Goal: Feedback & Contribution: Submit feedback/report problem

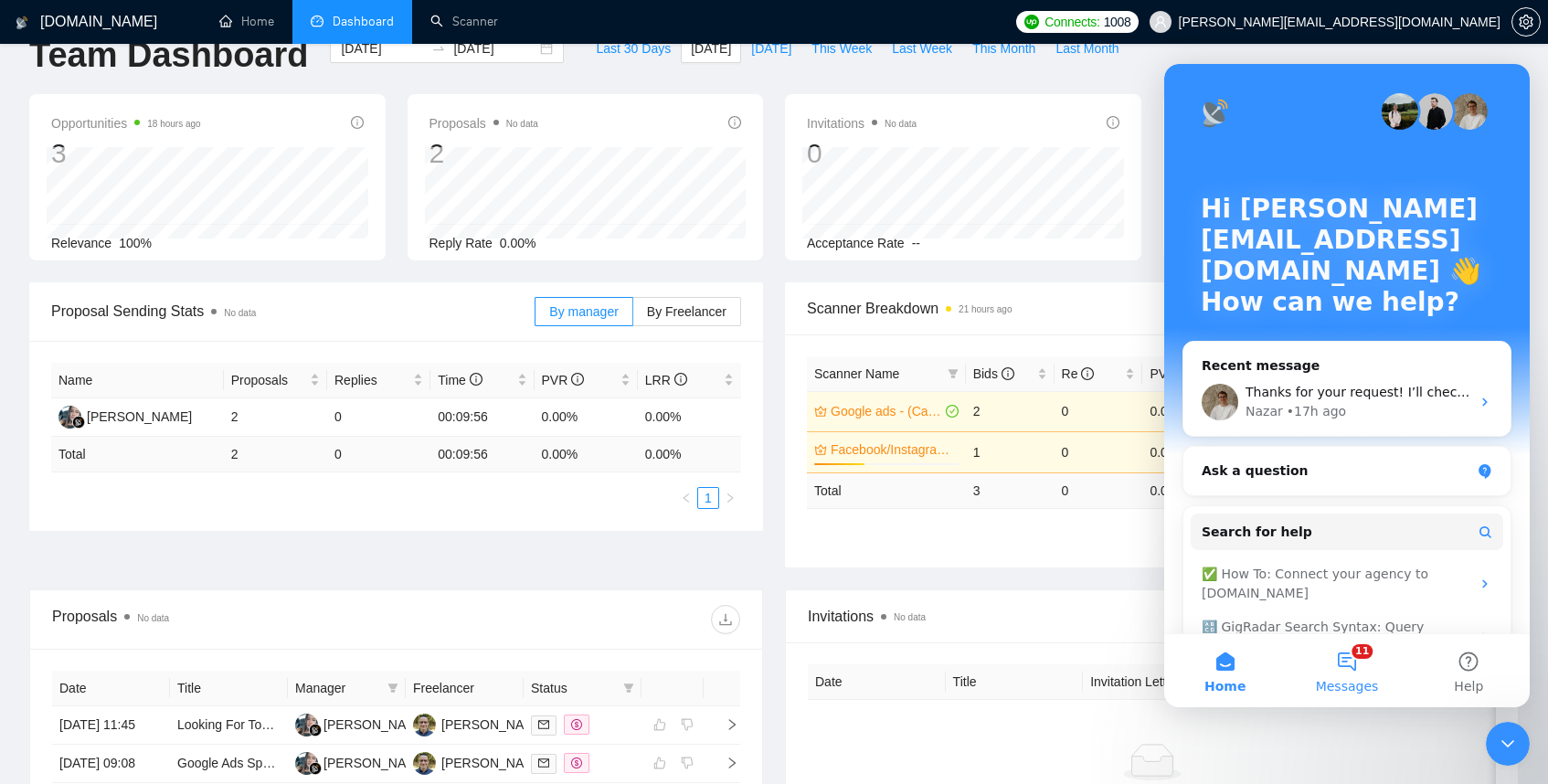
click at [1359, 663] on button "11 Messages" at bounding box center [1347, 671] width 122 height 73
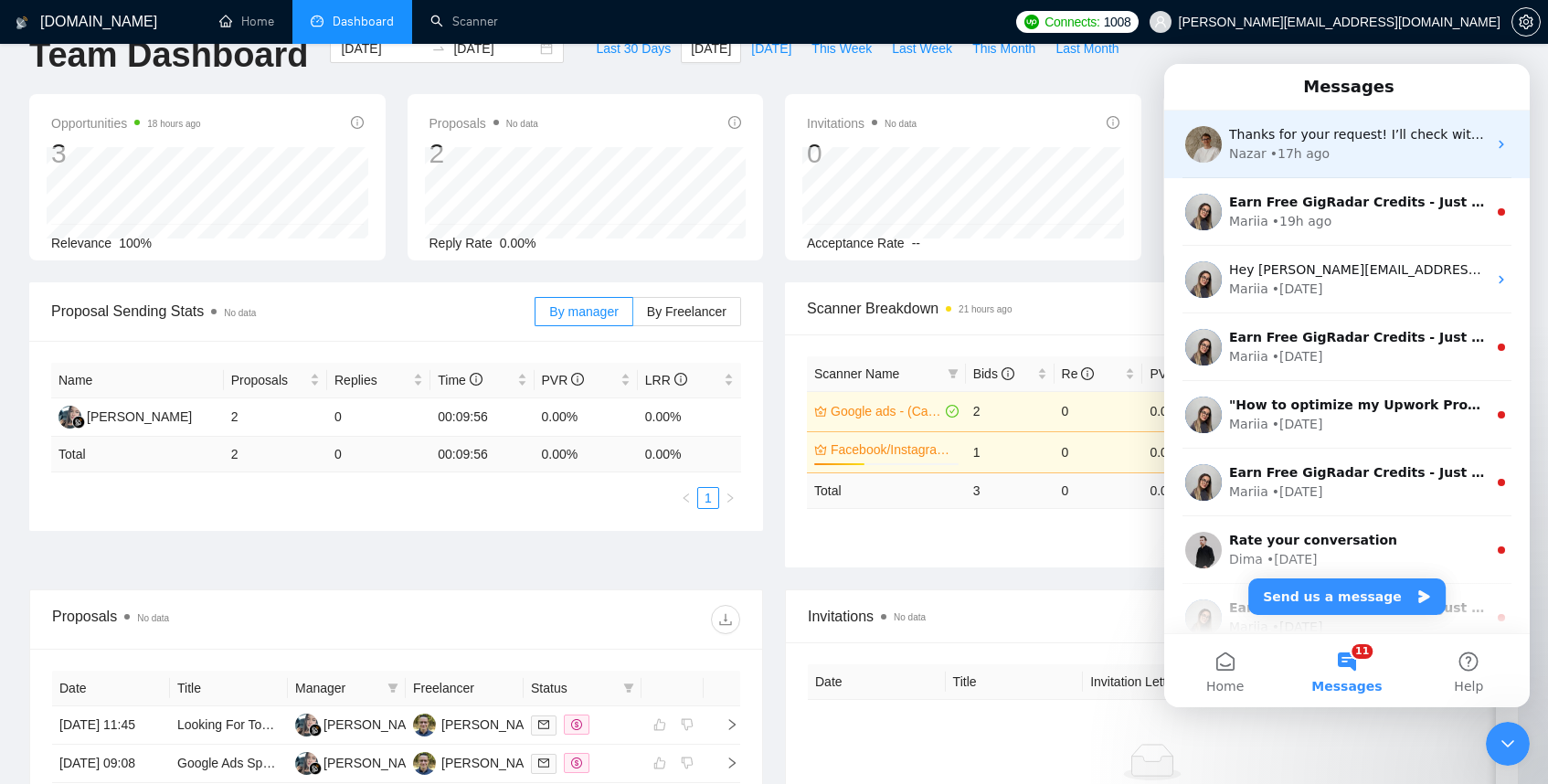
click at [1339, 150] on div "Nazar • 17h ago" at bounding box center [1358, 154] width 258 height 19
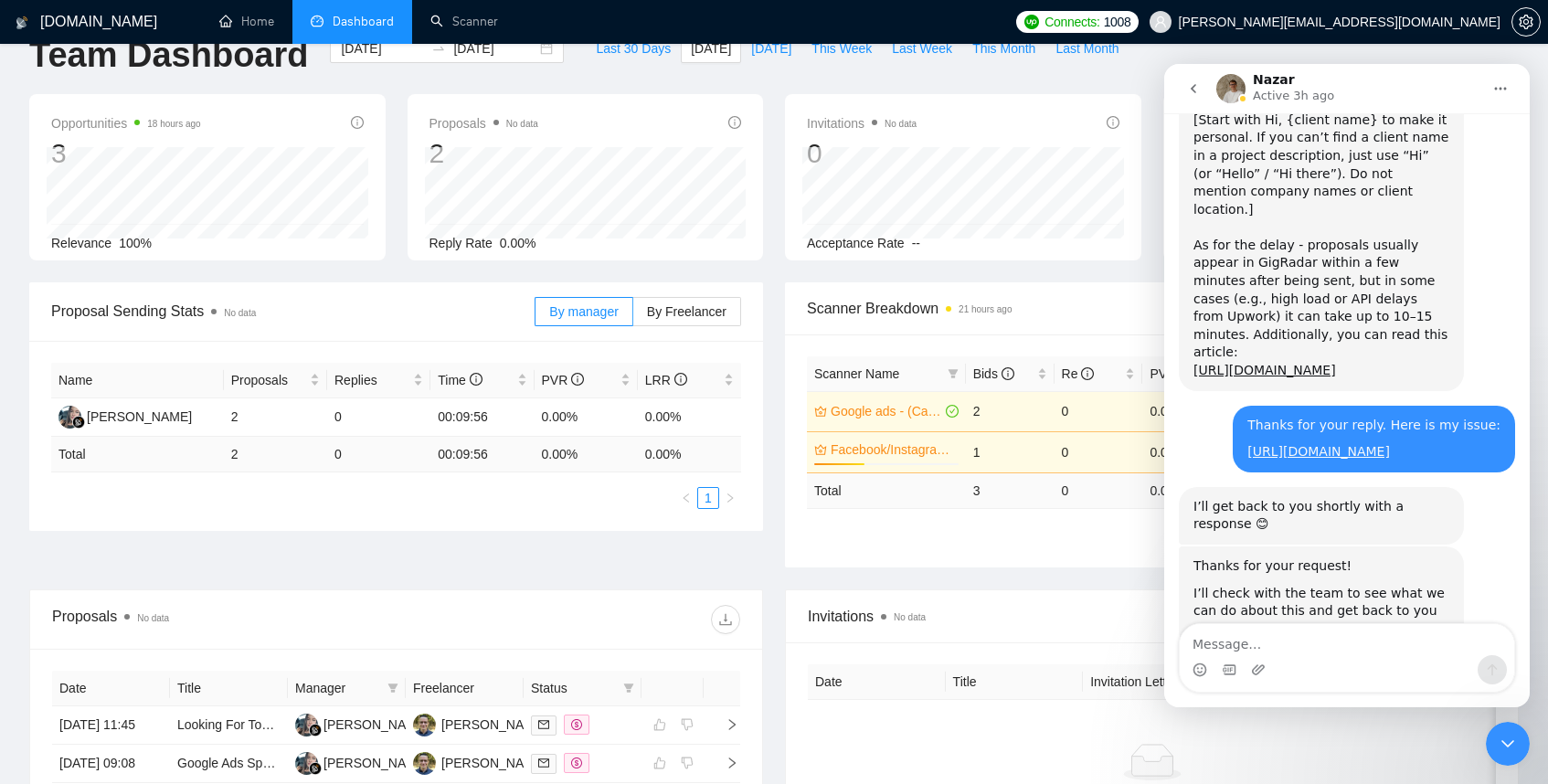
scroll to position [1674, 0]
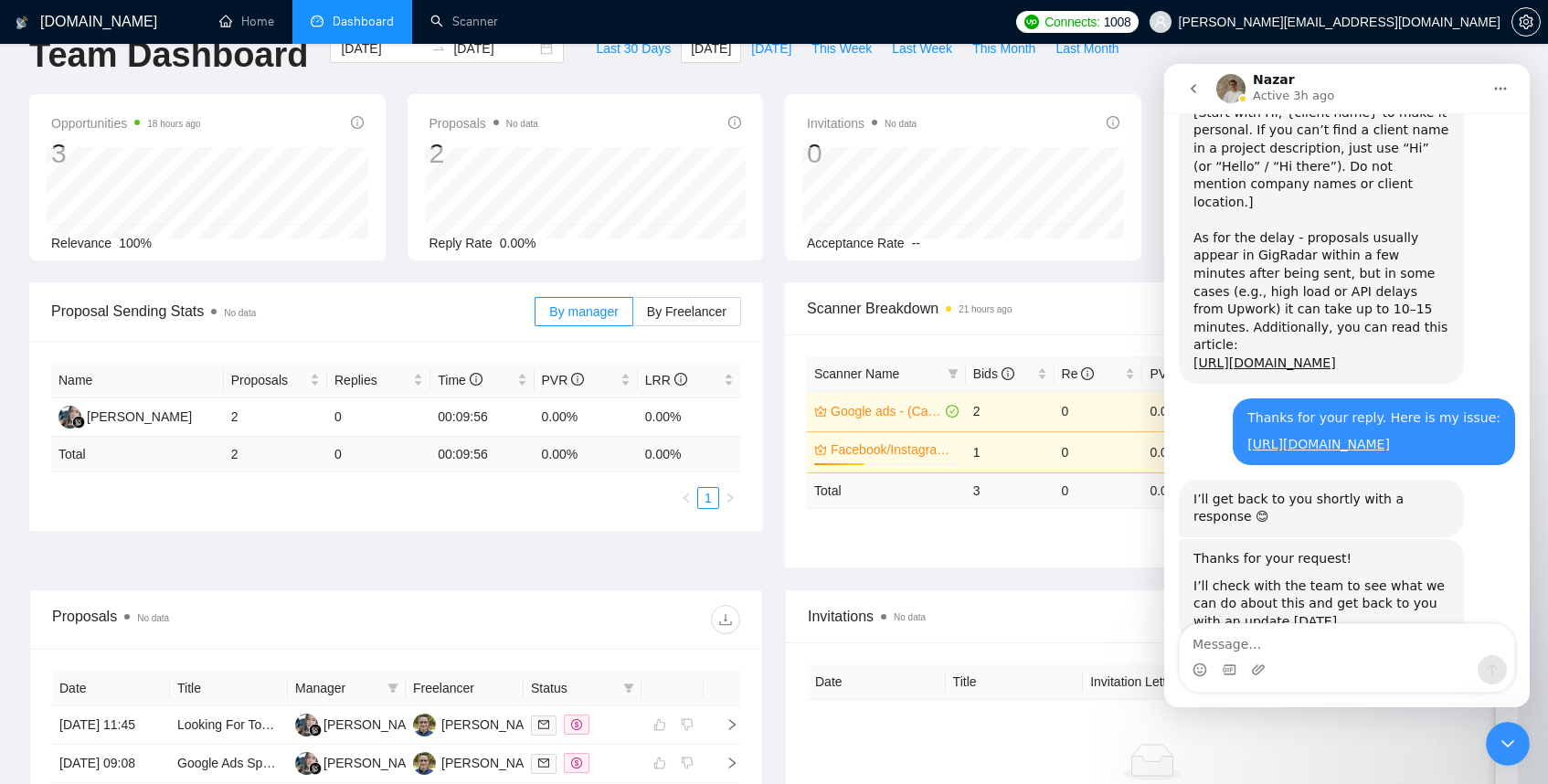
click at [1236, 650] on textarea "Message…" at bounding box center [1347, 639] width 335 height 31
type textarea "Just checking in on this. Thanks!"
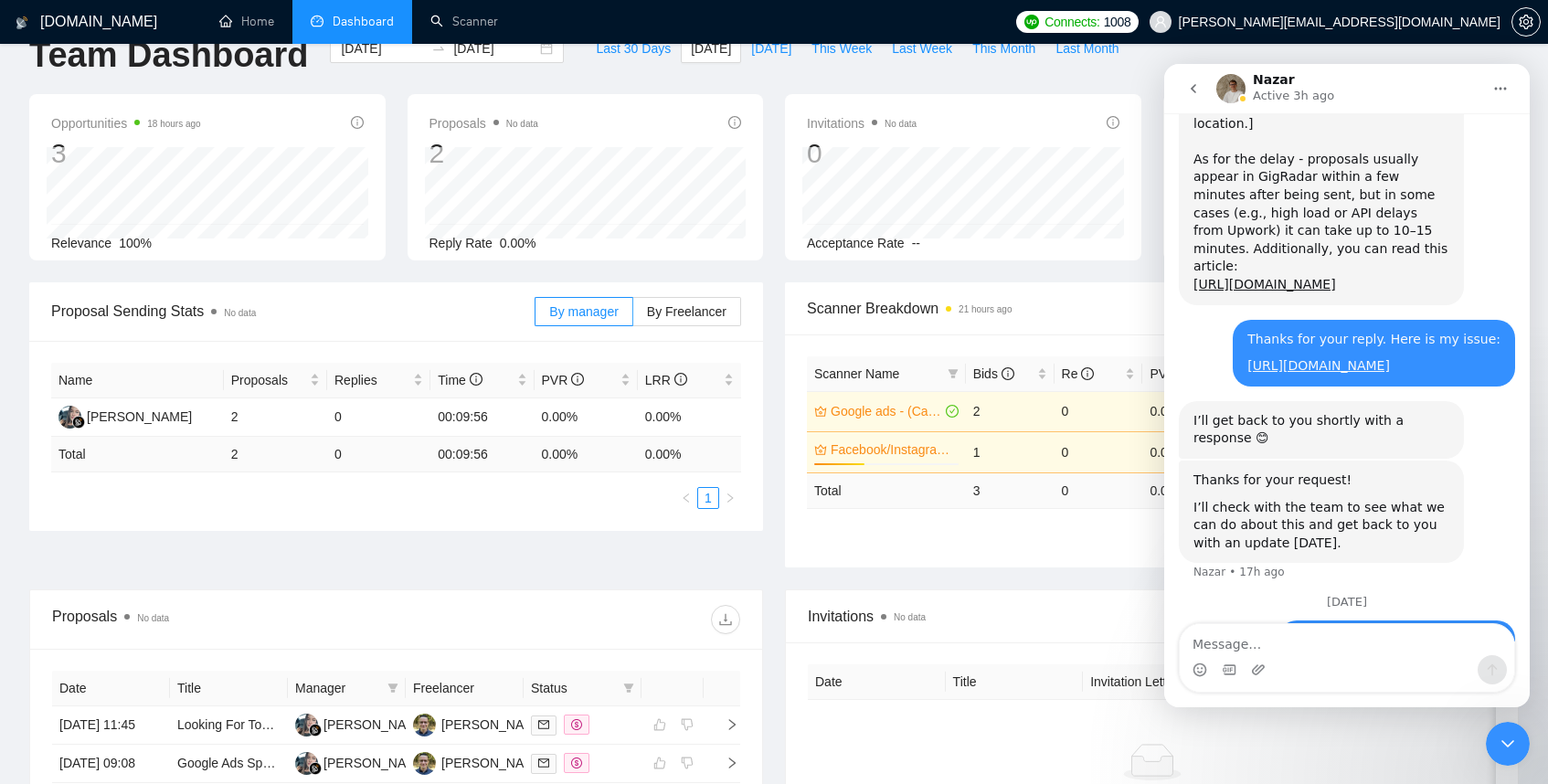
click at [1509, 741] on icon "Close Intercom Messenger" at bounding box center [1508, 744] width 22 height 22
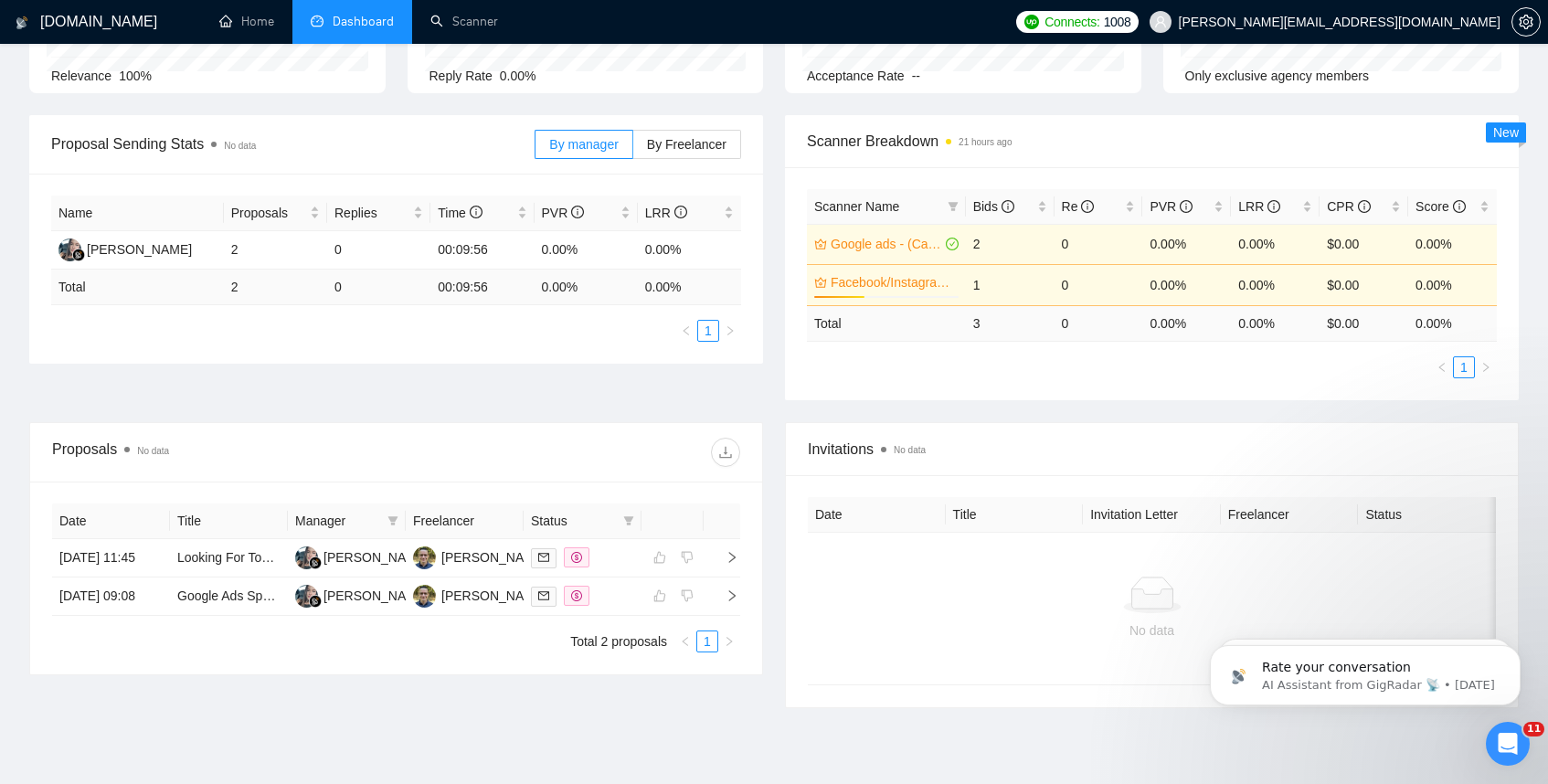
scroll to position [0, 0]
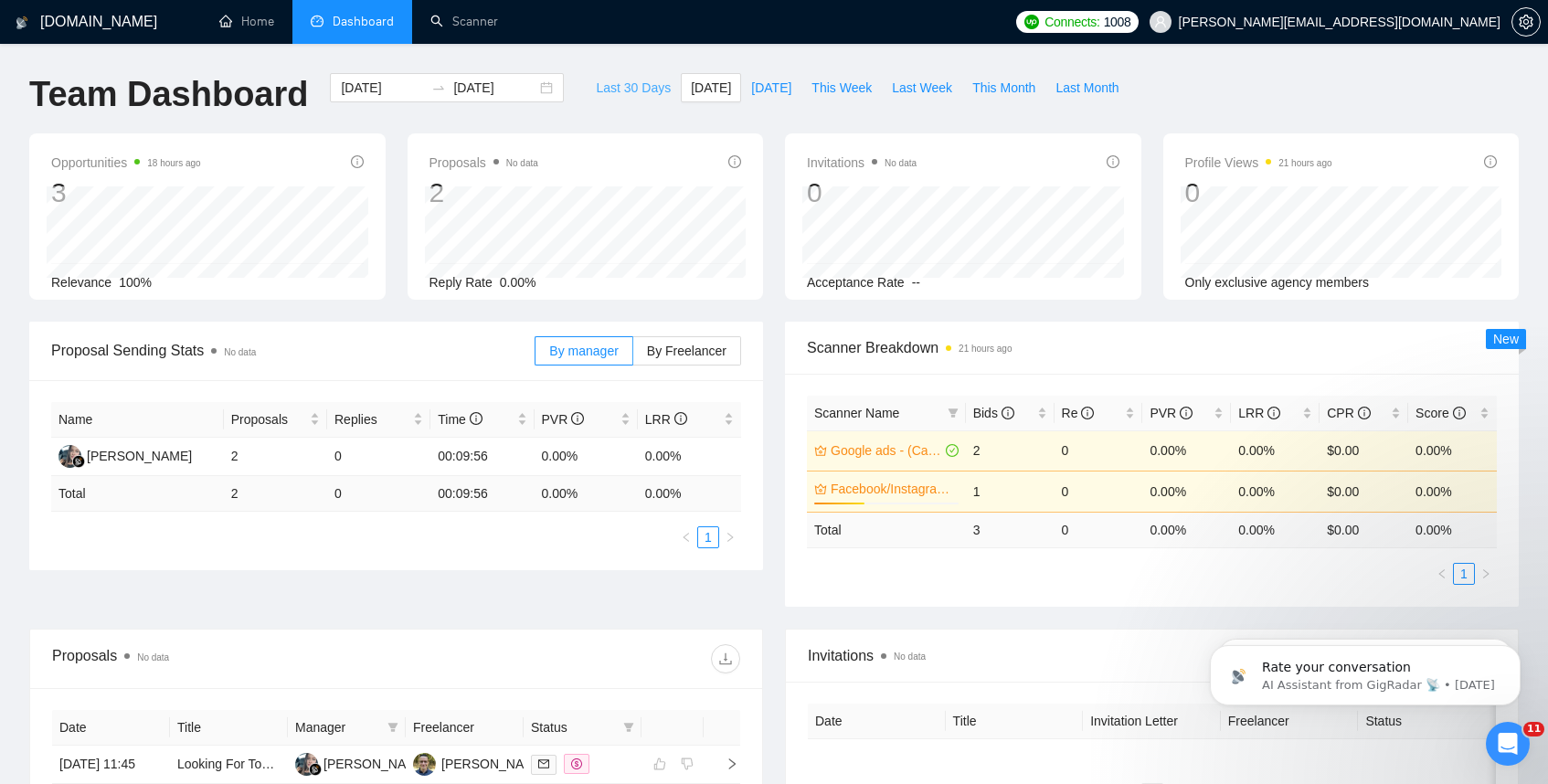
click at [635, 84] on span "Last 30 Days" at bounding box center [634, 87] width 75 height 20
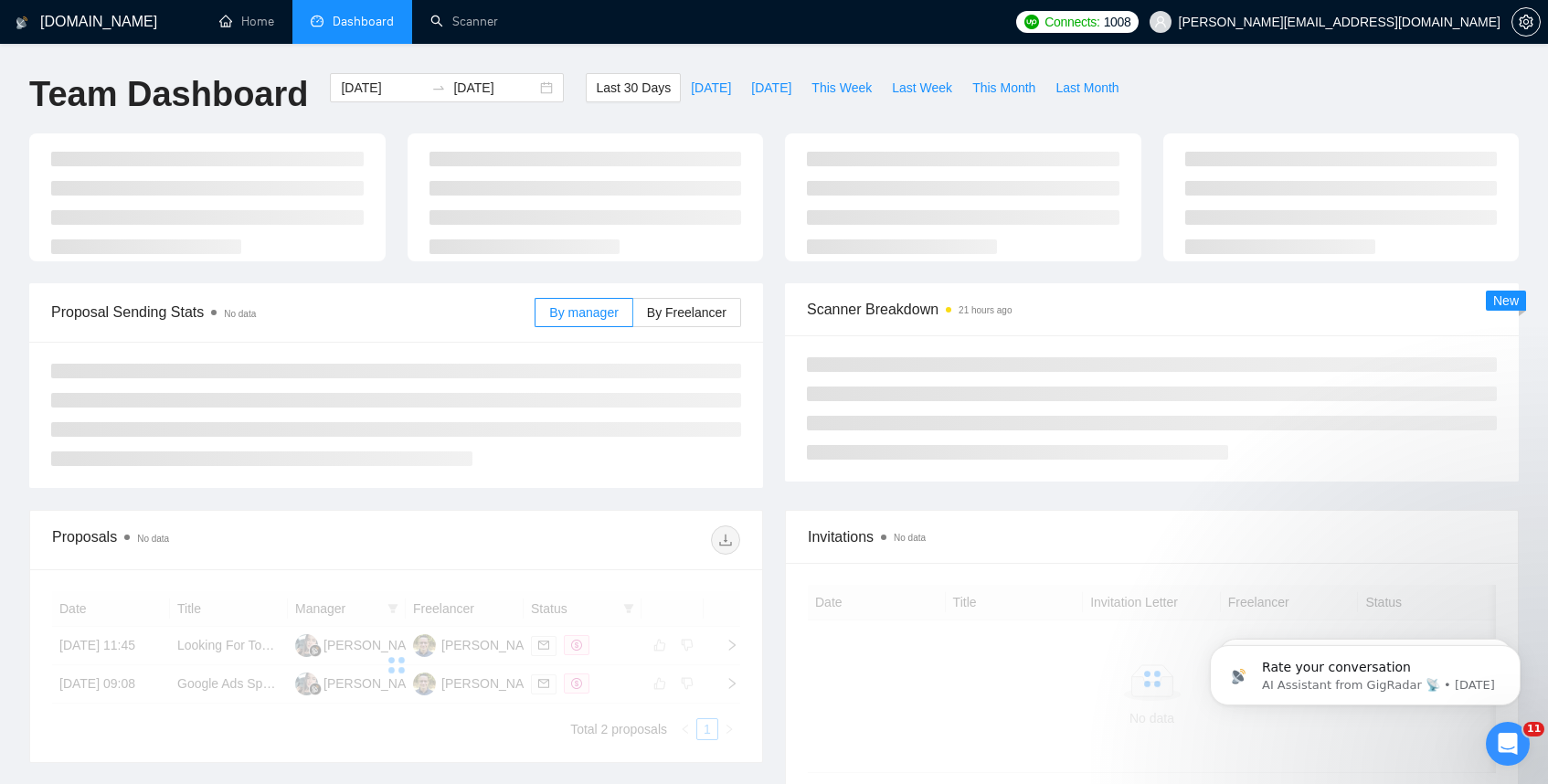
type input "[DATE]"
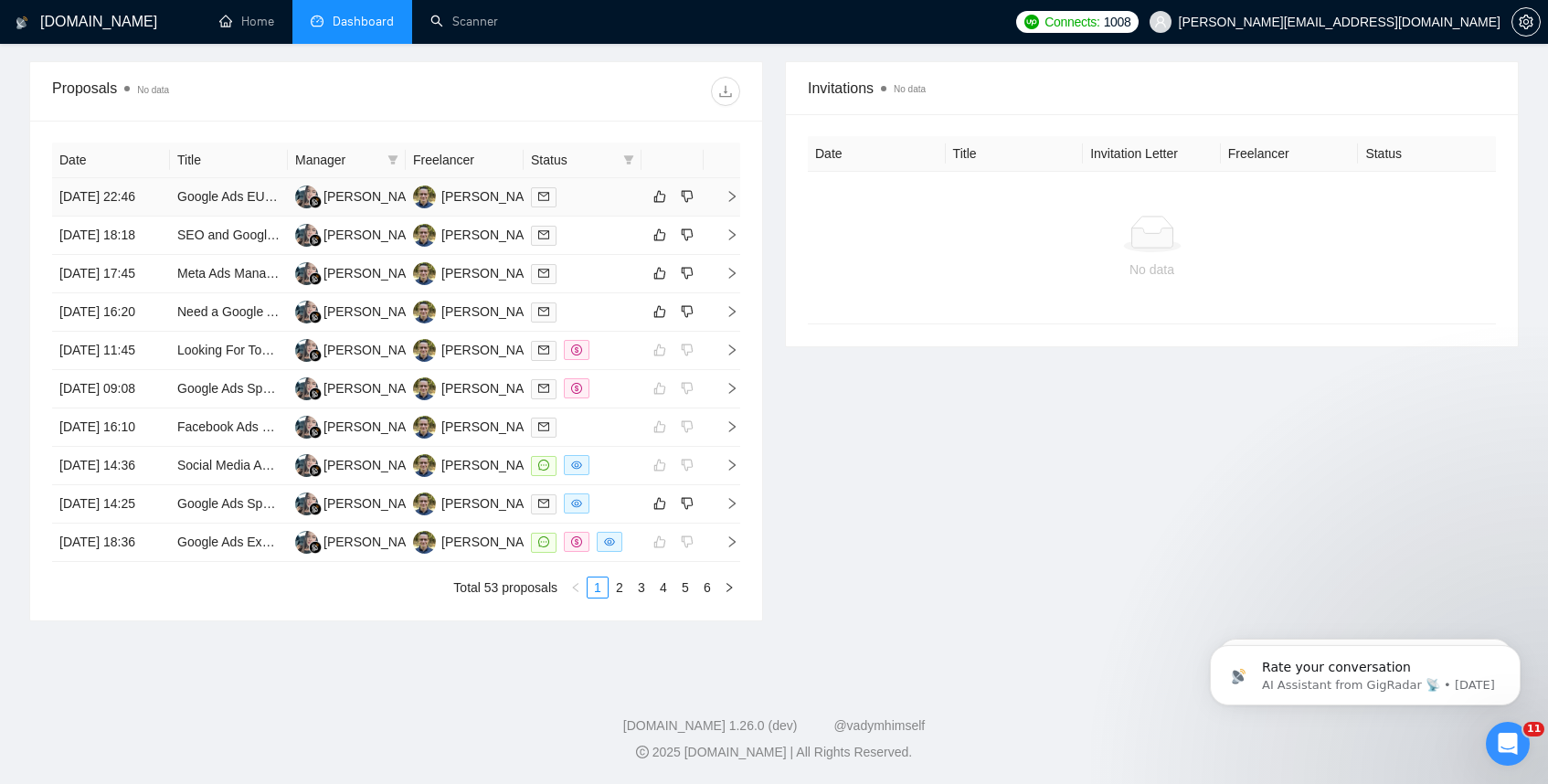
scroll to position [657, 0]
click at [733, 318] on icon "right" at bounding box center [731, 311] width 12 height 12
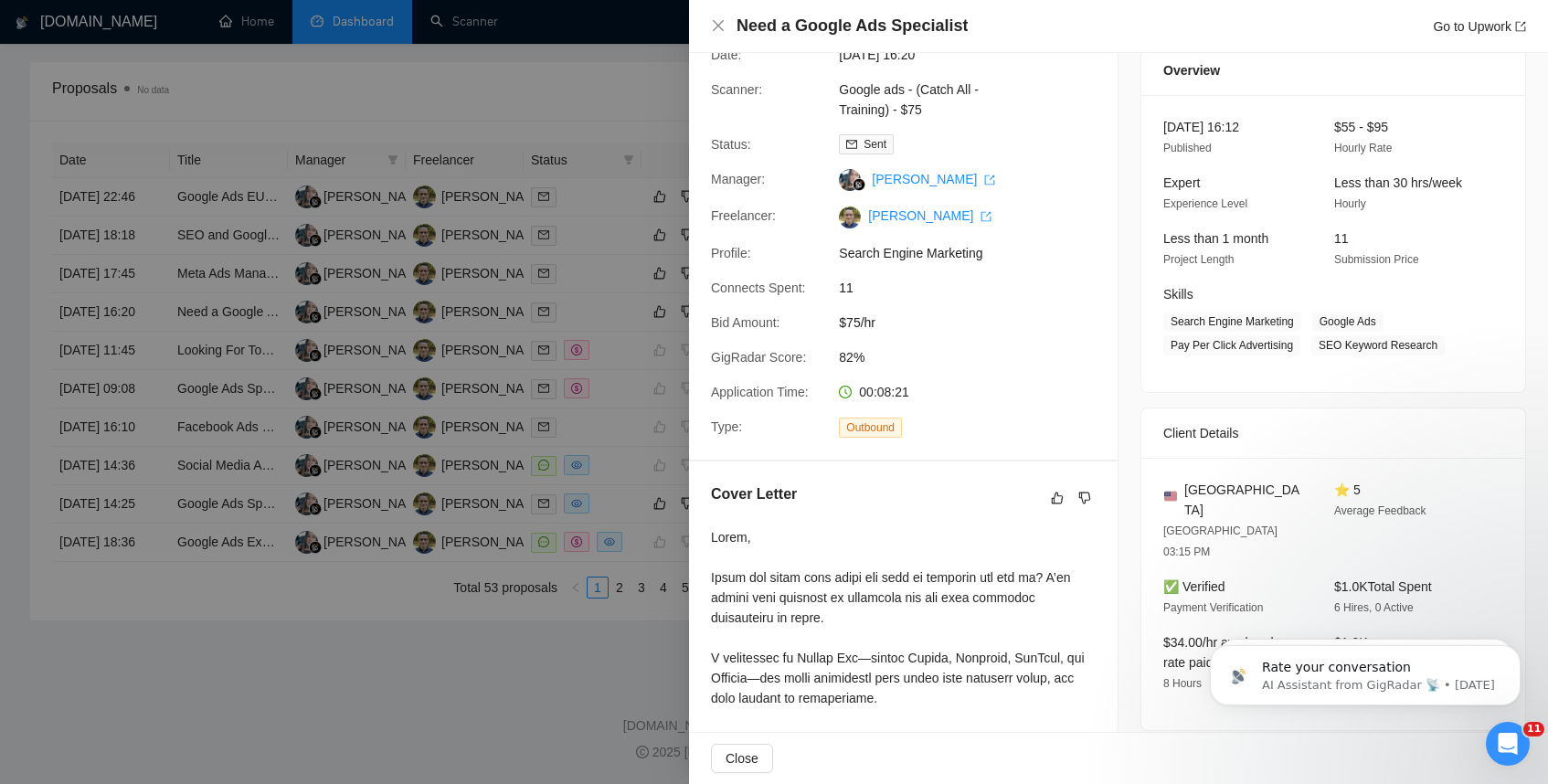
scroll to position [0, 0]
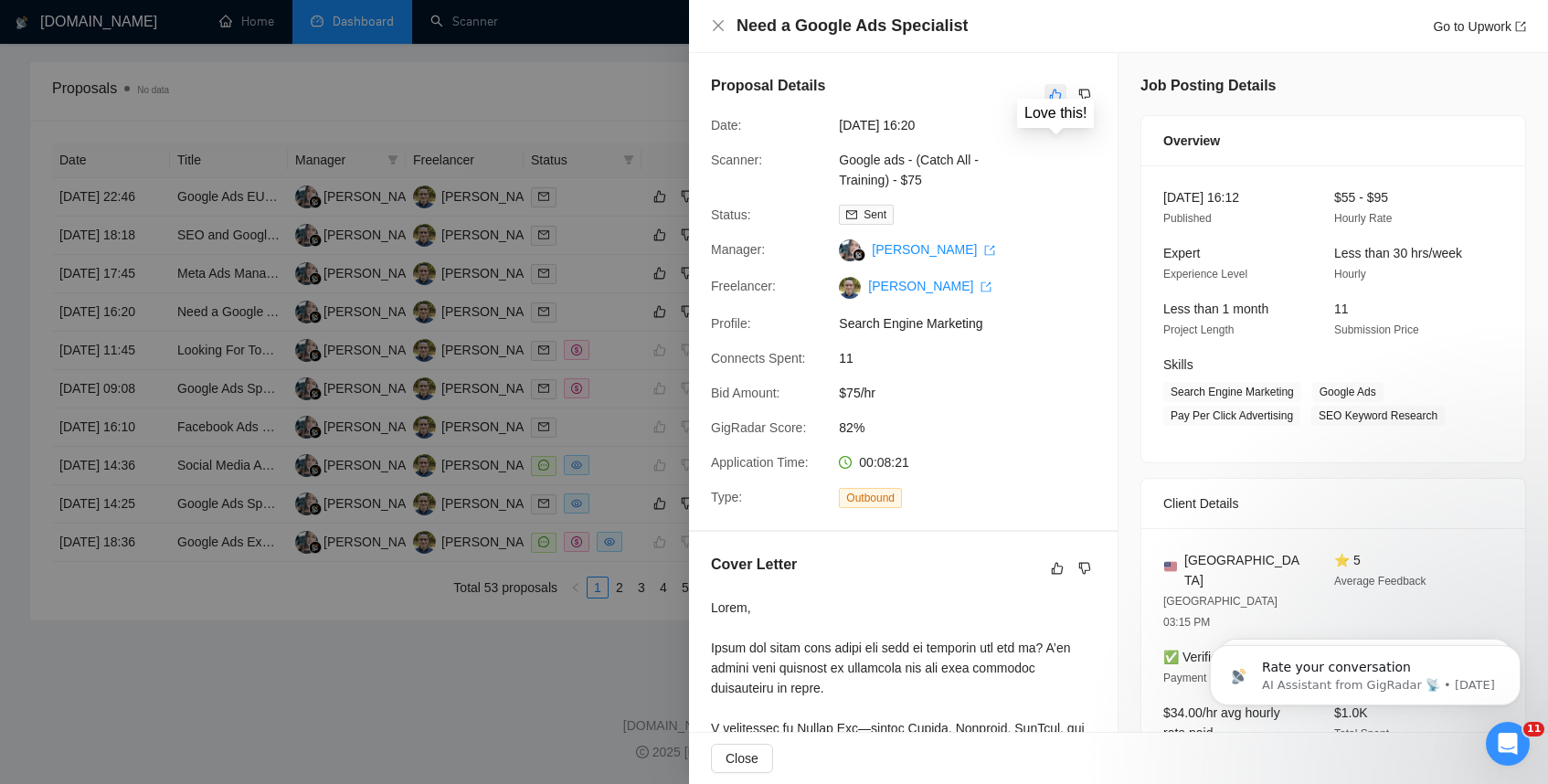
click at [1058, 96] on icon "like" at bounding box center [1055, 95] width 12 height 14
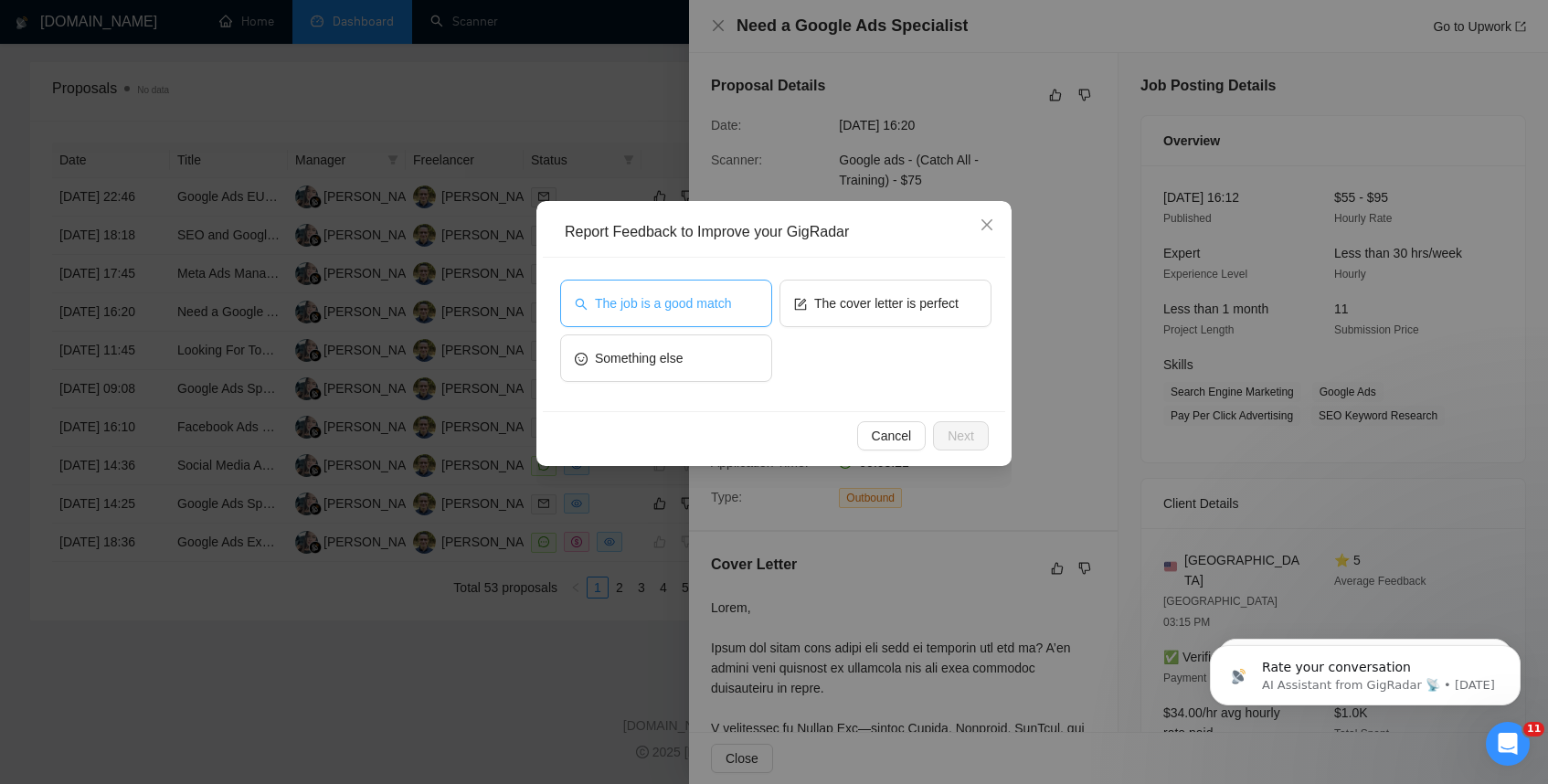
click at [705, 312] on span "The job is a good match" at bounding box center [663, 303] width 136 height 20
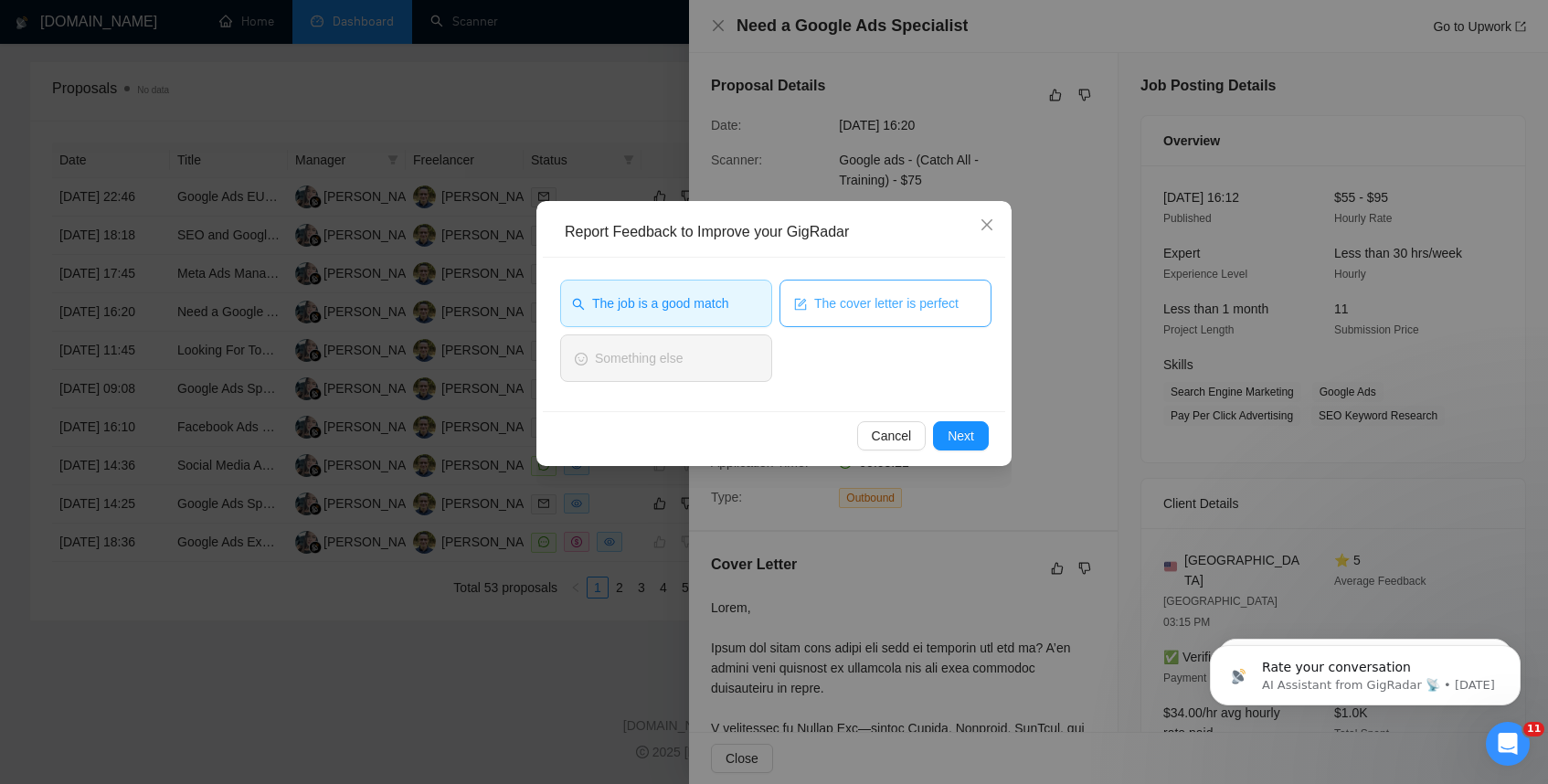
click at [840, 311] on span "The cover letter is perfect" at bounding box center [887, 303] width 145 height 20
click at [961, 444] on span "Next" at bounding box center [961, 435] width 27 height 20
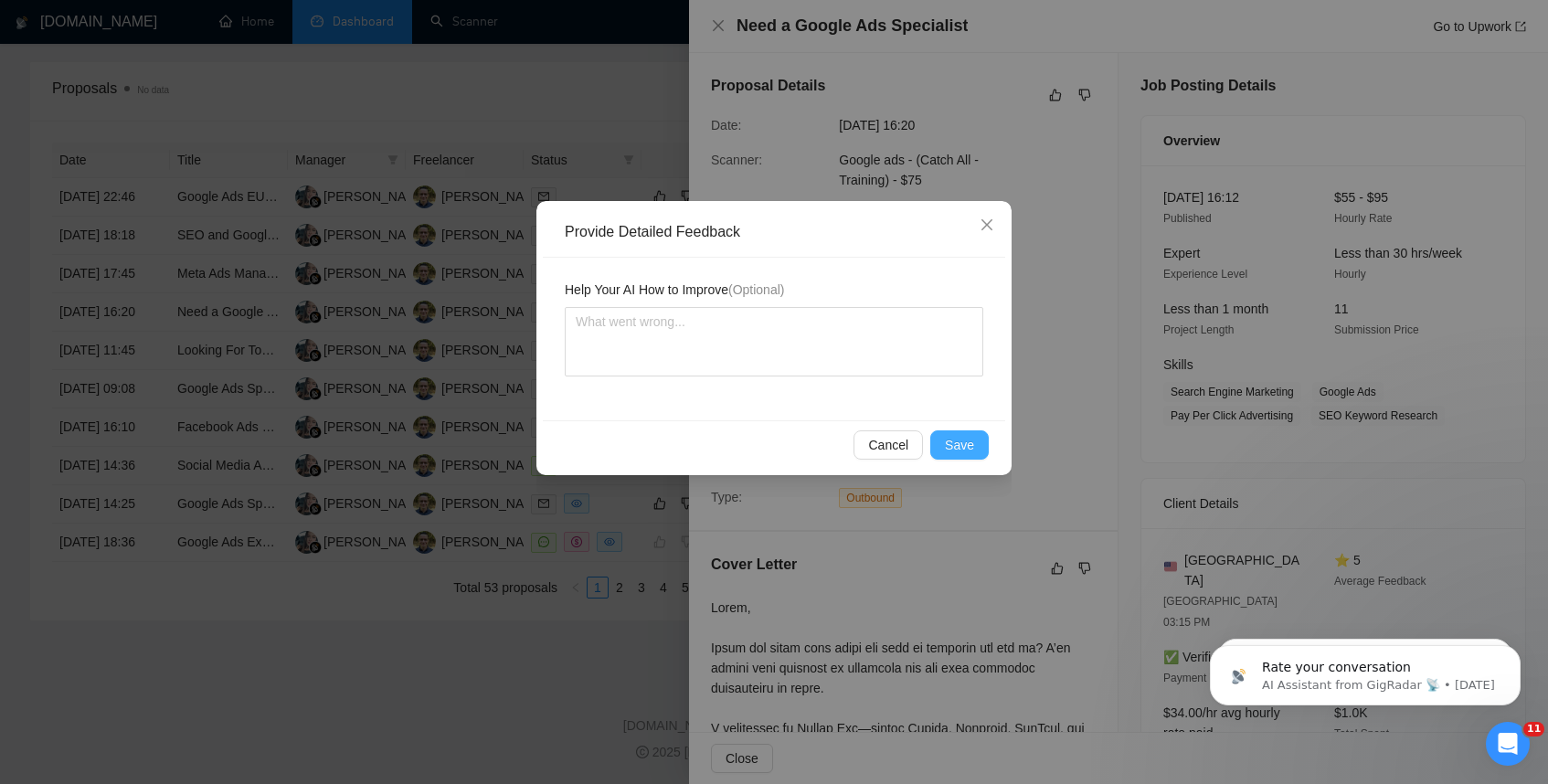
click at [961, 444] on span "Save" at bounding box center [959, 445] width 30 height 20
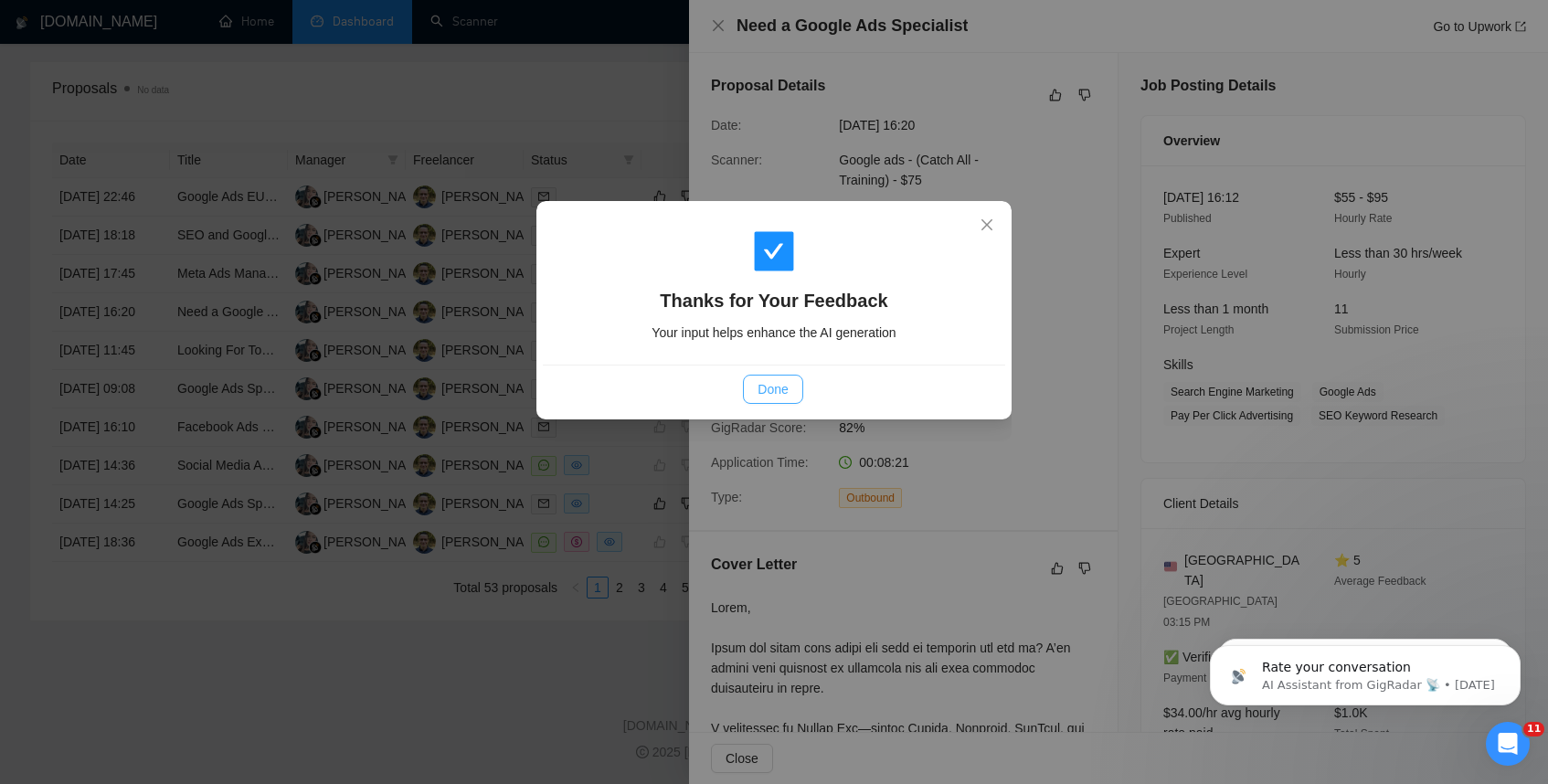
click at [773, 393] on span "Done" at bounding box center [773, 389] width 30 height 20
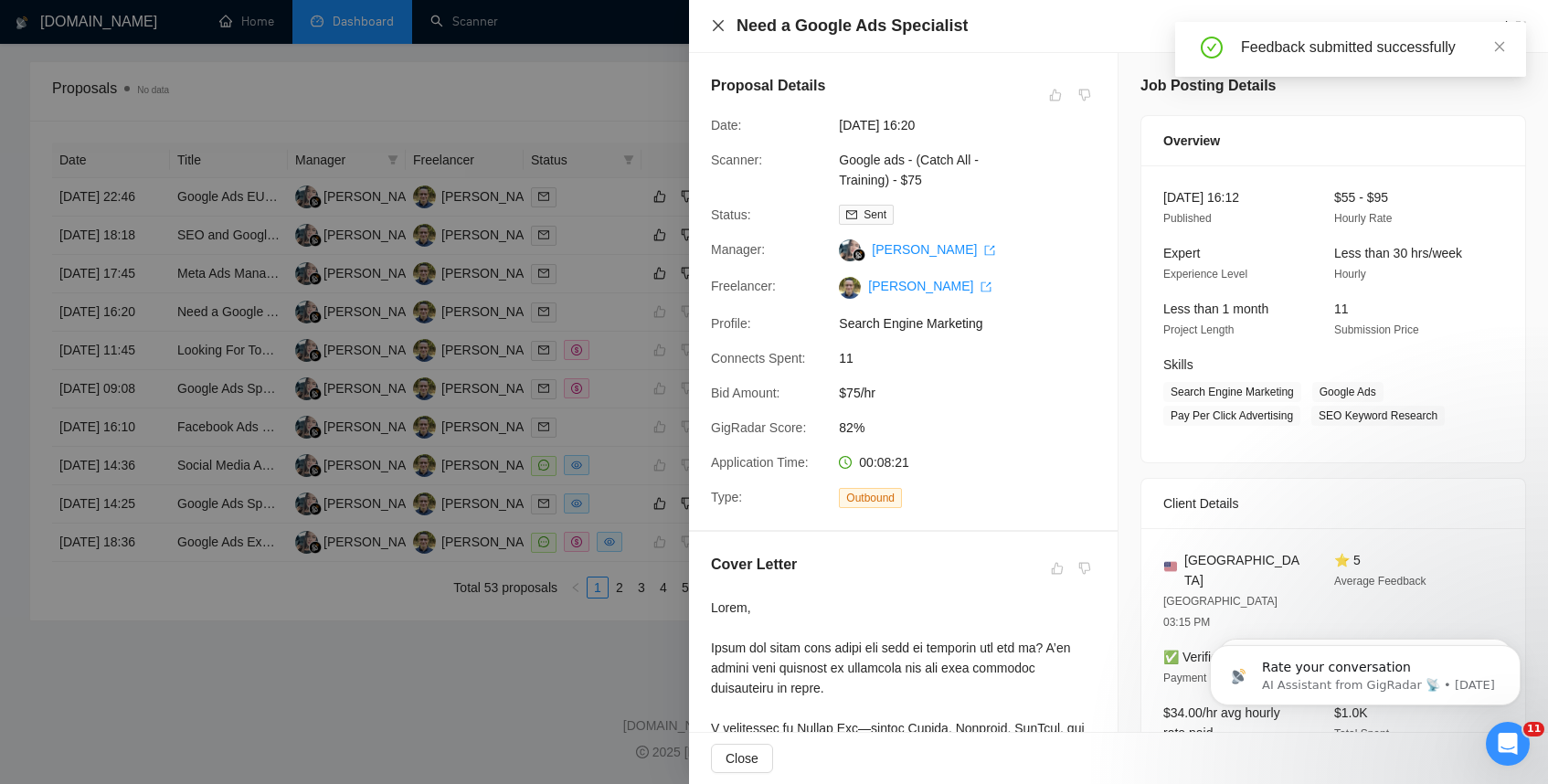
click at [718, 28] on icon "close" at bounding box center [718, 25] width 14 height 14
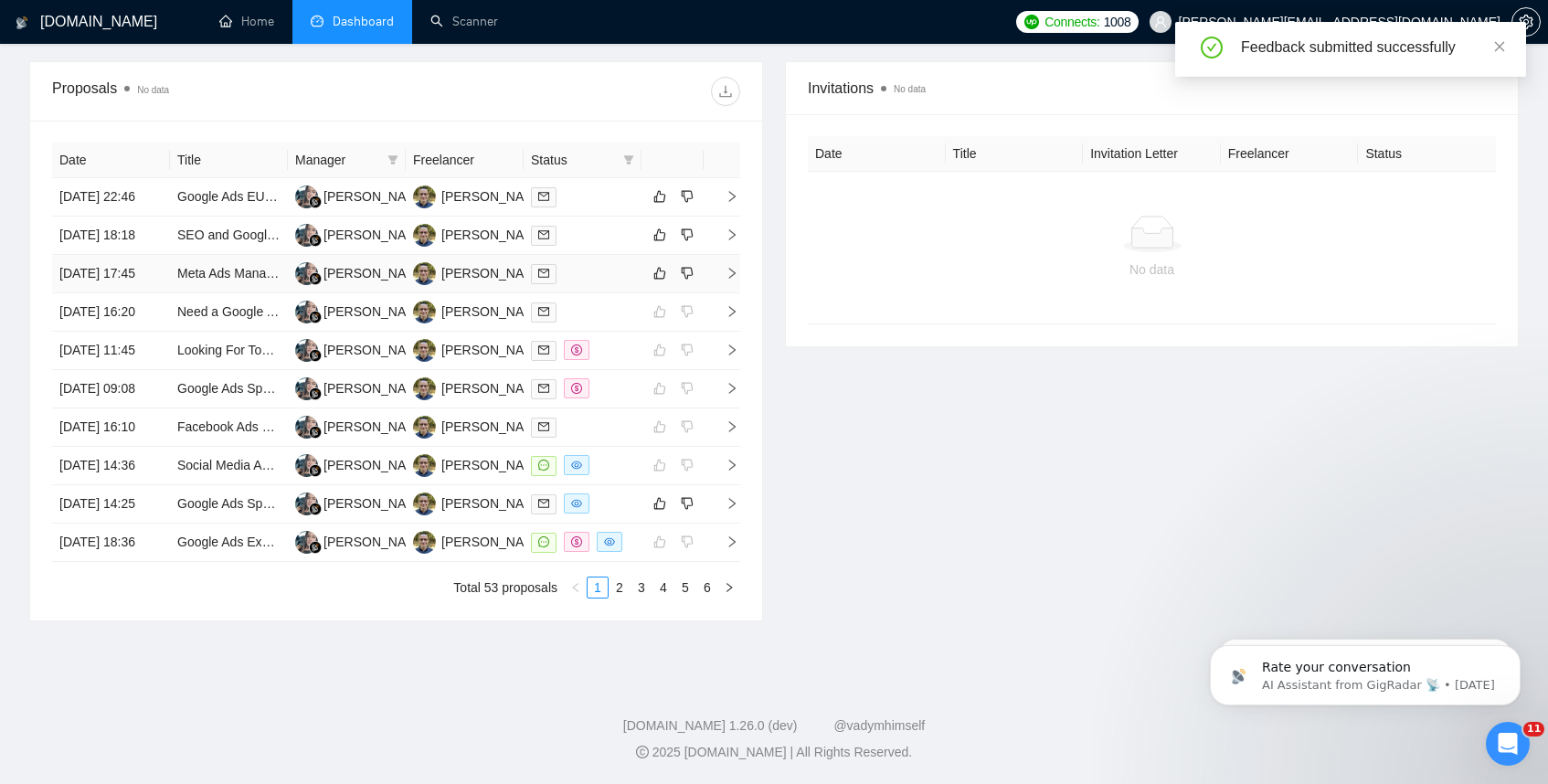
click at [732, 274] on td at bounding box center [722, 274] width 36 height 38
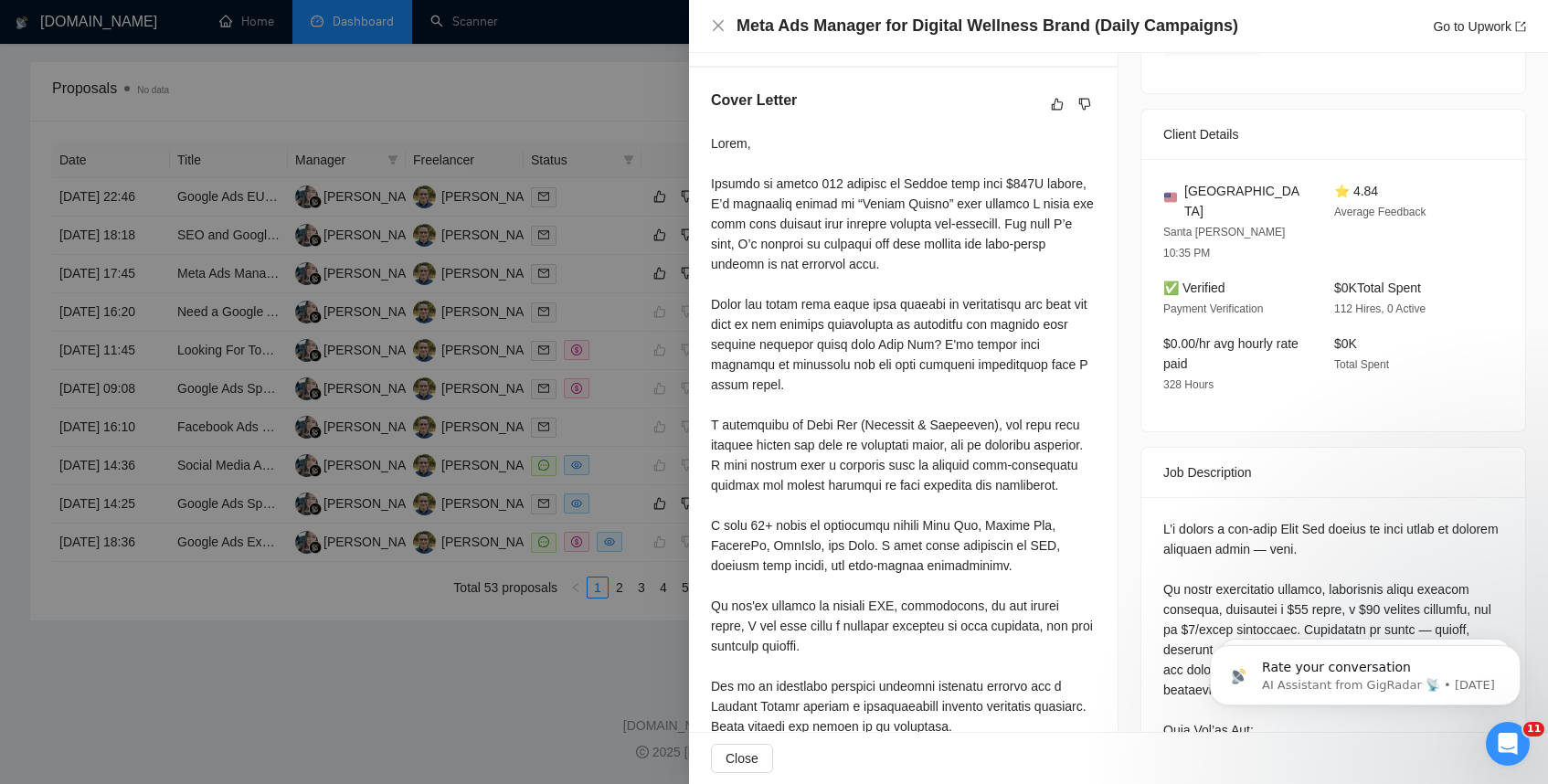
scroll to position [436, 0]
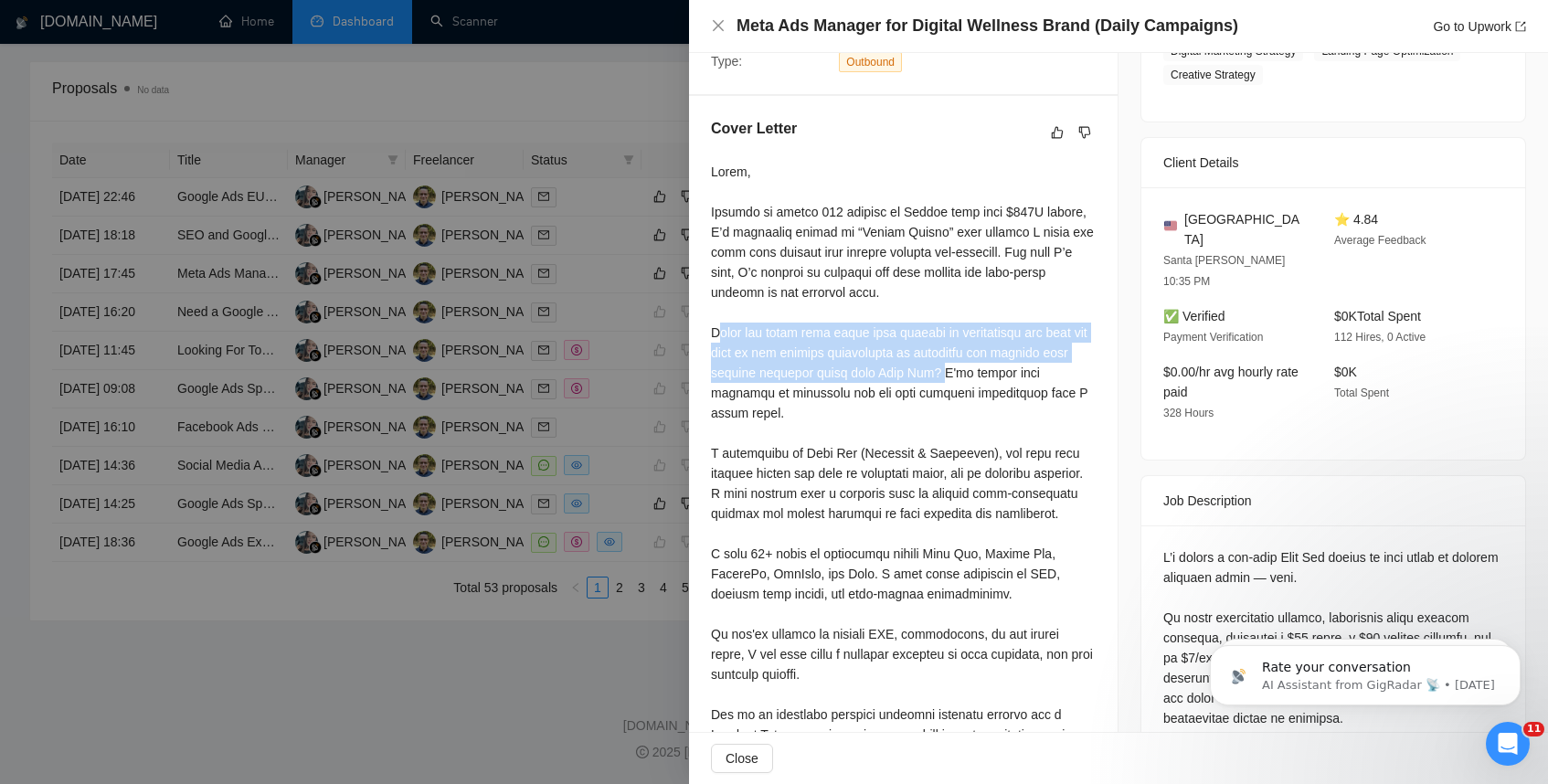
drag, startPoint x: 716, startPoint y: 333, endPoint x: 966, endPoint y: 365, distance: 252.0
click at [966, 365] on div at bounding box center [903, 534] width 384 height 744
click at [719, 324] on div at bounding box center [903, 534] width 384 height 744
drag, startPoint x: 708, startPoint y: 332, endPoint x: 964, endPoint y: 376, distance: 259.8
click at [964, 376] on div "Cover Letter" at bounding box center [903, 515] width 428 height 839
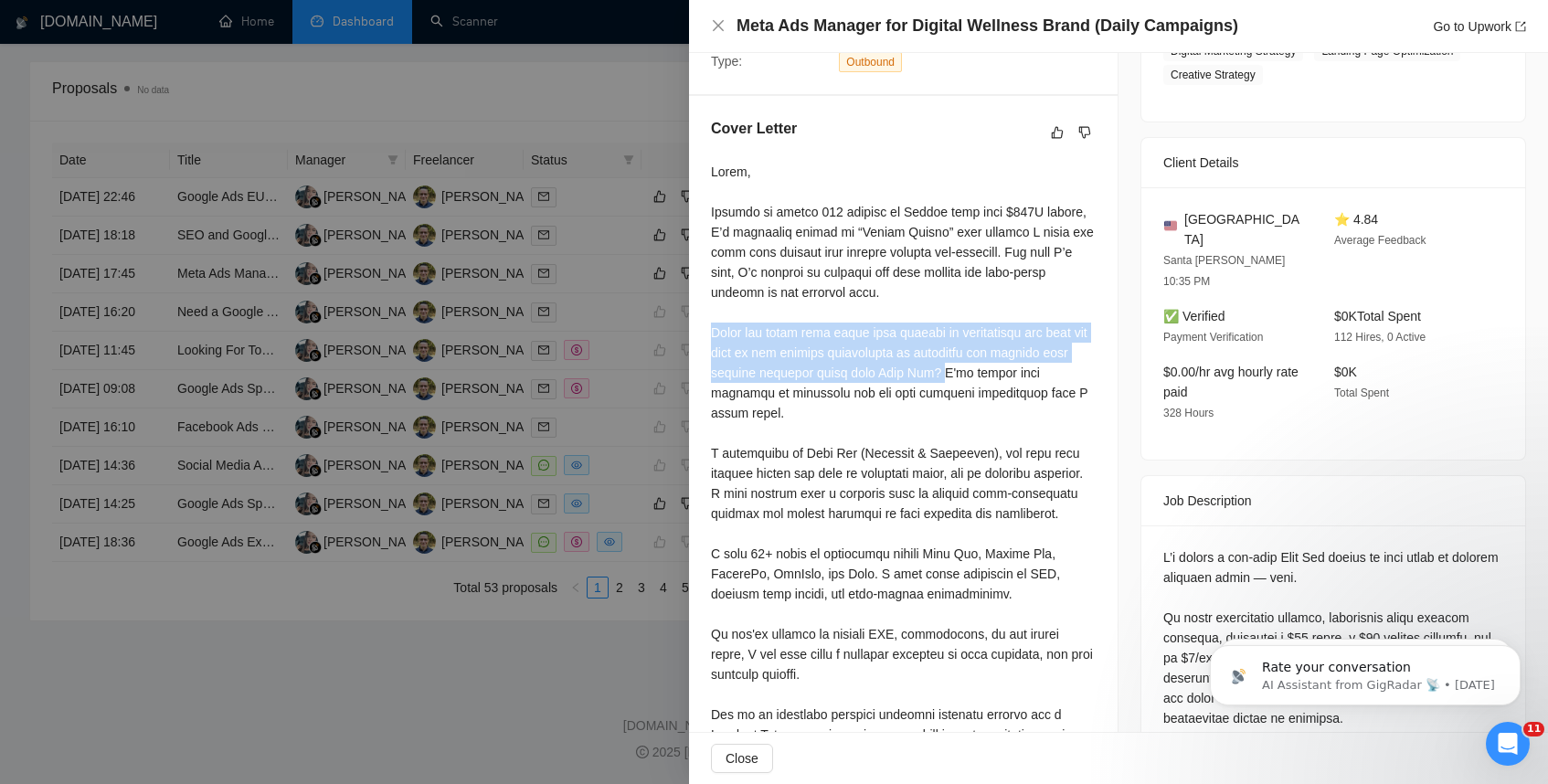
copy div "Could you share more about your current ad performance and what you feel is the…"
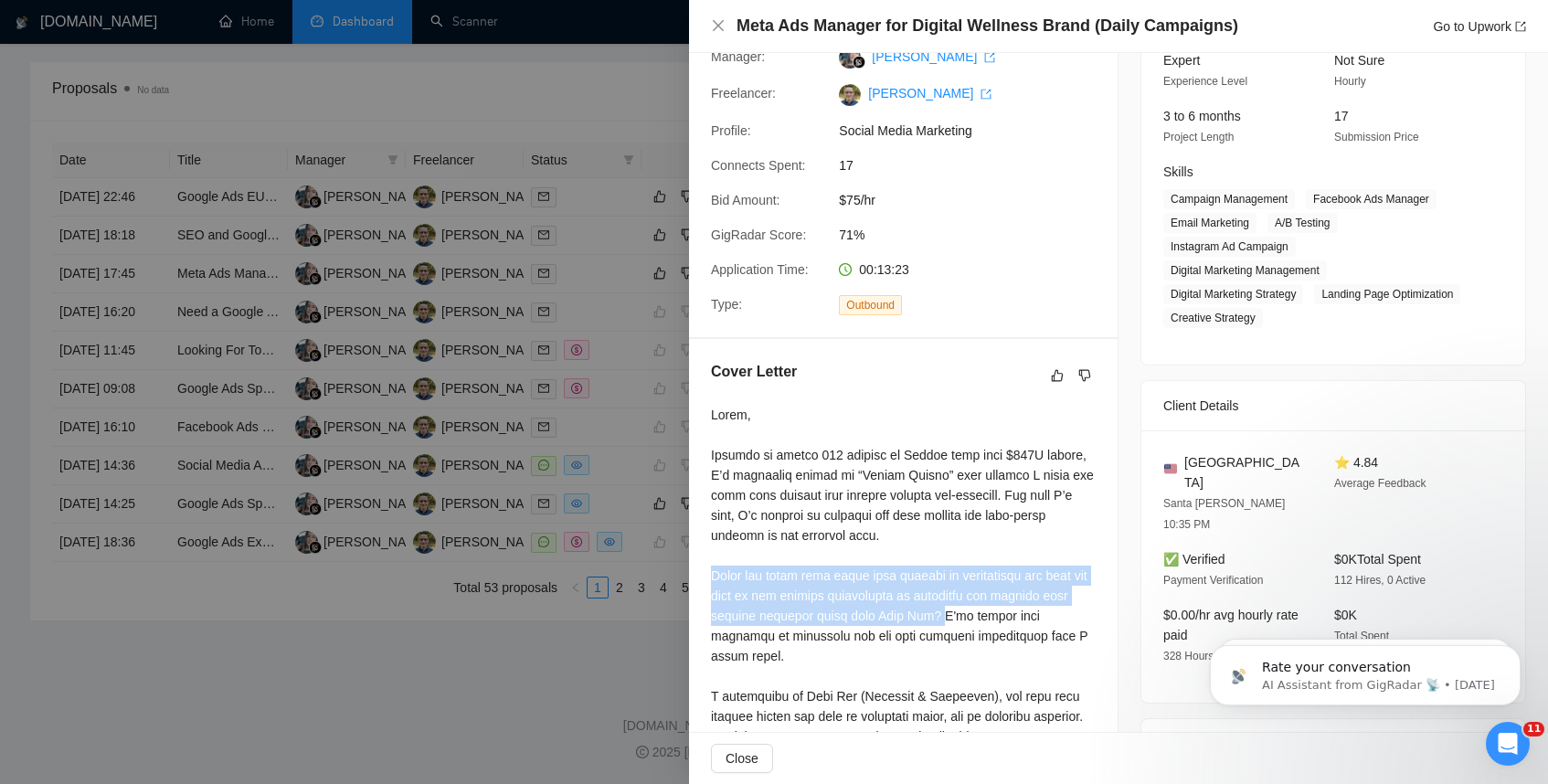
scroll to position [0, 0]
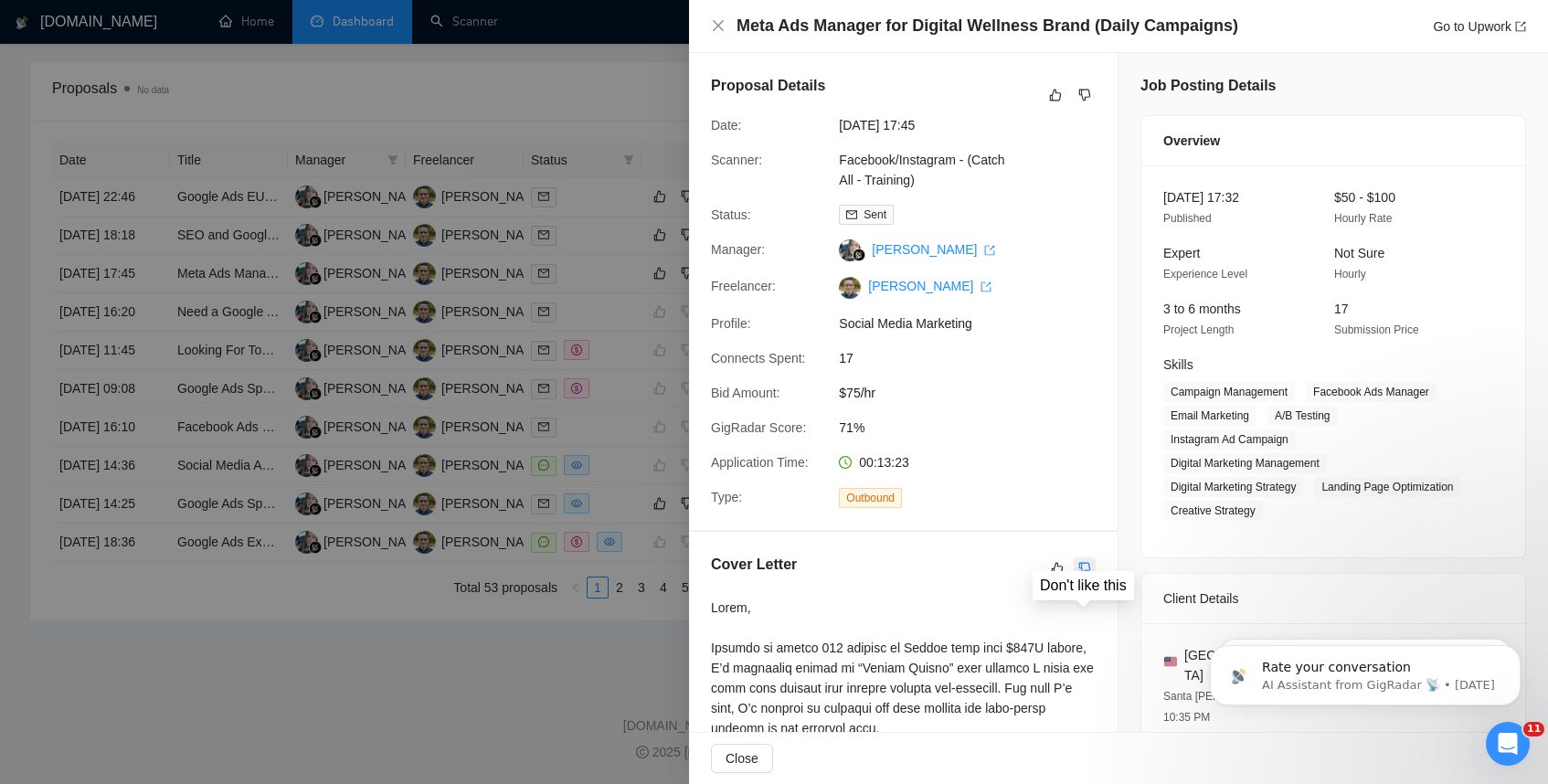
click at [1085, 568] on icon "dislike" at bounding box center [1084, 567] width 12 height 14
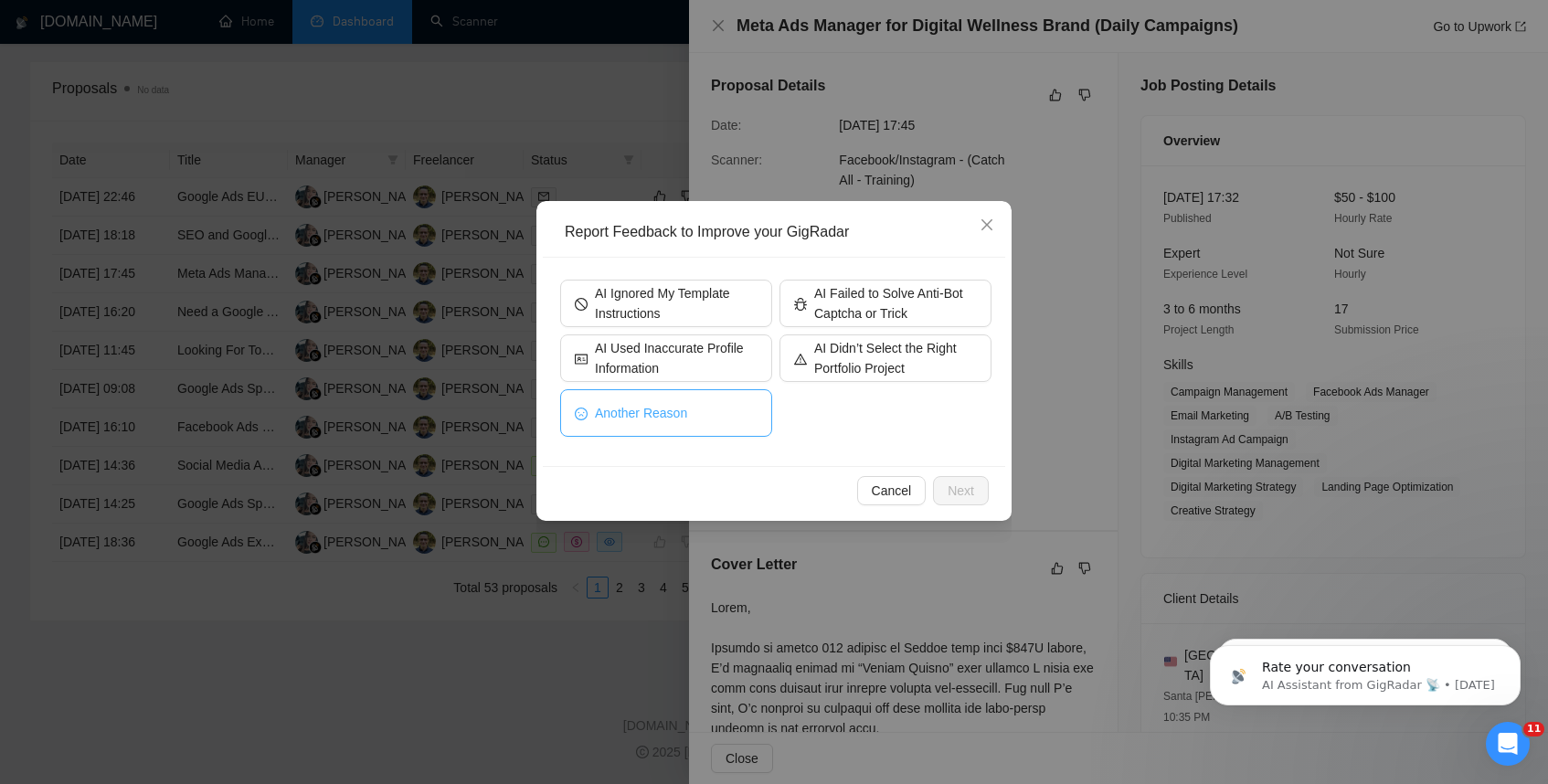
click at [716, 390] on button "Another Reason" at bounding box center [666, 413] width 212 height 48
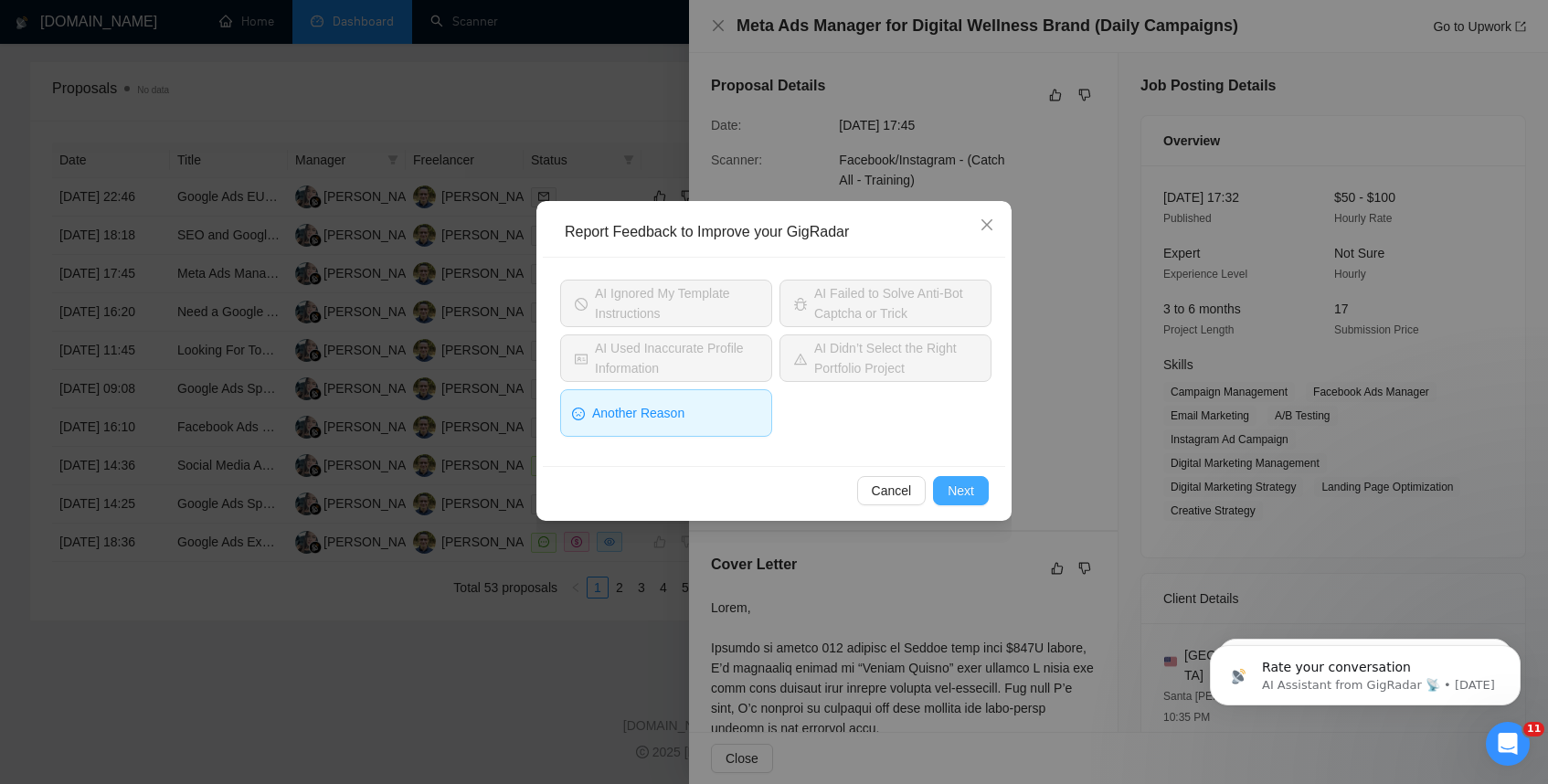
click at [950, 494] on span "Next" at bounding box center [961, 491] width 27 height 20
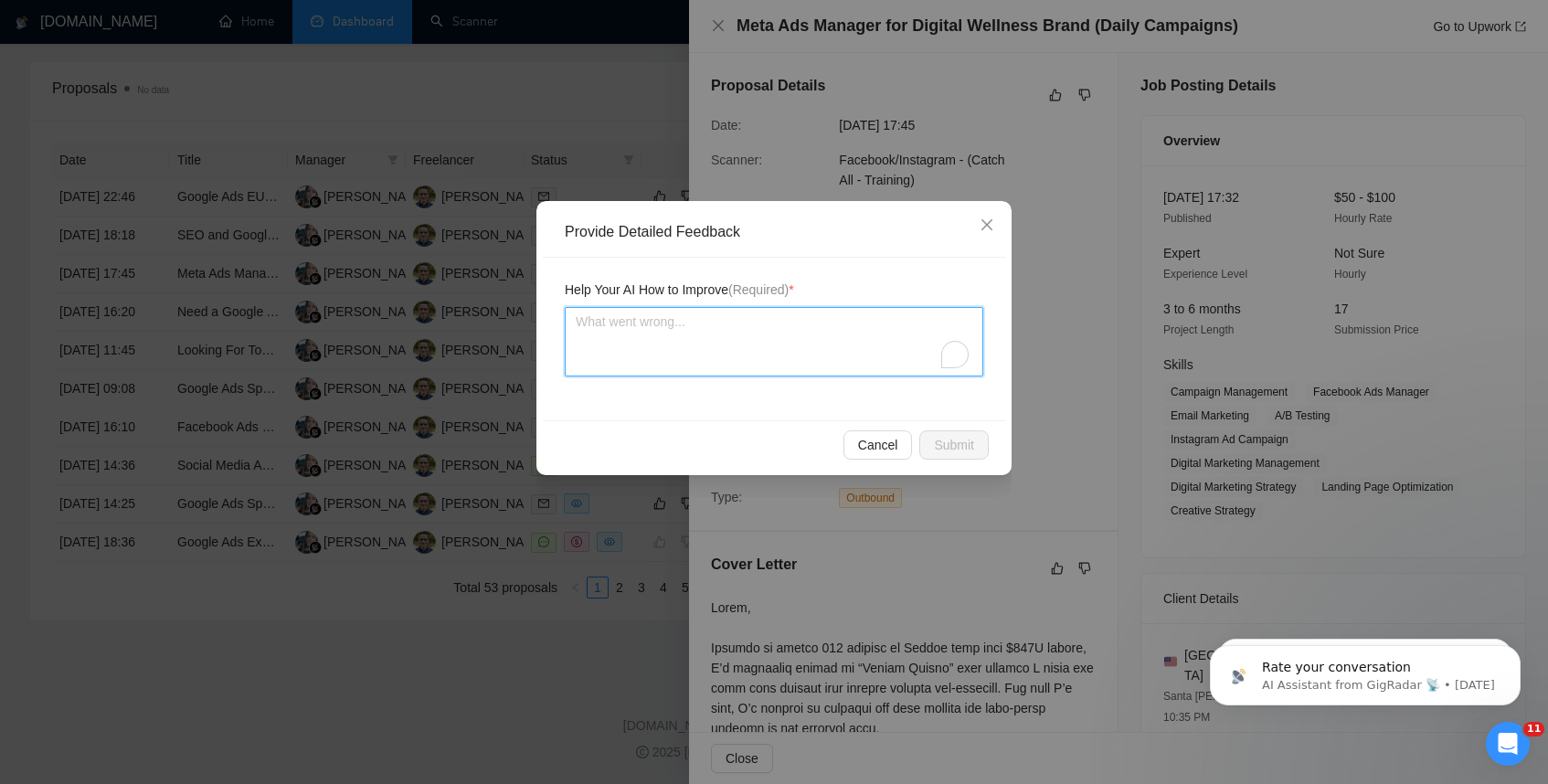
click at [620, 343] on textarea "To enrich screen reader interactions, please activate Accessibility in Grammarl…" at bounding box center [774, 341] width 419 height 69
type textarea "E"
type textarea "Ev"
type textarea "Eve"
type textarea "Ever"
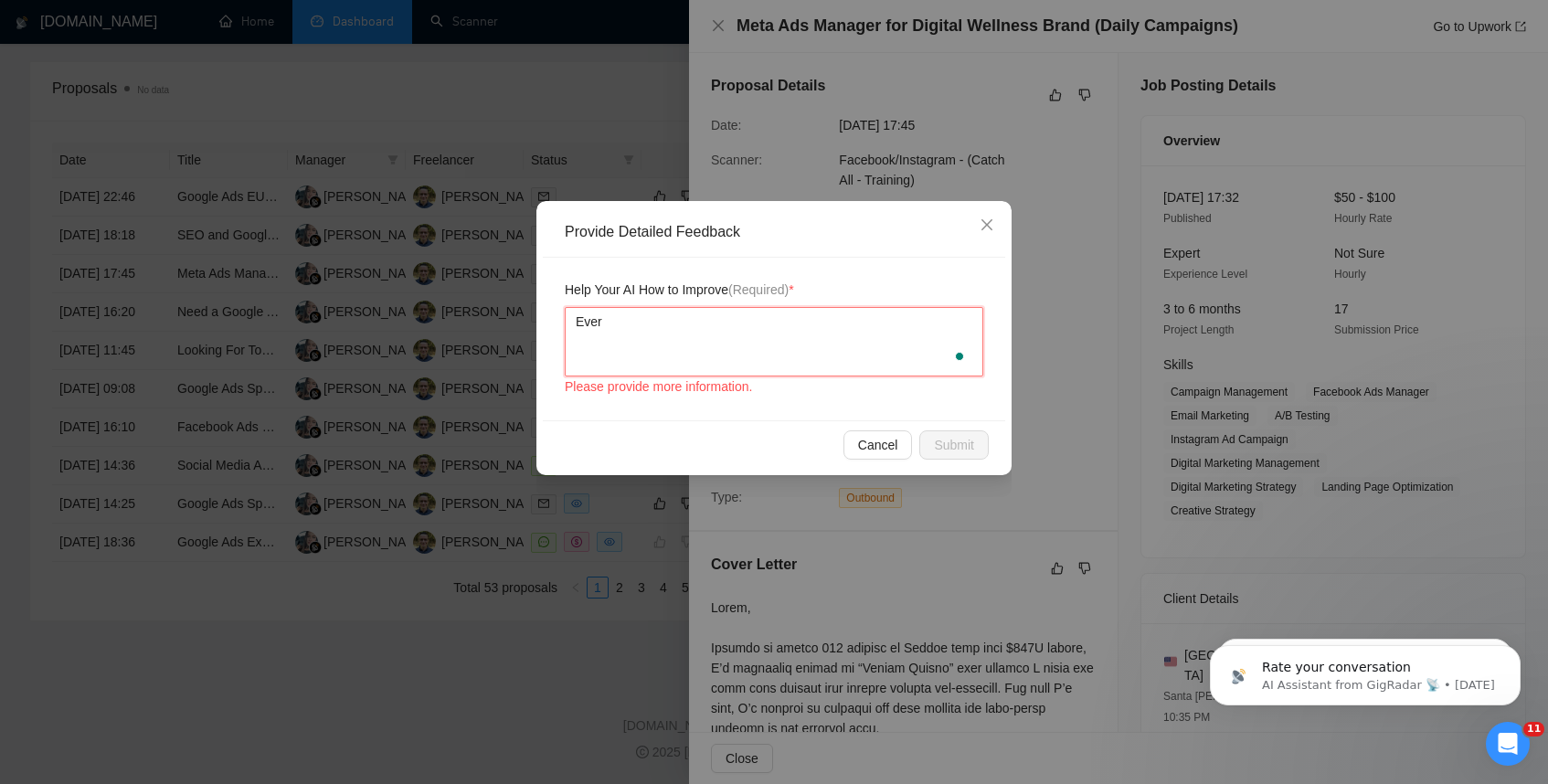
type textarea "Every"
type textarea "Everyt"
type textarea "Every"
type textarea "Ever"
type textarea "Eve"
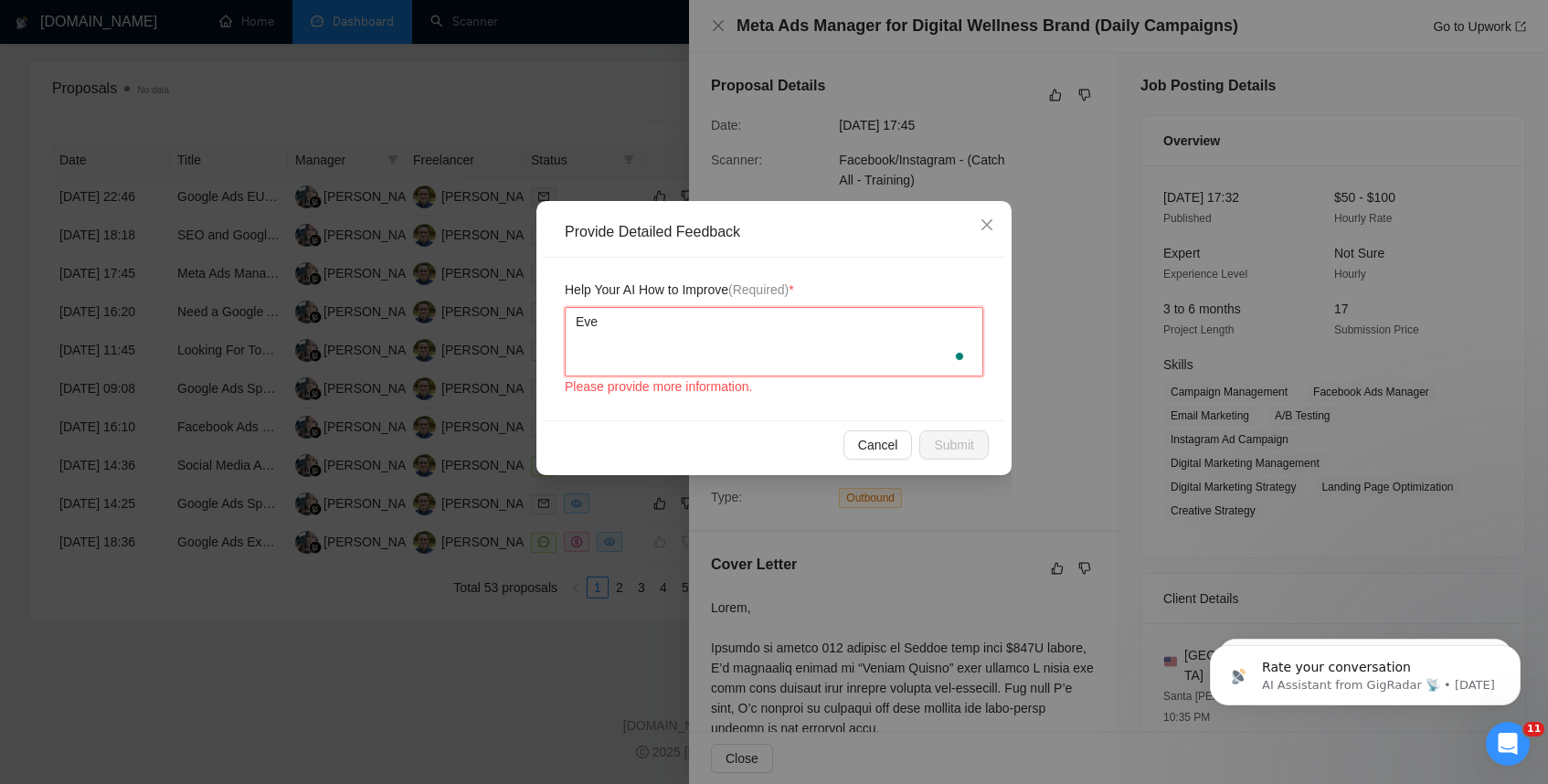
type textarea "Ev"
type textarea "E"
type textarea "M"
type textarea "Mo"
type textarea "Mos"
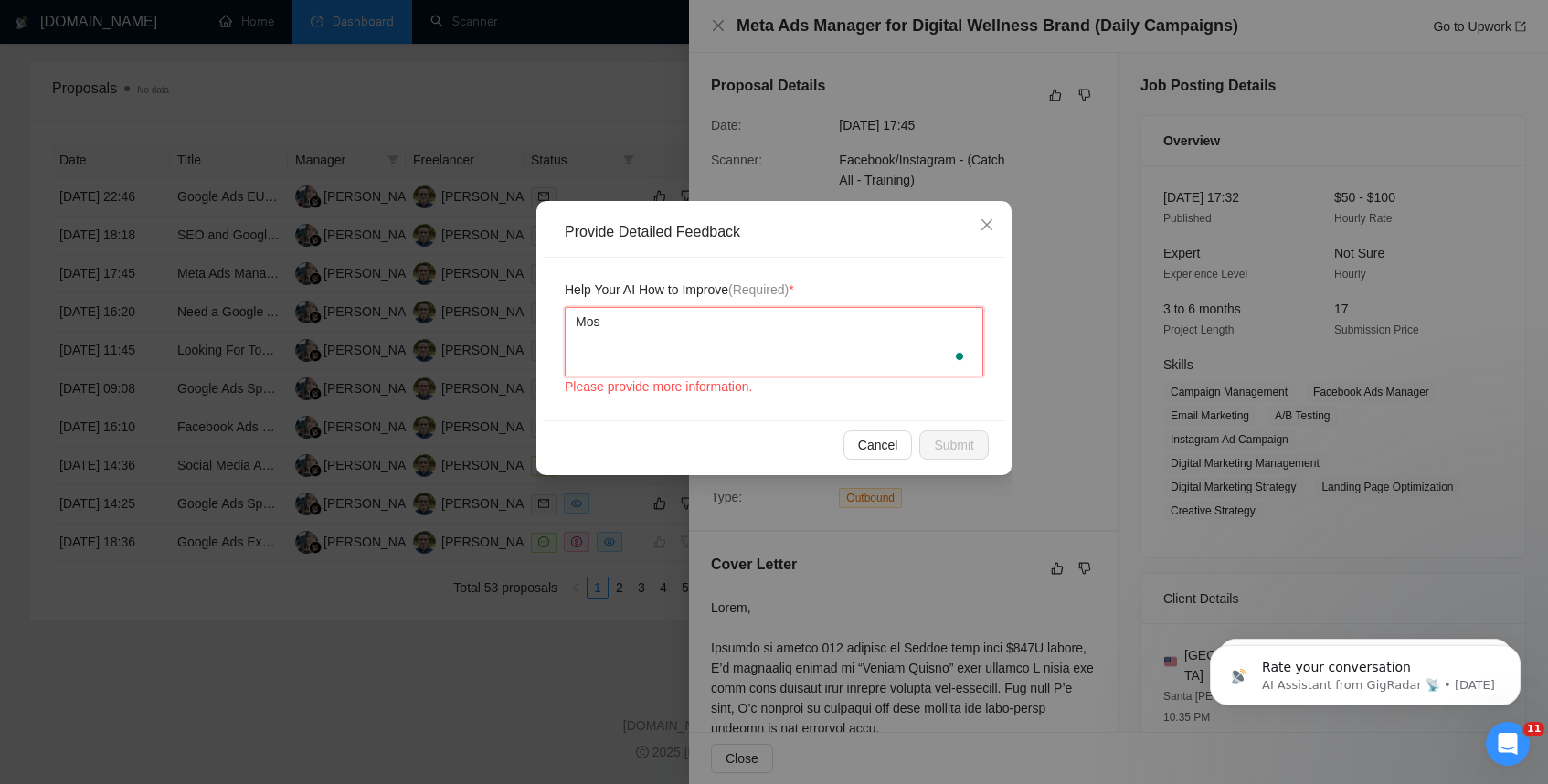
type textarea "Most"
type textarea "Most o"
type textarea "Most of"
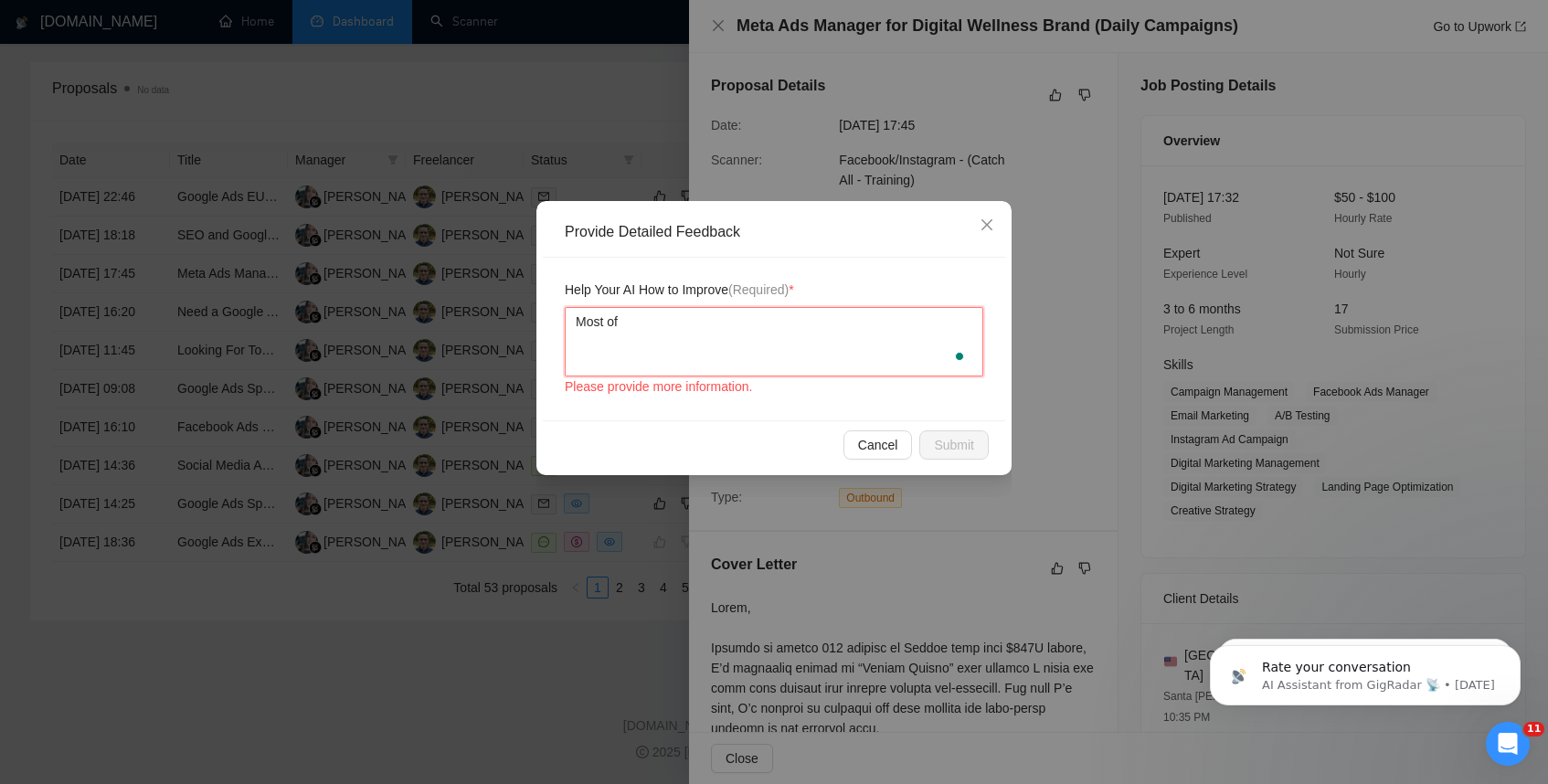
type textarea "Most of t"
type textarea "Most of th"
type textarea "Most of the"
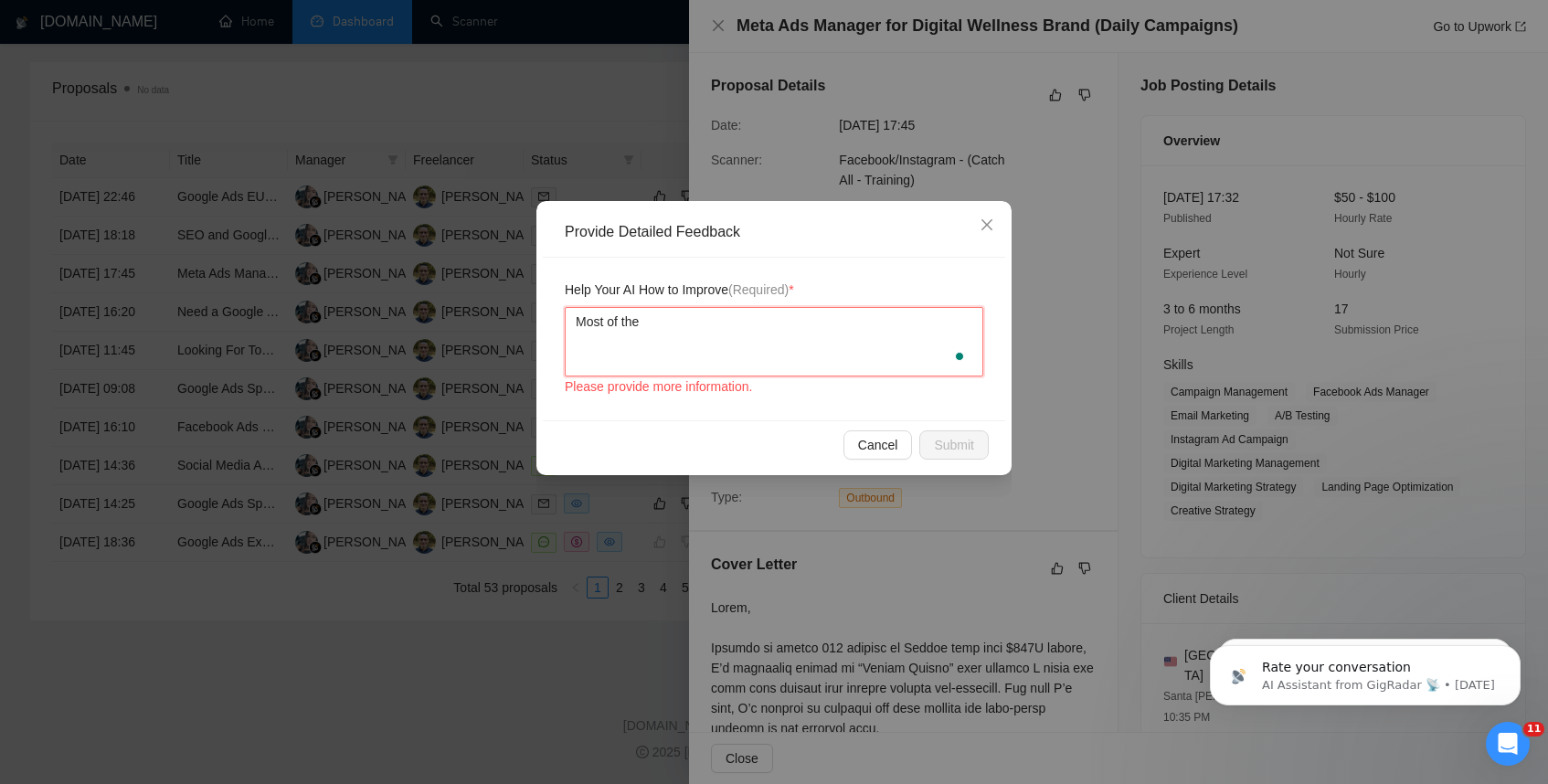
type textarea "Most of the p"
type textarea "Most of the pr"
type textarea "Most of the prop"
type textarea "Most of the propo"
type textarea "Most of the propos"
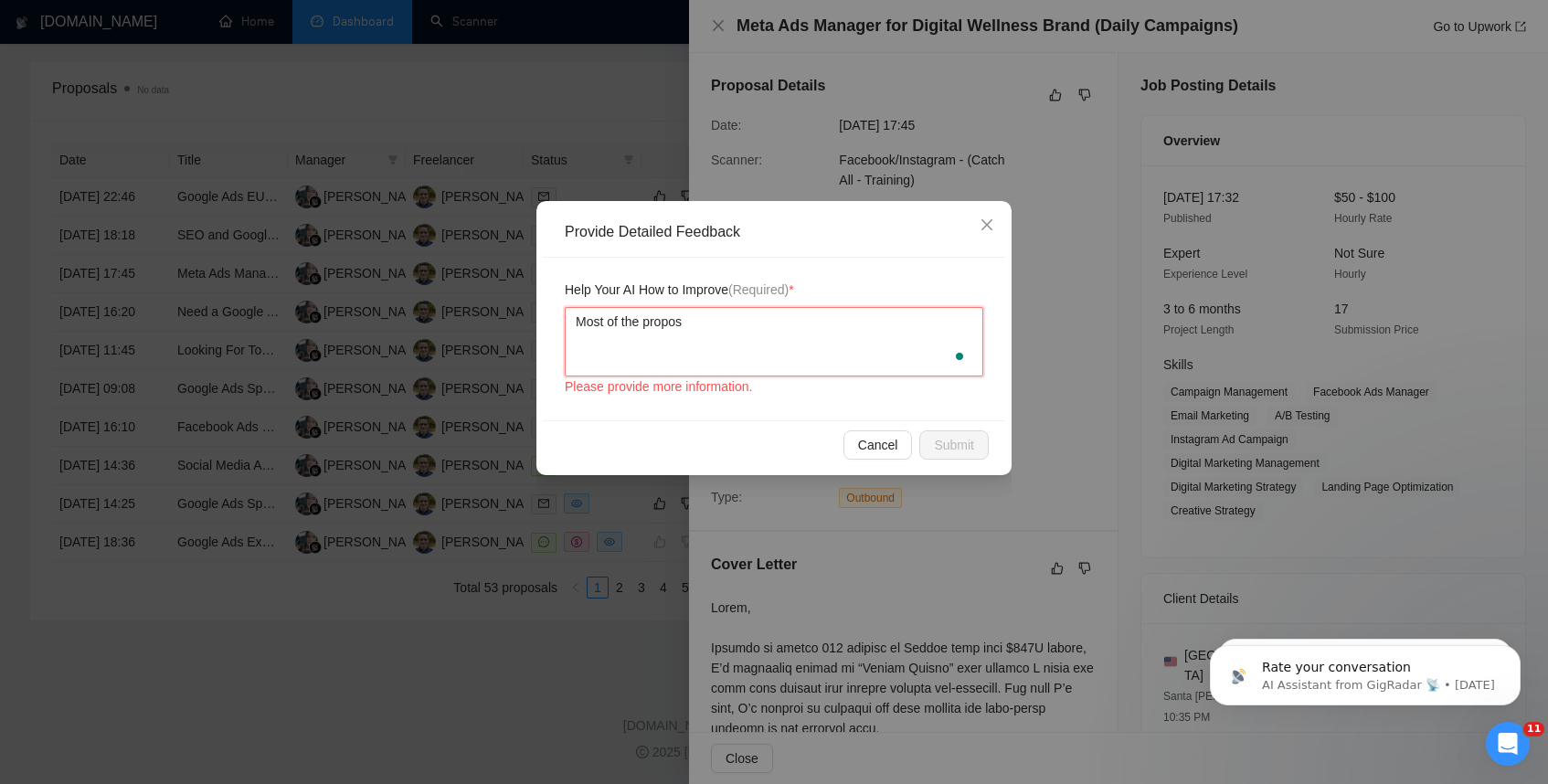
type textarea "Most of the proposa"
type textarea "Most of the proposal"
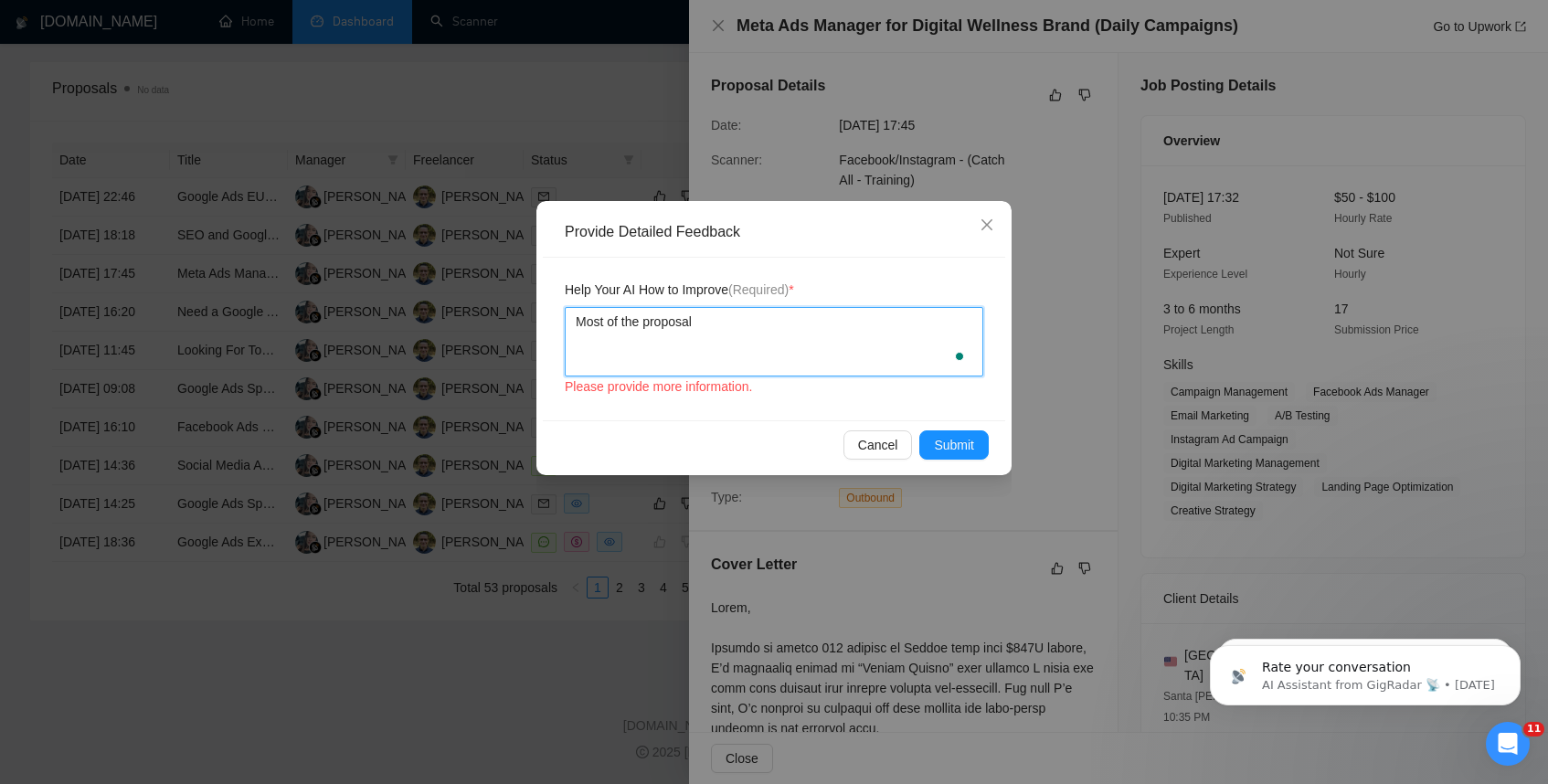
type textarea "Most of the proposal"
type textarea "Most of the proposal i"
type textarea "Most of the proposal is"
type textarea "Most of the proposal is g"
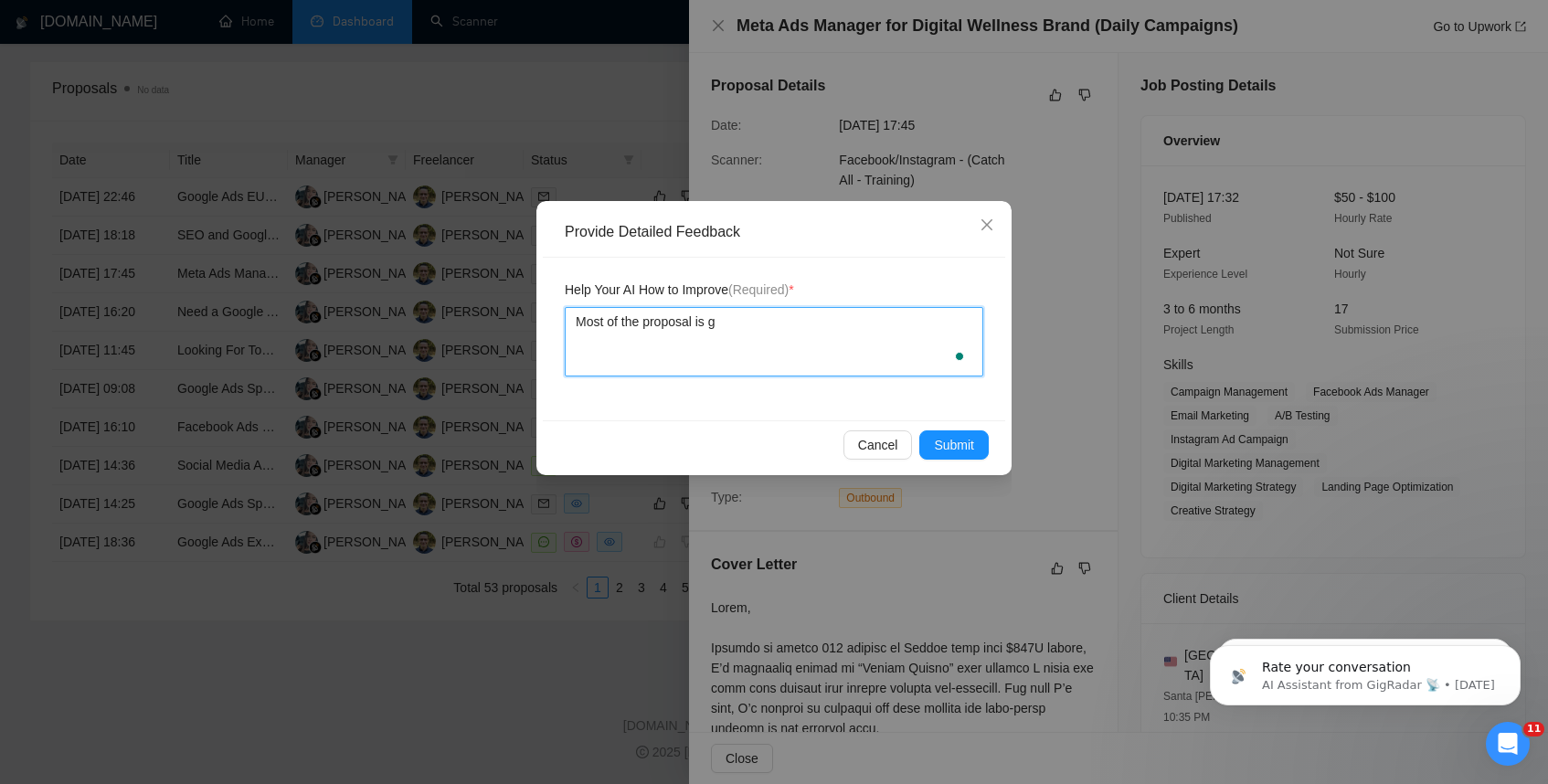
type textarea "Most of the proposal is go"
type textarea "Most of the proposal is goo"
type textarea "Most of the proposal is good"
type textarea "Most of the proposal is good,"
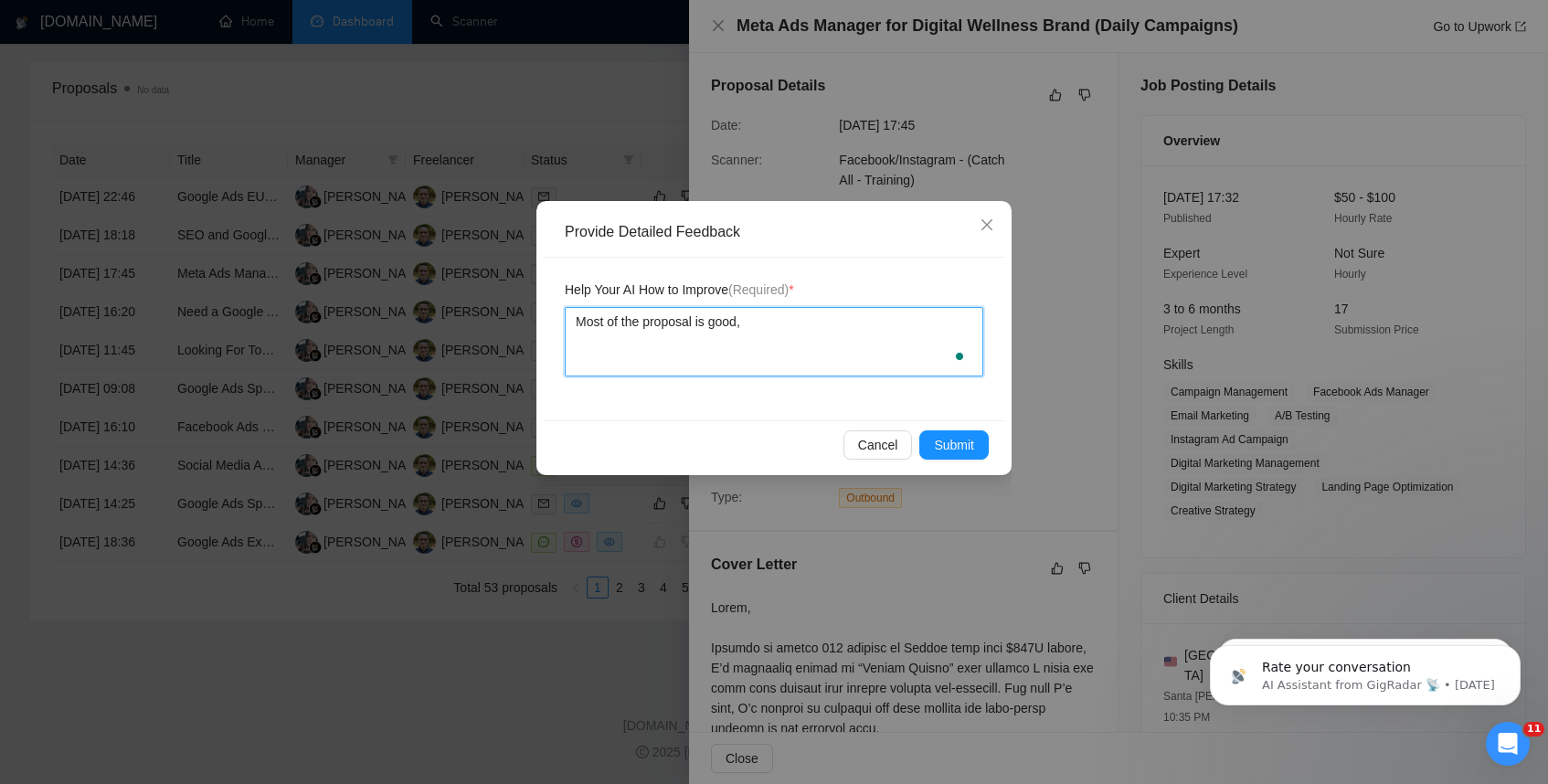
type textarea "Most of the proposal is good, b"
type textarea "Most of the proposal is good, bu"
type textarea "Most of the proposal is good, but"
type textarea "Most of the proposal is good, but t"
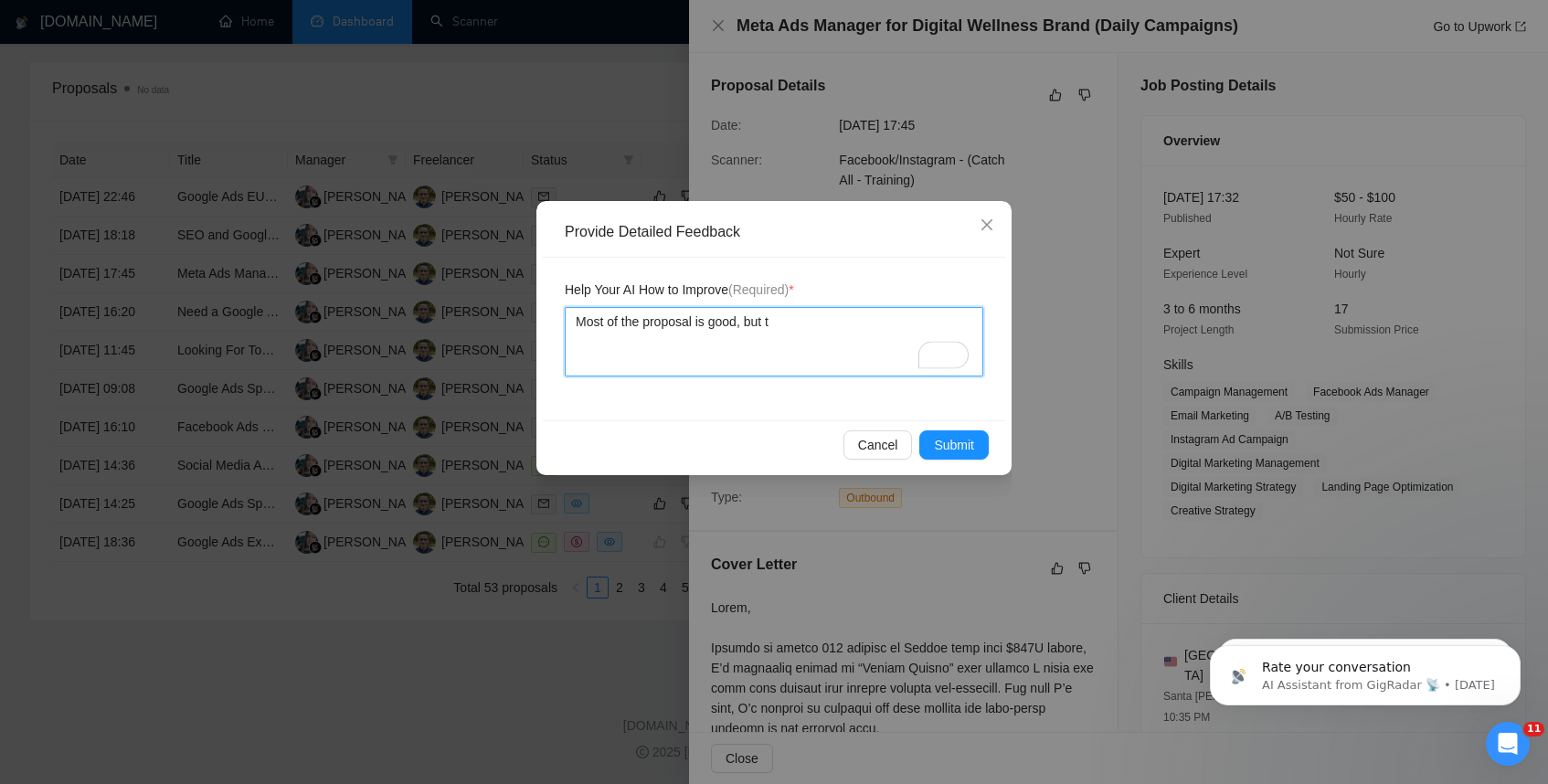
type textarea "Most of the proposal is good, but th"
type textarea "Most of the proposal is good, but the"
type textarea "Most of the proposal is good, but the c"
type textarea "Most of the proposal is good, but the ci"
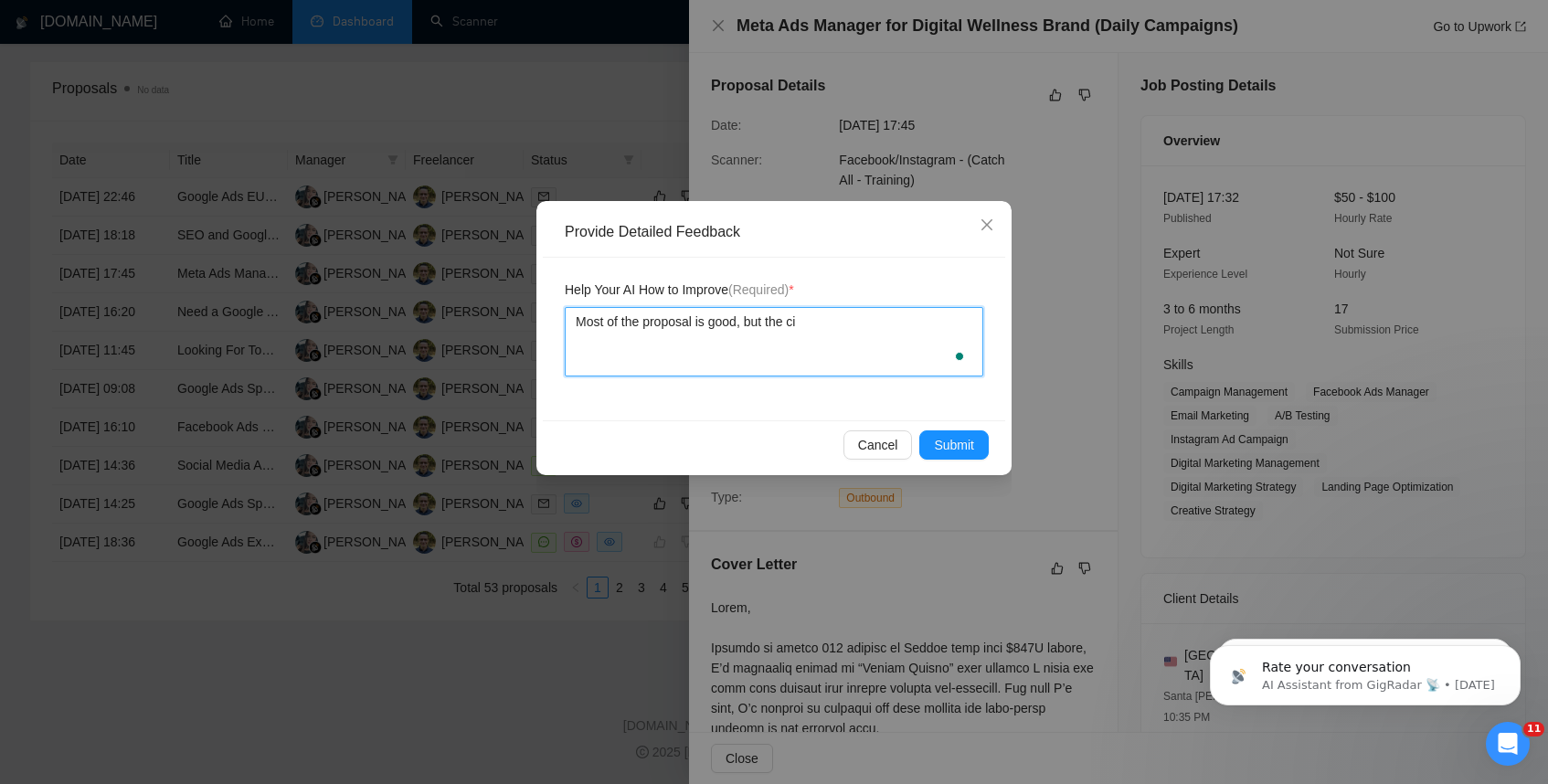
type textarea "Most of the proposal is good, but the cil"
type textarea "Most of the proposal is good, but the cile"
type textarea "Most of the proposal is good, but the cilen"
type textarea "Most of the proposal is good, but the cilent"
type textarea "Most of the proposal is good, but the cilen"
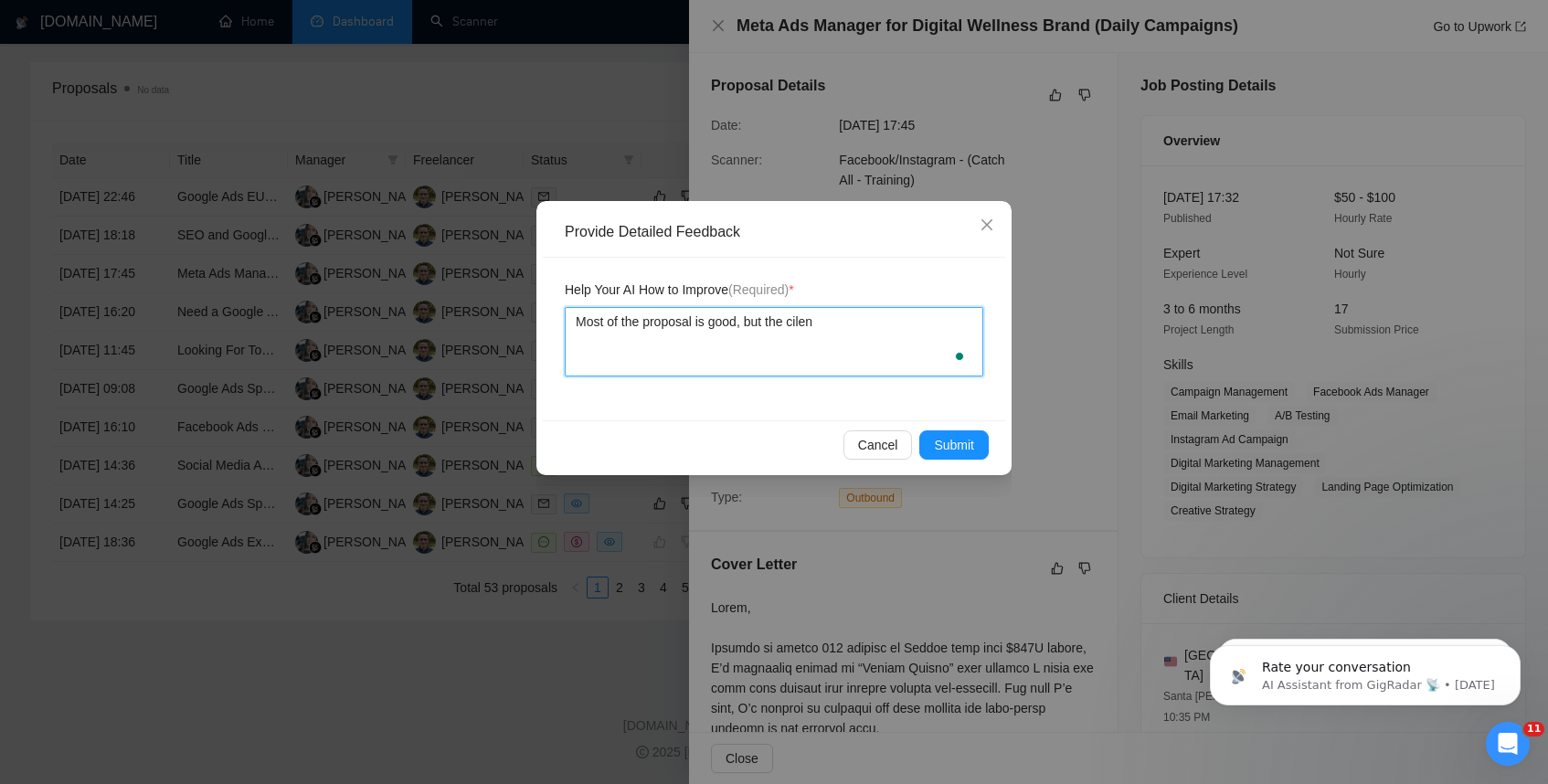
type textarea "Most of the proposal is good, but the cile"
type textarea "Most of the proposal is good, but the cil"
type textarea "Most of the proposal is good, but the ci"
type textarea "Most of the proposal is good, but the c"
type textarea "Most of the proposal is good, but the cl"
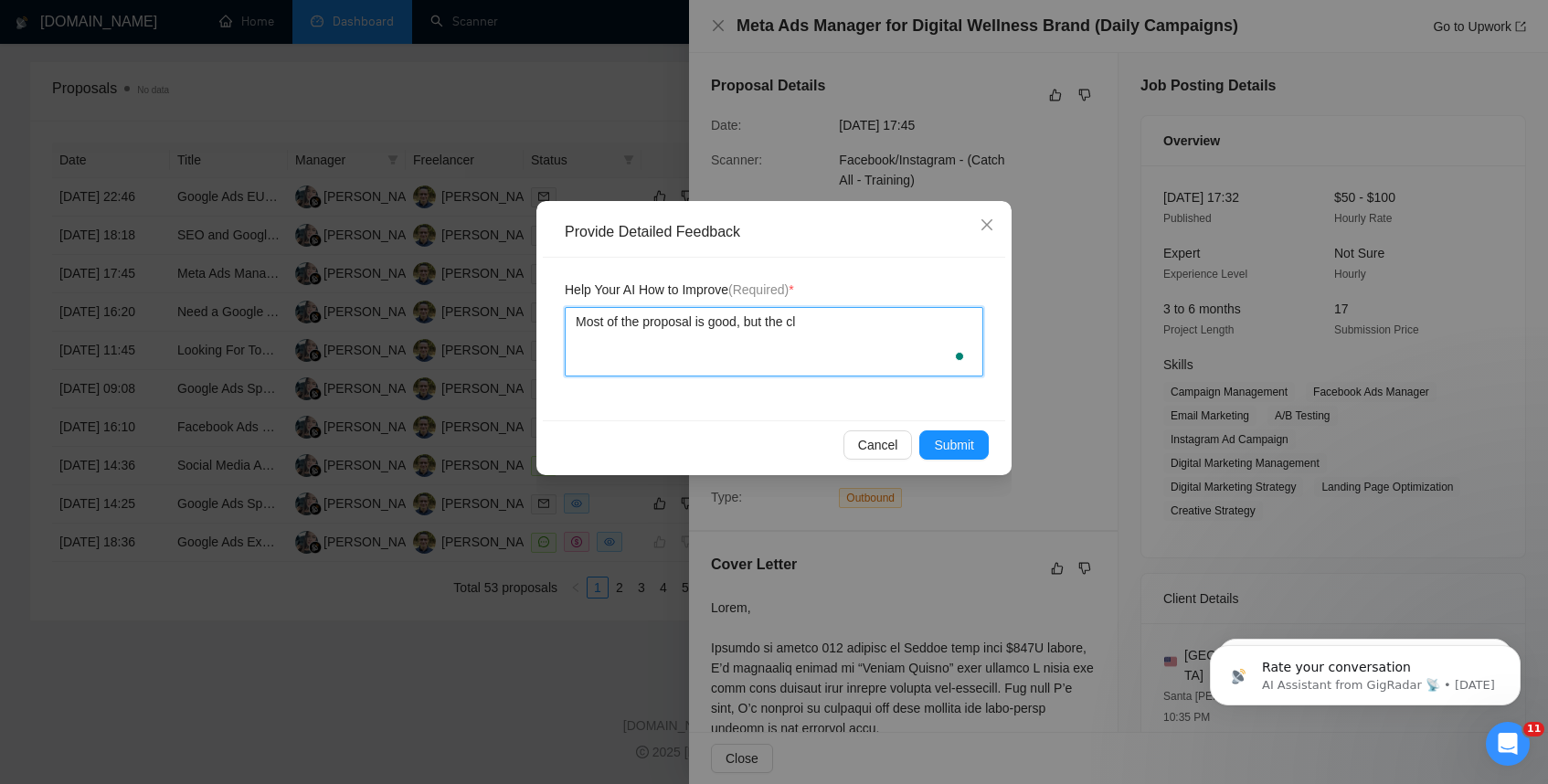
type textarea "Most of the proposal is good, but the cli"
type textarea "Most of the proposal is good, but the clie"
type textarea "Most of the proposal is good, but the clien"
type textarea "Most of the proposal is good, but the client"
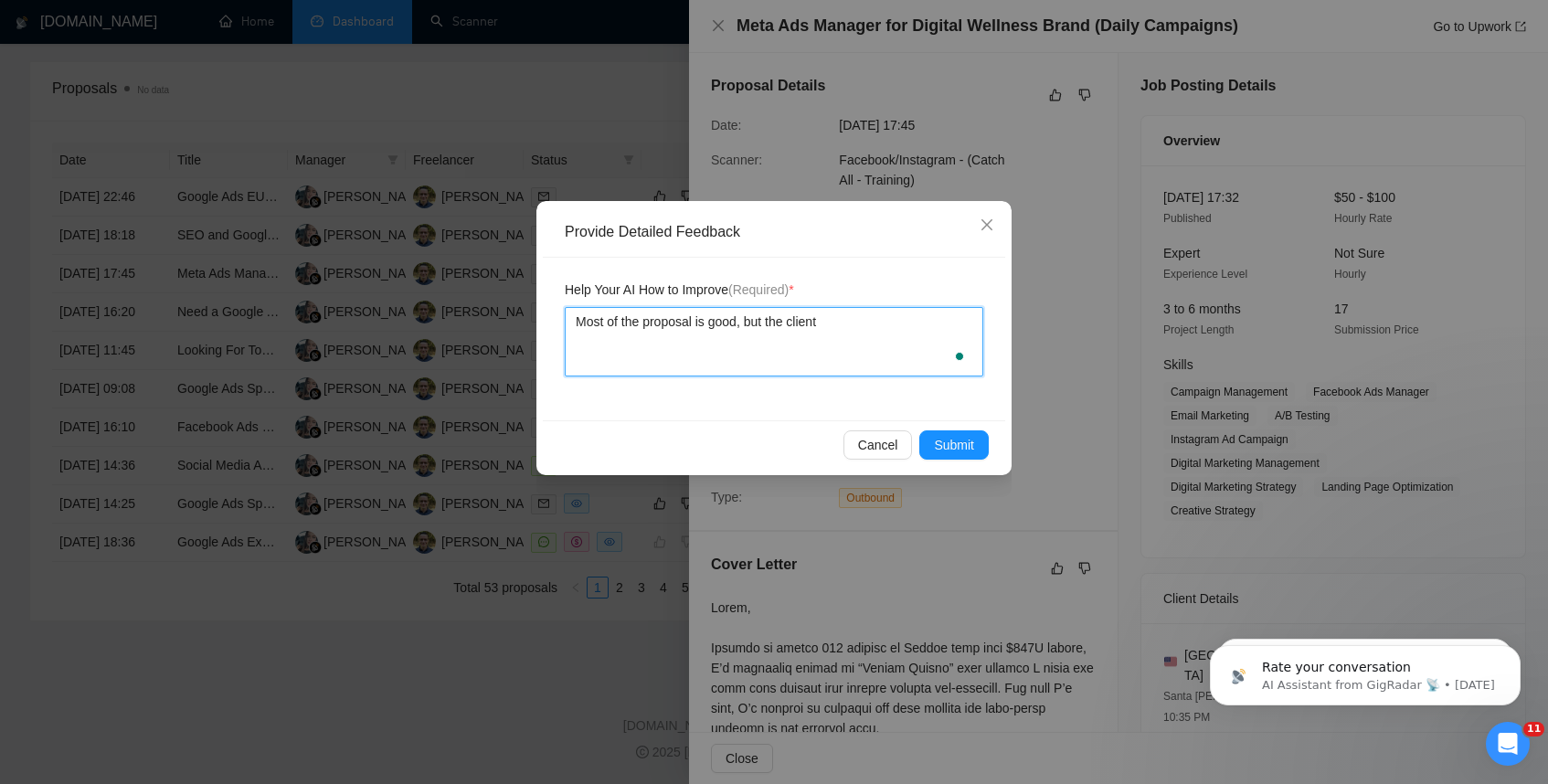
type textarea "Most of the proposal is good, but the client d"
type textarea "Most of the proposal is good, but the client do"
type textarea "Most of the proposal is good, but the client doe"
type textarea "Most of the proposal is good, but the client doesn"
type textarea "Most of the proposal is good, but the client doesn'"
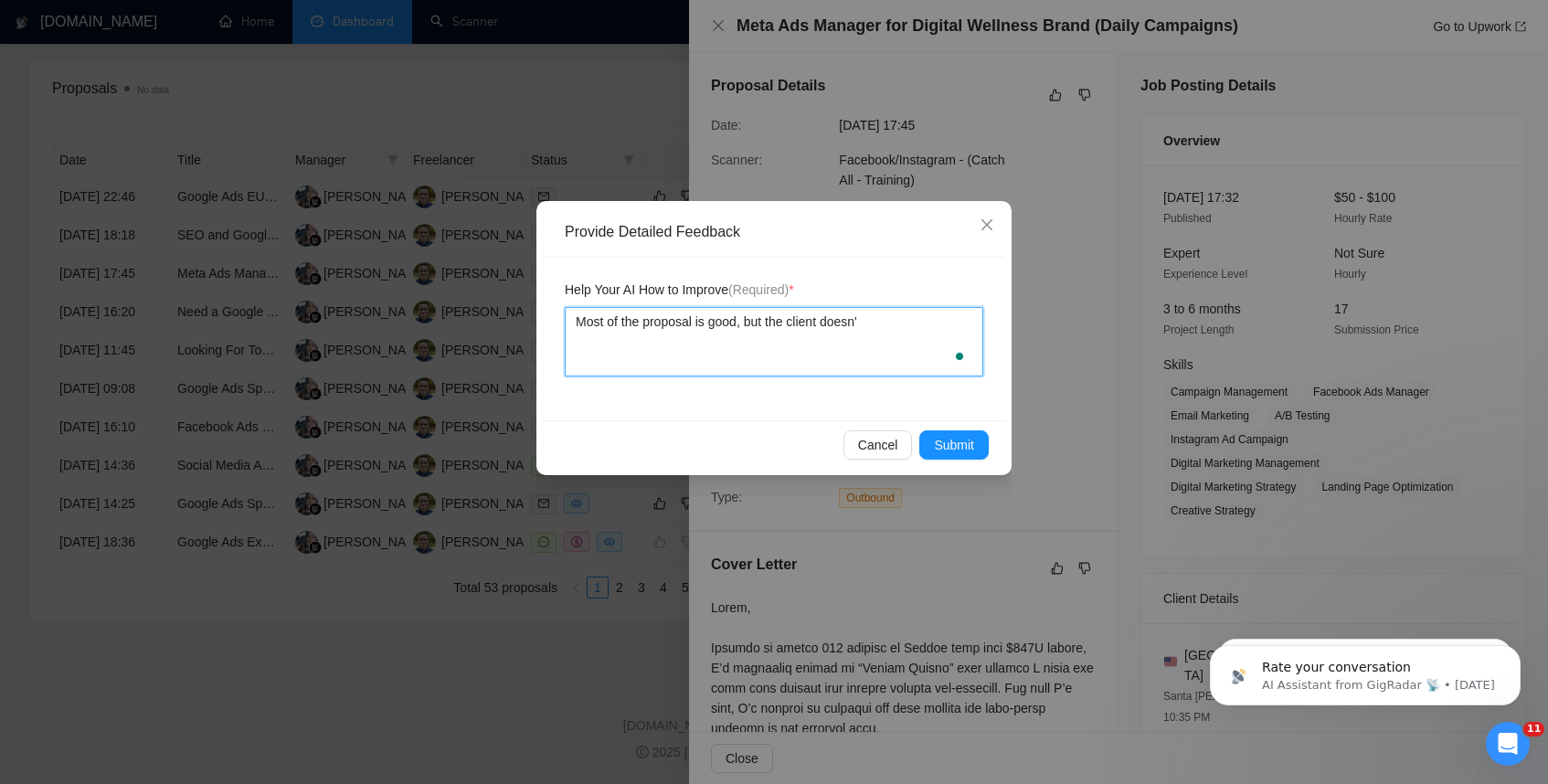
type textarea "Most of the proposal is good, but the client doesn't"
type textarea "Most of the proposal is good, but the client doesn't c"
type textarea "Most of the proposal is good, but the client doesn't cl"
type textarea "Most of the proposal is good, but the client doesn't cla"
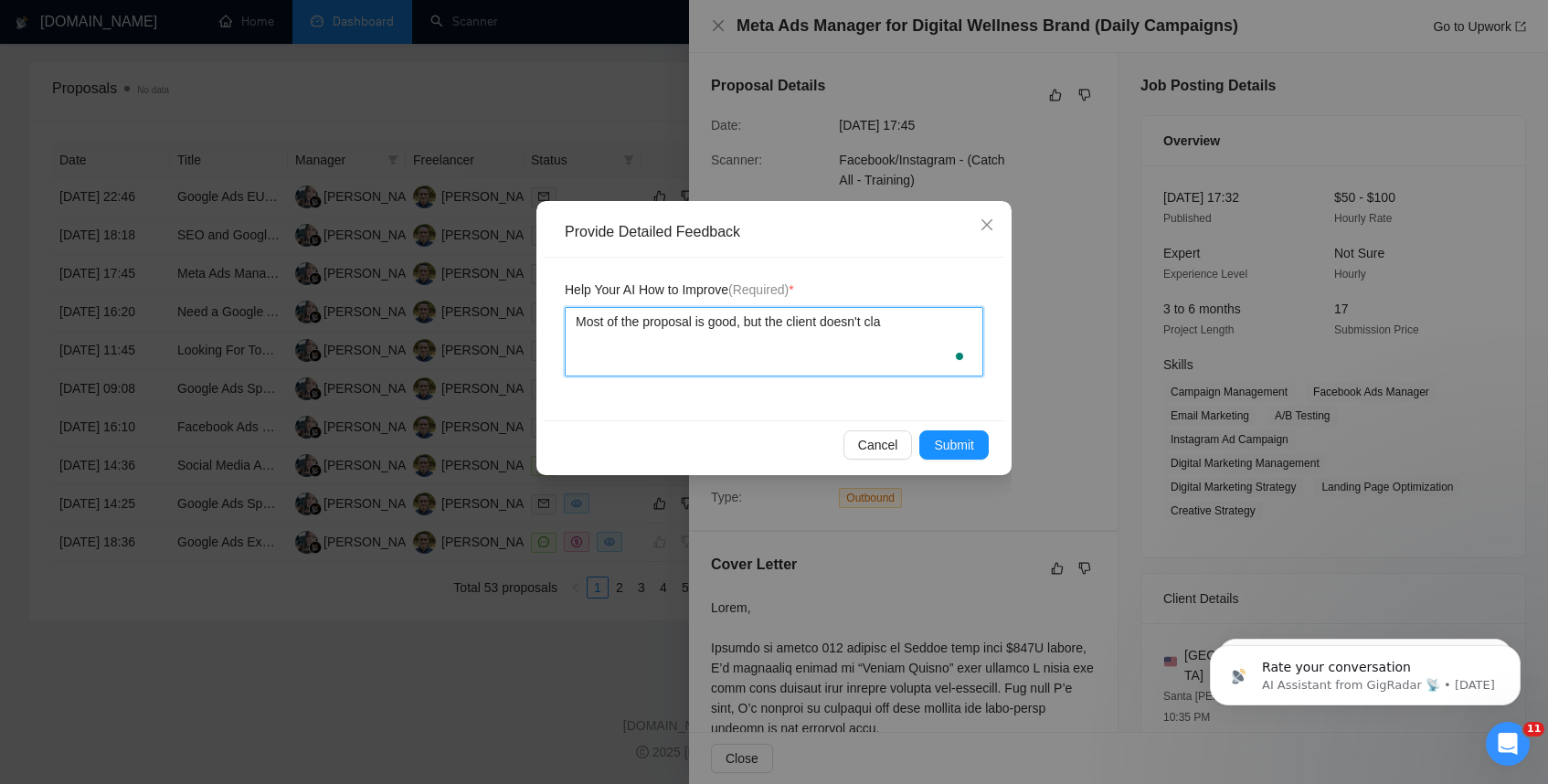
type textarea "Most of the proposal is good, but the client doesn't clar"
type textarea "Most of the proposal is good, but the client doesn't clarl"
type textarea "Most of the proposal is good, but the client doesn't clarly"
type textarea "Most of the proposal is good, but the client doesn't clarl"
type textarea "Most of the proposal is good, but the client doesn't clar"
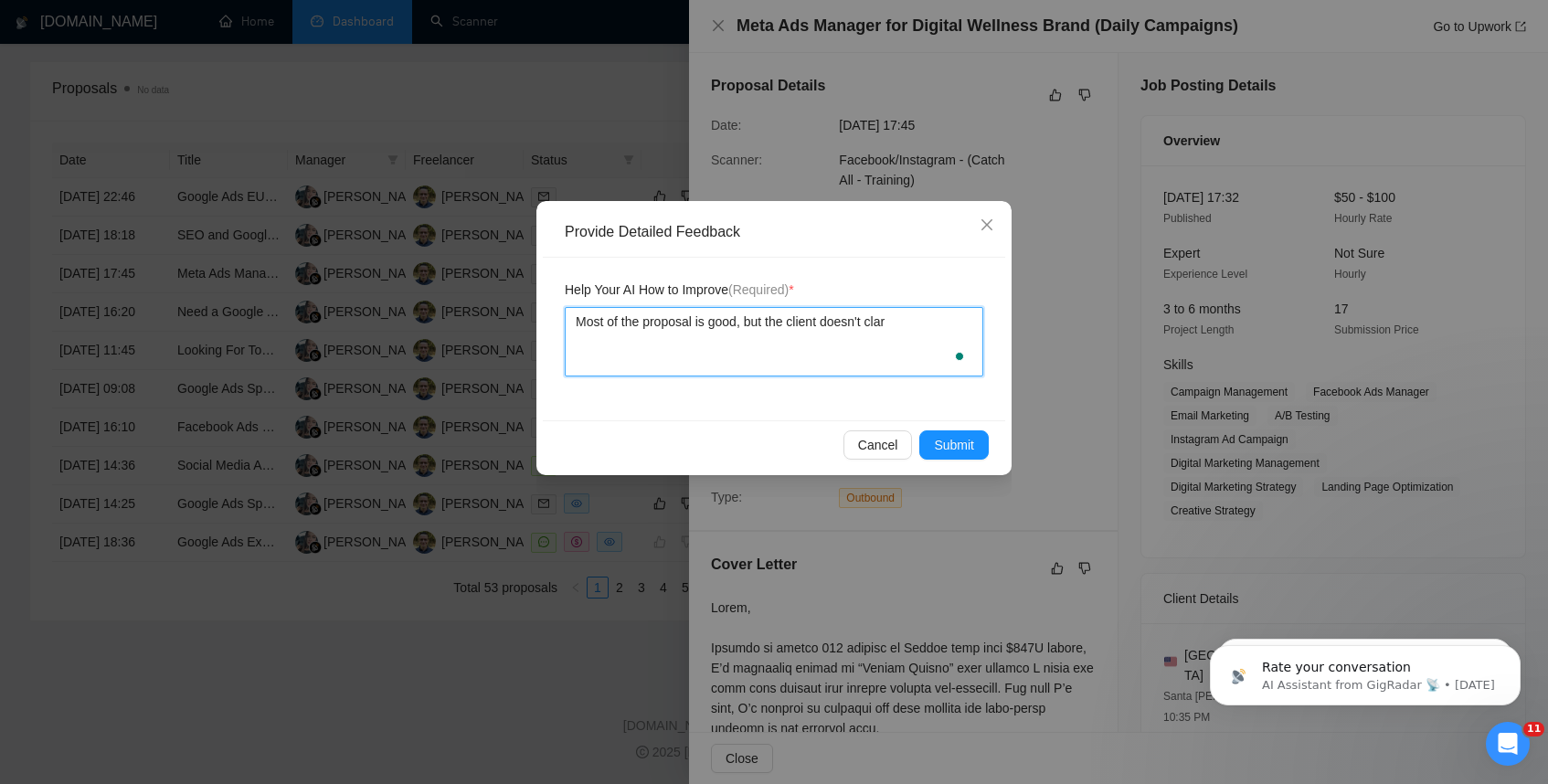
type textarea "Most of the proposal is good, but the client doesn't cla"
type textarea "Most of the proposal is good, but the client doesn't cl"
type textarea "Most of the proposal is good, but the client doesn't cle"
type textarea "Most of the proposal is good, but the client doesn't clea"
type textarea "Most of the proposal is good, but the client doesn't clear"
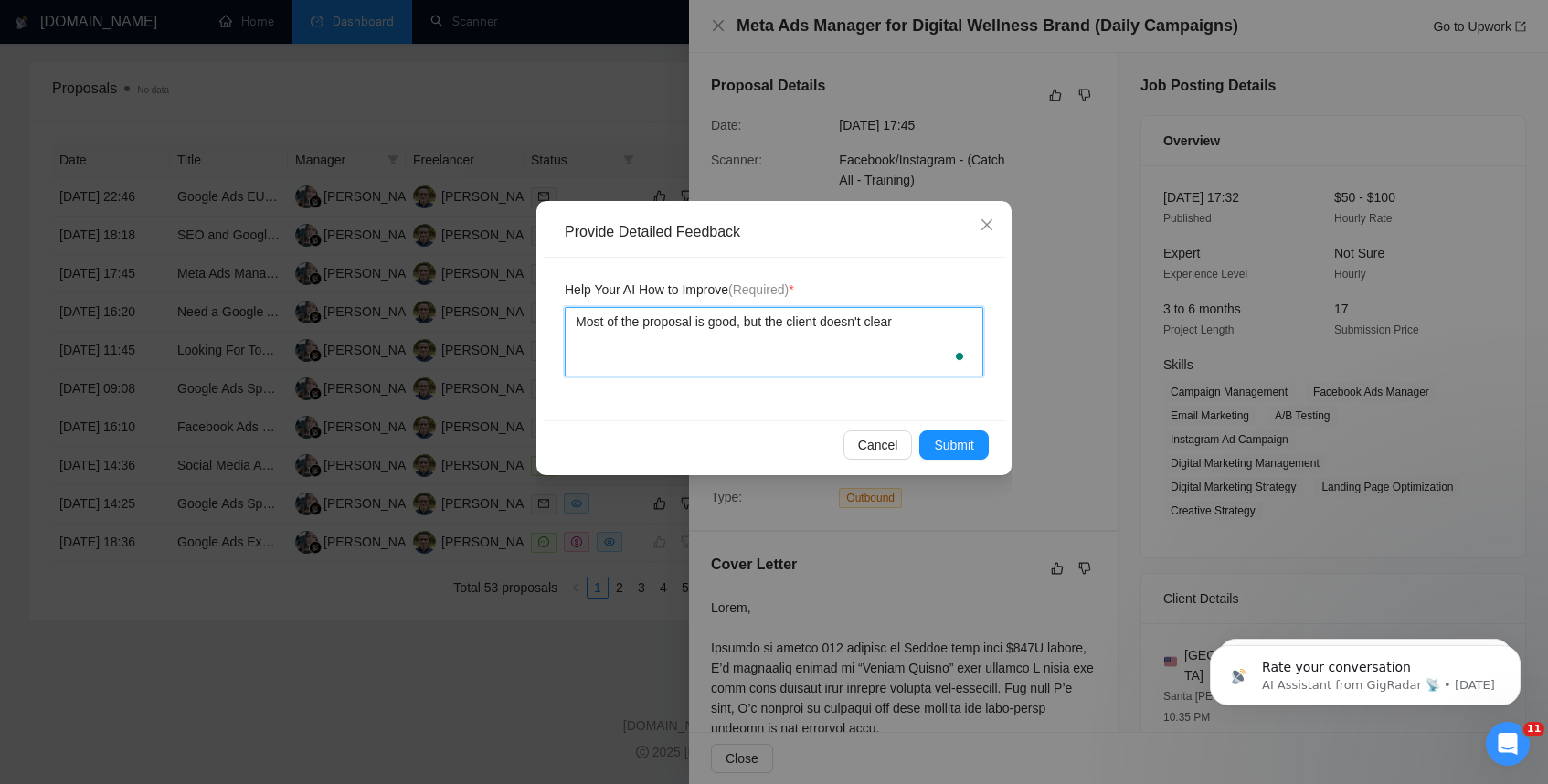
type textarea "Most of the proposal is good, but the client doesn't clearl"
type textarea "Most of the proposal is good, but the client doesn't clearly"
type textarea "Most of the proposal is good, but the client doesn't clearly s"
type textarea "Most of the proposal is good, but the client doesn't clearly st"
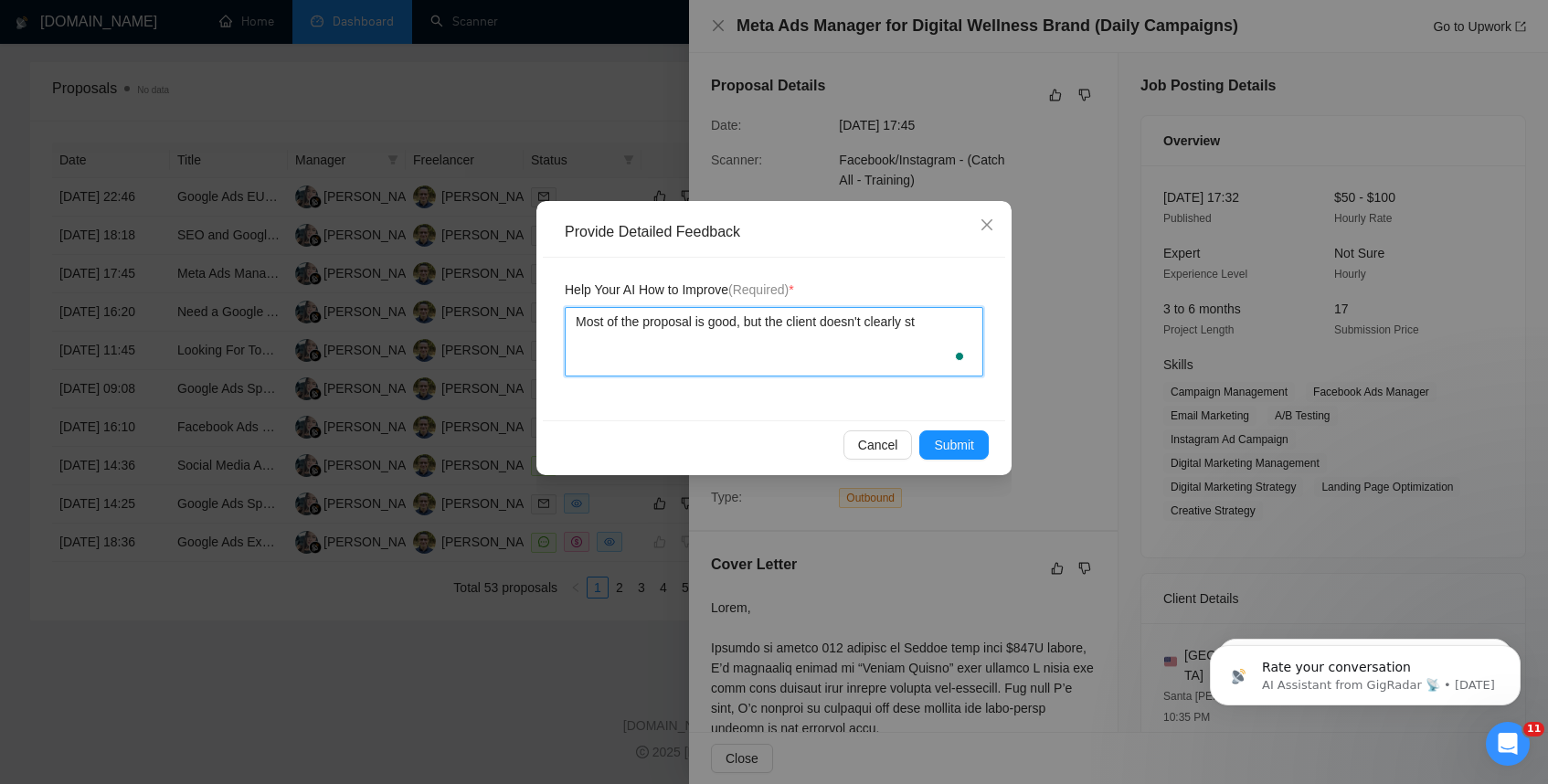
type textarea "Most of the proposal is good, but the client doesn't clearly sta"
type textarea "Most of the proposal is good, but the client doesn't clearly stat"
type textarea "Most of the proposal is good, but the client doesn't clearly state"
type textarea "Most of the proposal is good, but the client doesn't clearly state i"
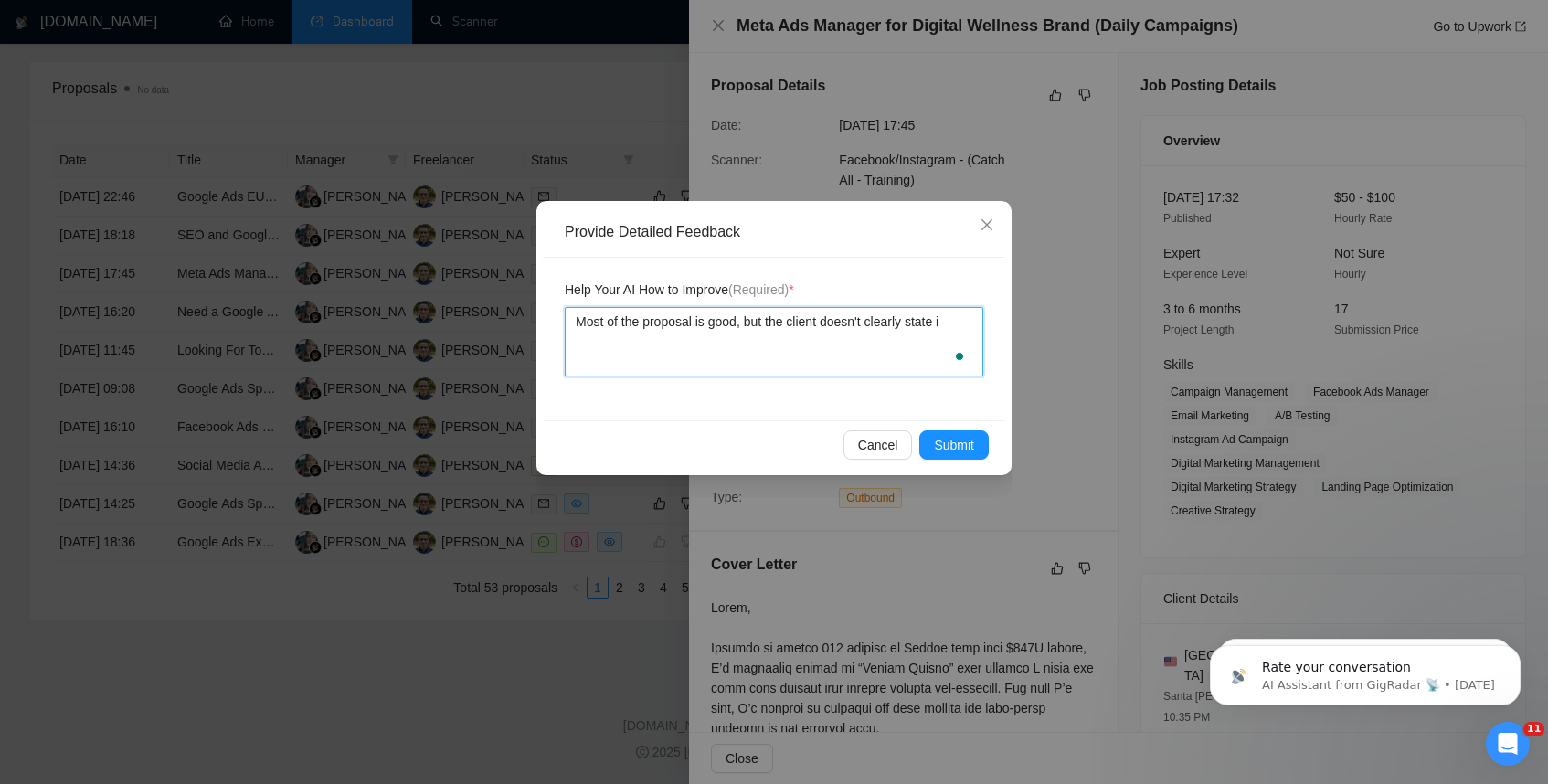
type textarea "Most of the proposal is good, but the client doesn't clearly state if"
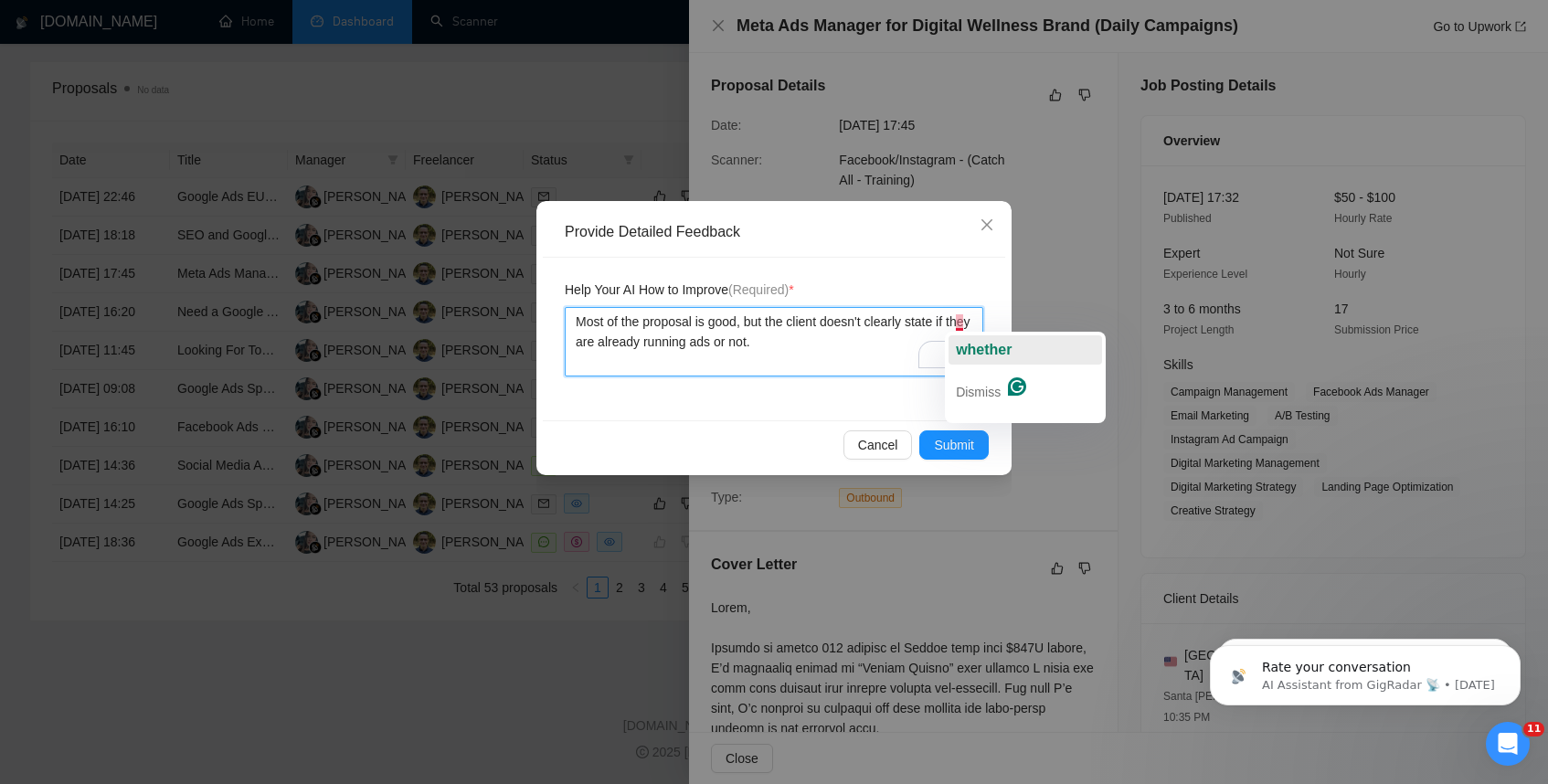
click at [968, 344] on span "whether" at bounding box center [983, 350] width 56 height 15
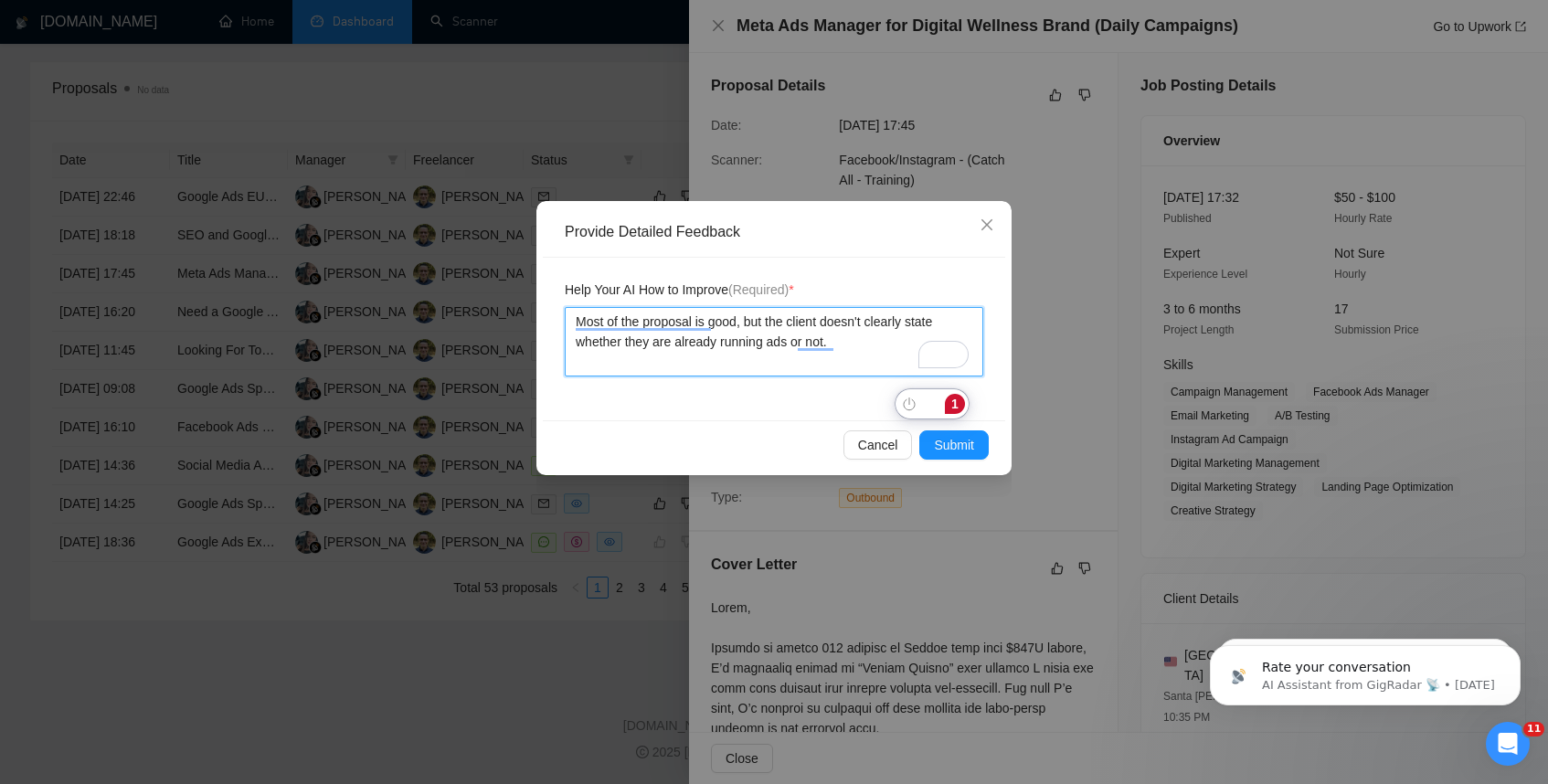
click at [861, 339] on textarea "Most of the proposal is good, but the client doesn't clearly state whether they…" at bounding box center [774, 341] width 419 height 69
click at [816, 344] on textarea "The proposal is mostly good, but the client doesn't clearly state whether they …" at bounding box center [774, 341] width 419 height 69
paste textarea "Could you share more about your current ad performance and what you feel is the…"
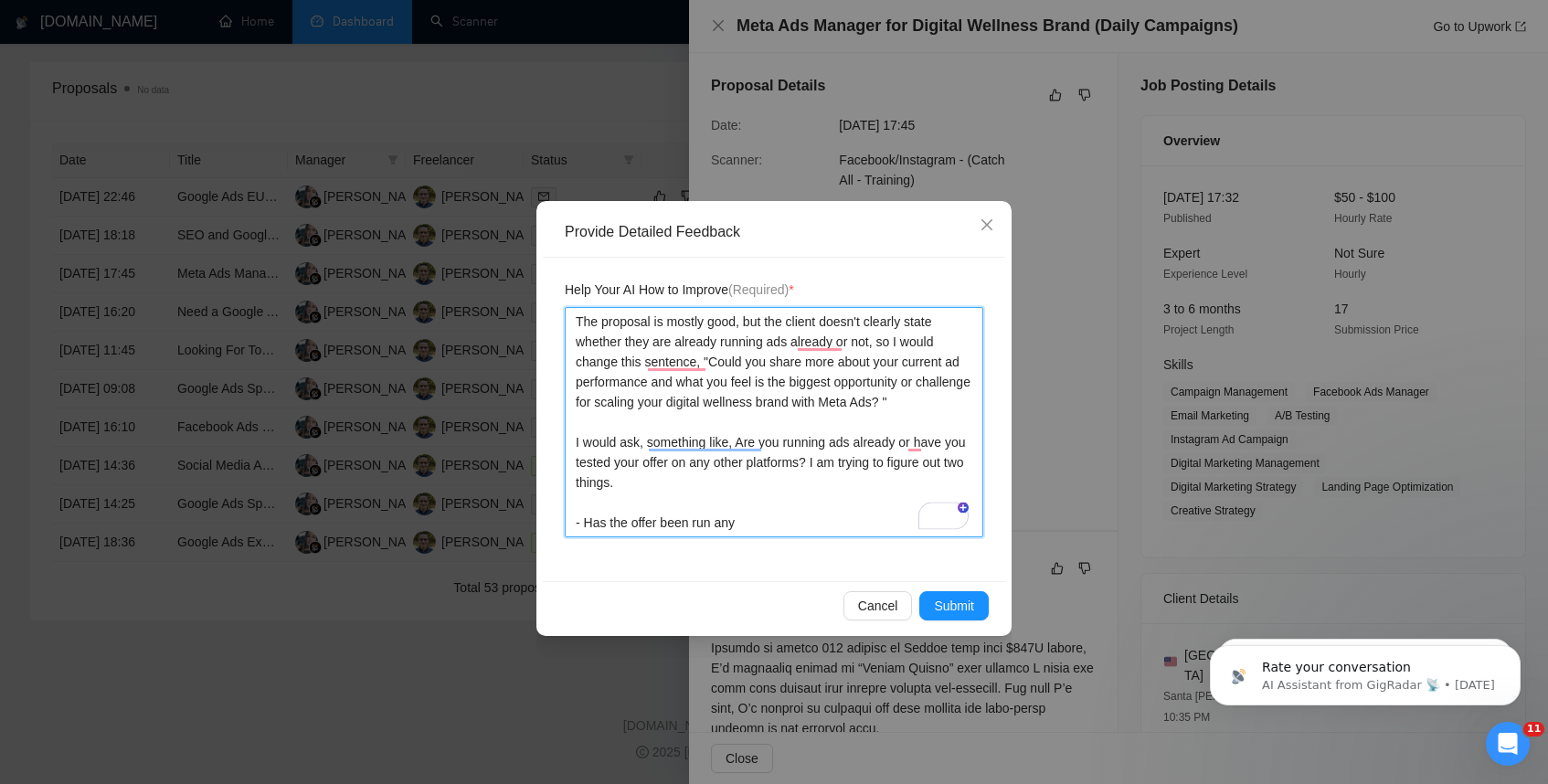
click at [717, 521] on textarea "The proposal is mostly good, but the client doesn't clearly state whether they …" at bounding box center [774, 422] width 419 height 230
click at [772, 516] on textarea "The proposal is mostly good, but the client doesn't clearly state whether they …" at bounding box center [774, 422] width 419 height 230
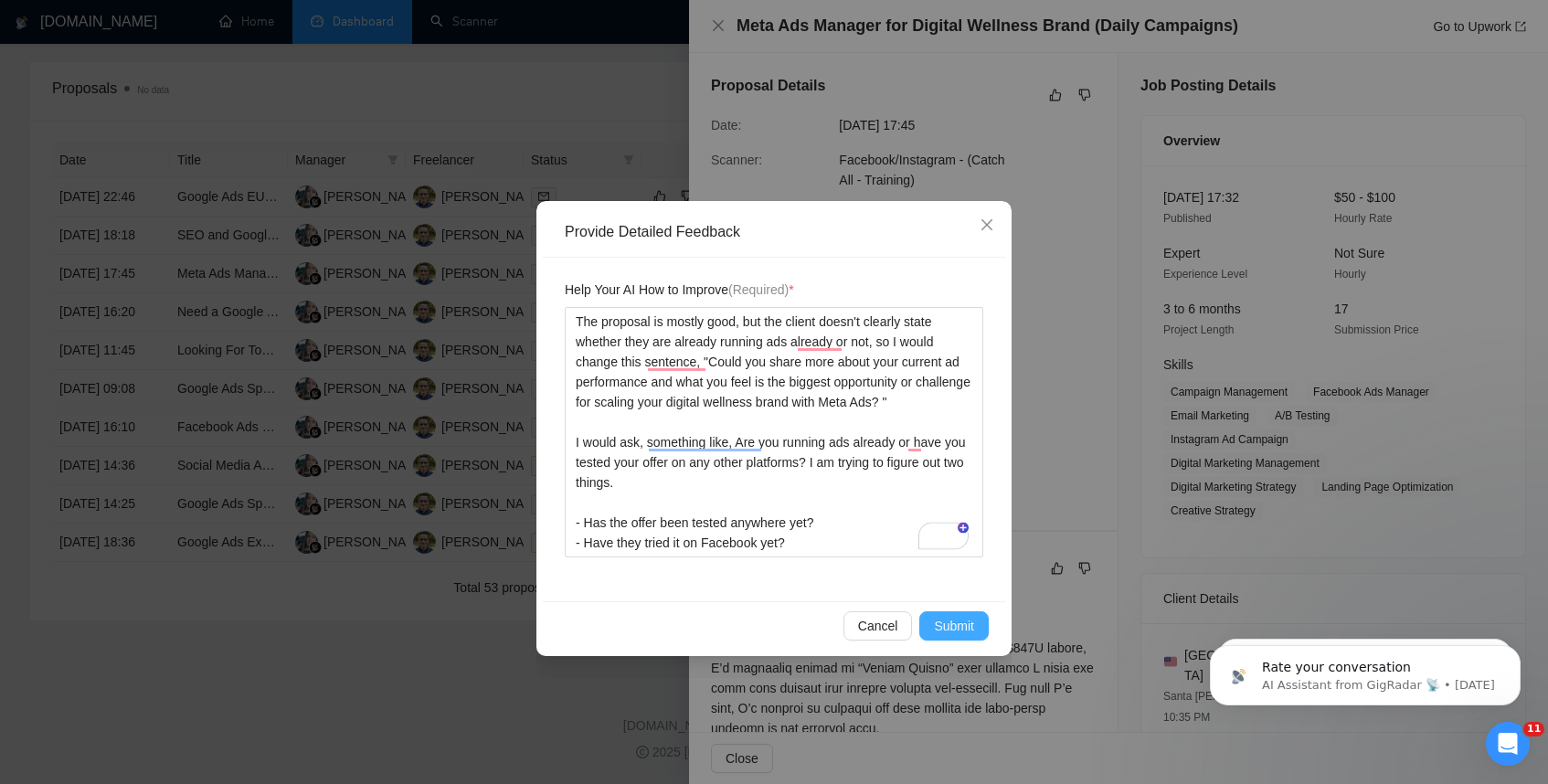
click at [964, 623] on span "Submit" at bounding box center [955, 626] width 40 height 20
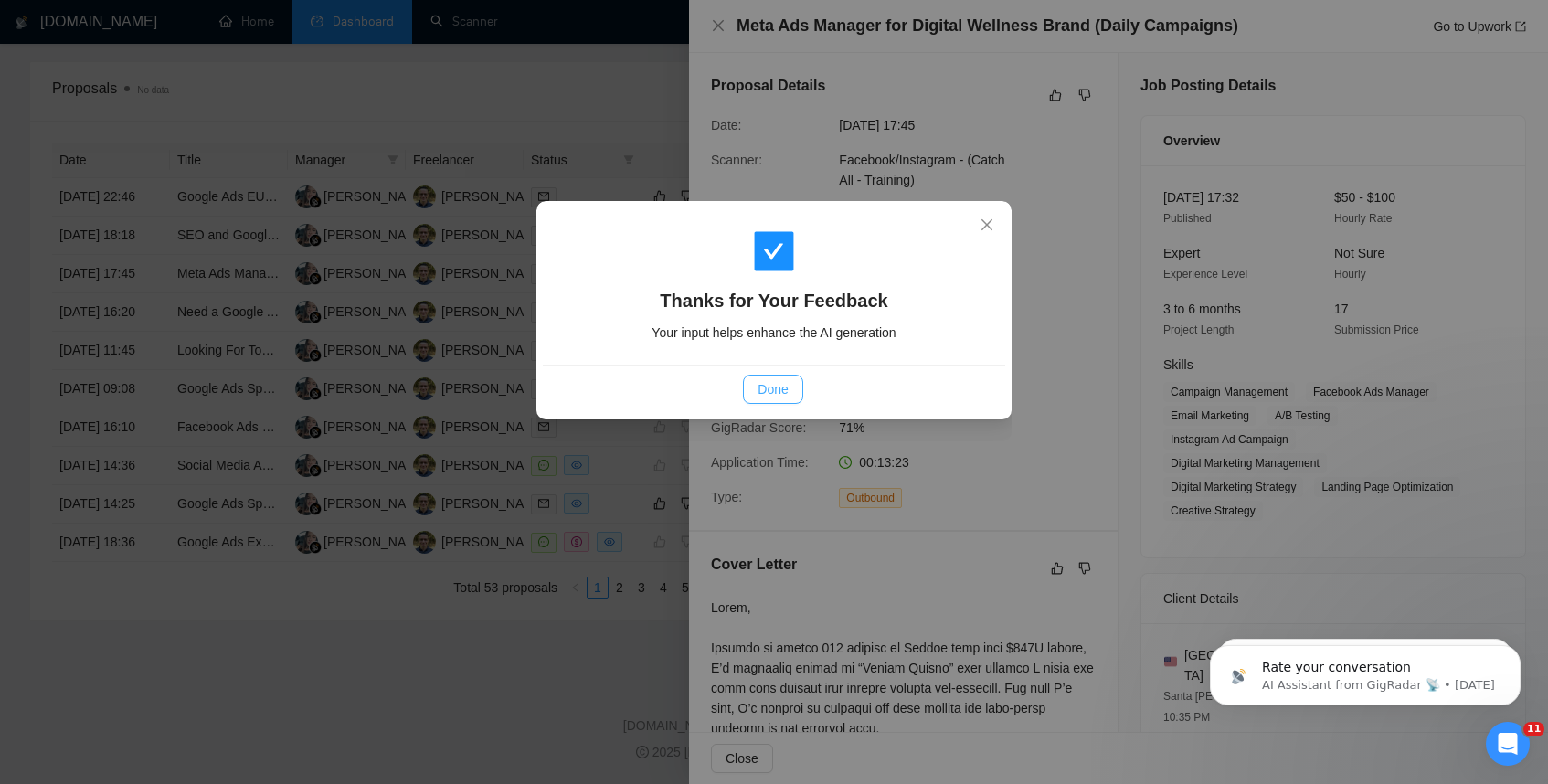
click at [768, 391] on span "Done" at bounding box center [773, 389] width 30 height 20
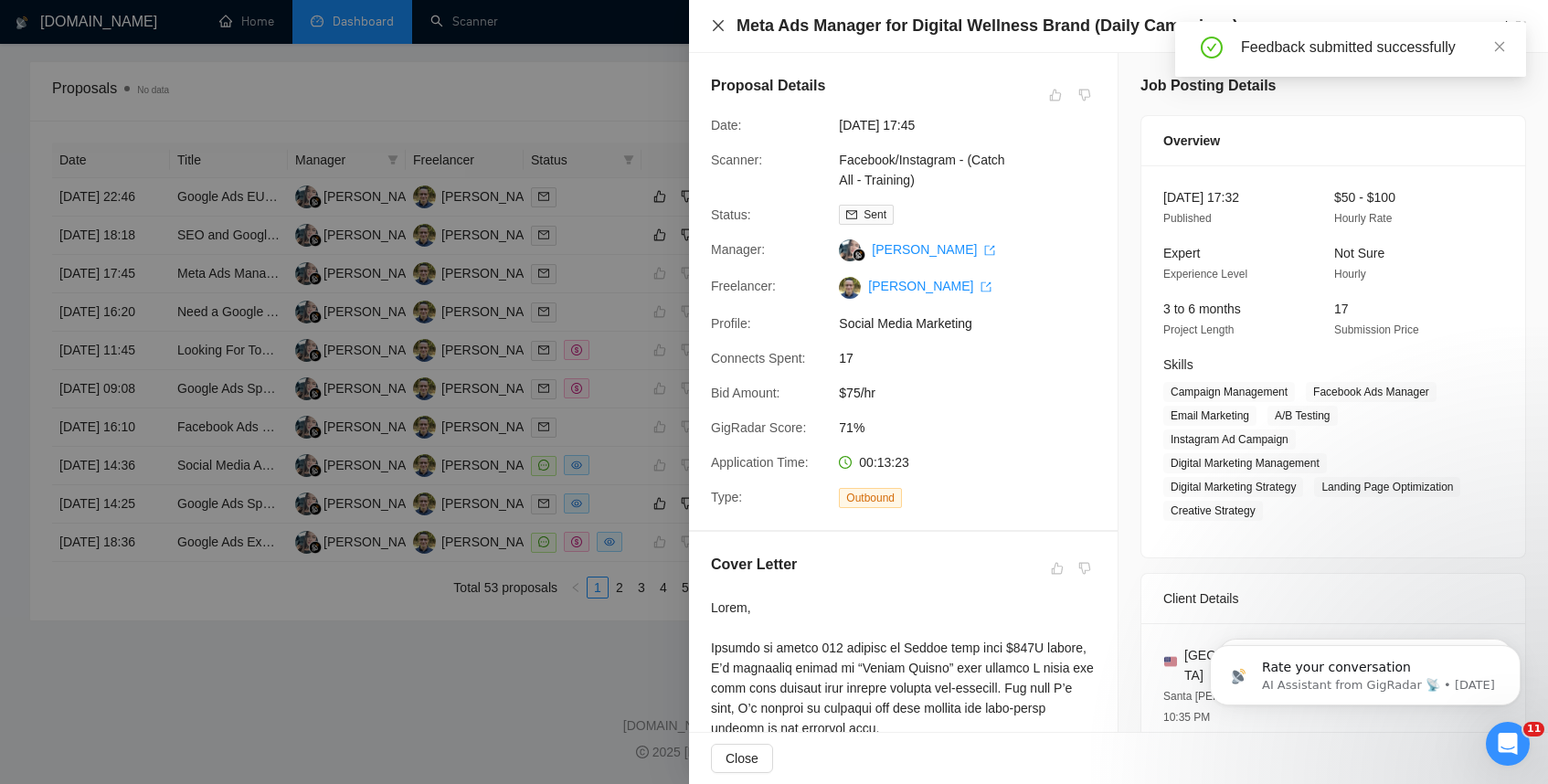
click at [719, 23] on icon "close" at bounding box center [718, 25] width 11 height 11
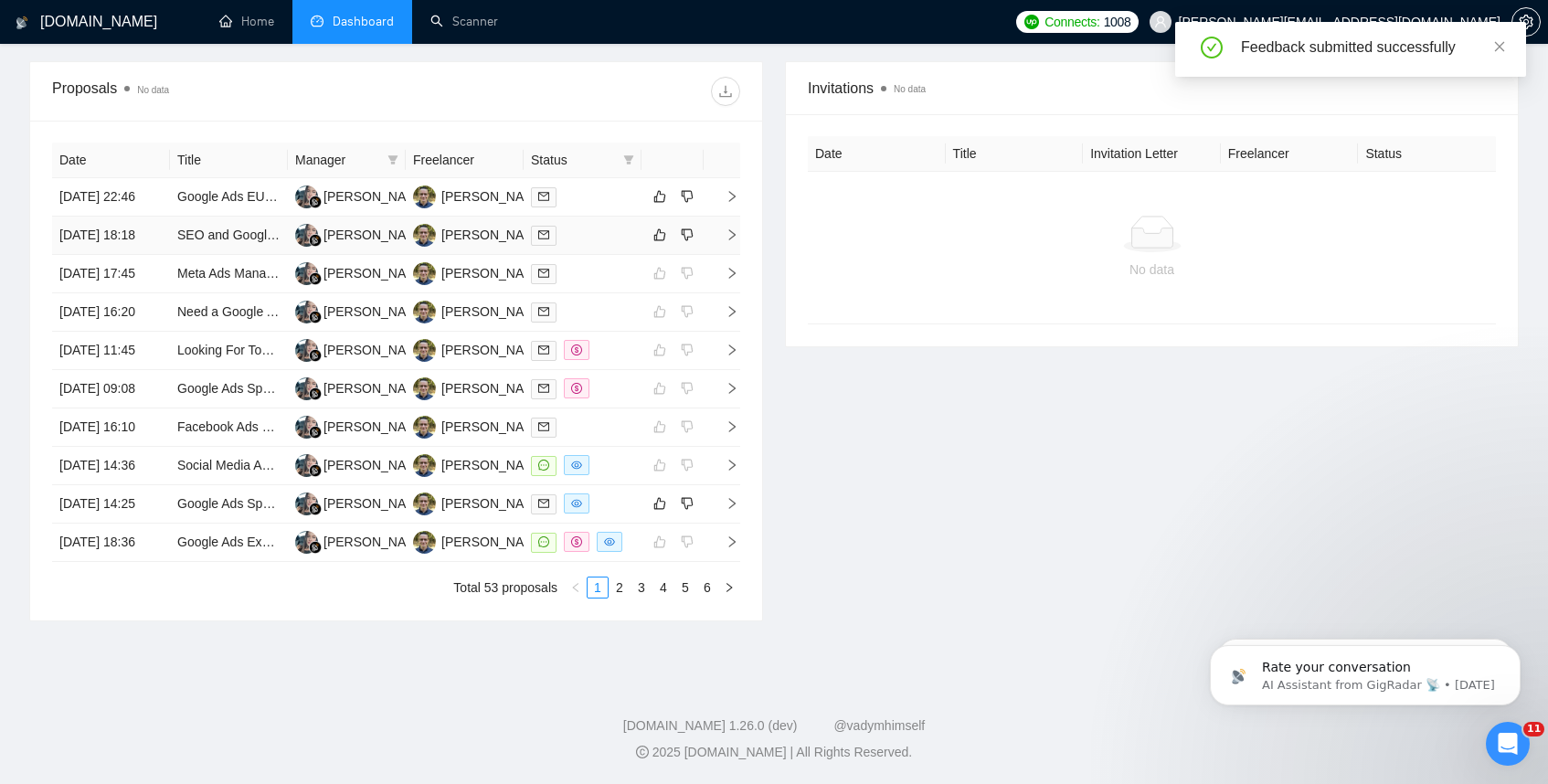
click at [731, 228] on icon "right" at bounding box center [731, 234] width 12 height 12
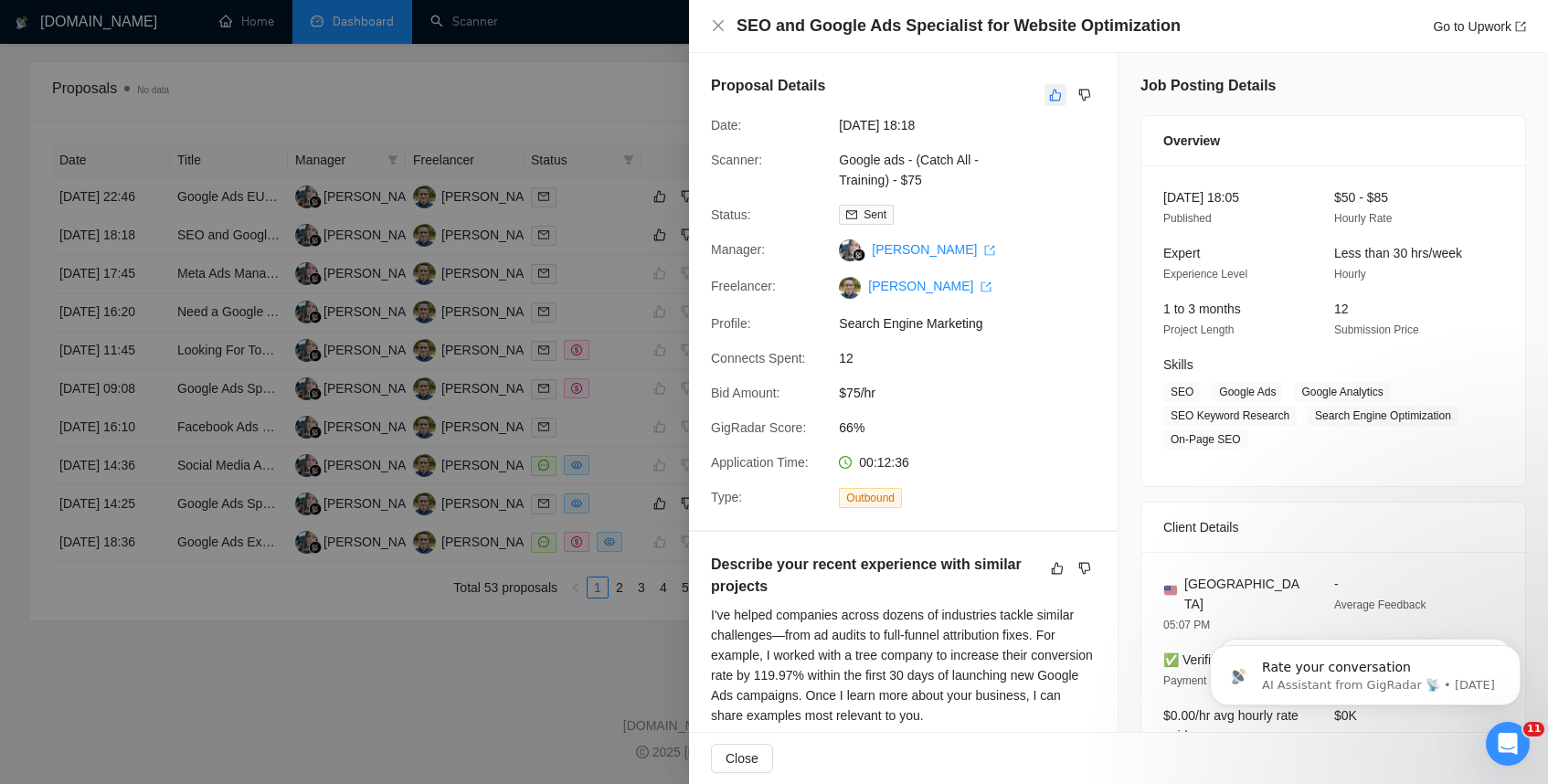
click at [1056, 94] on icon "like" at bounding box center [1055, 95] width 12 height 14
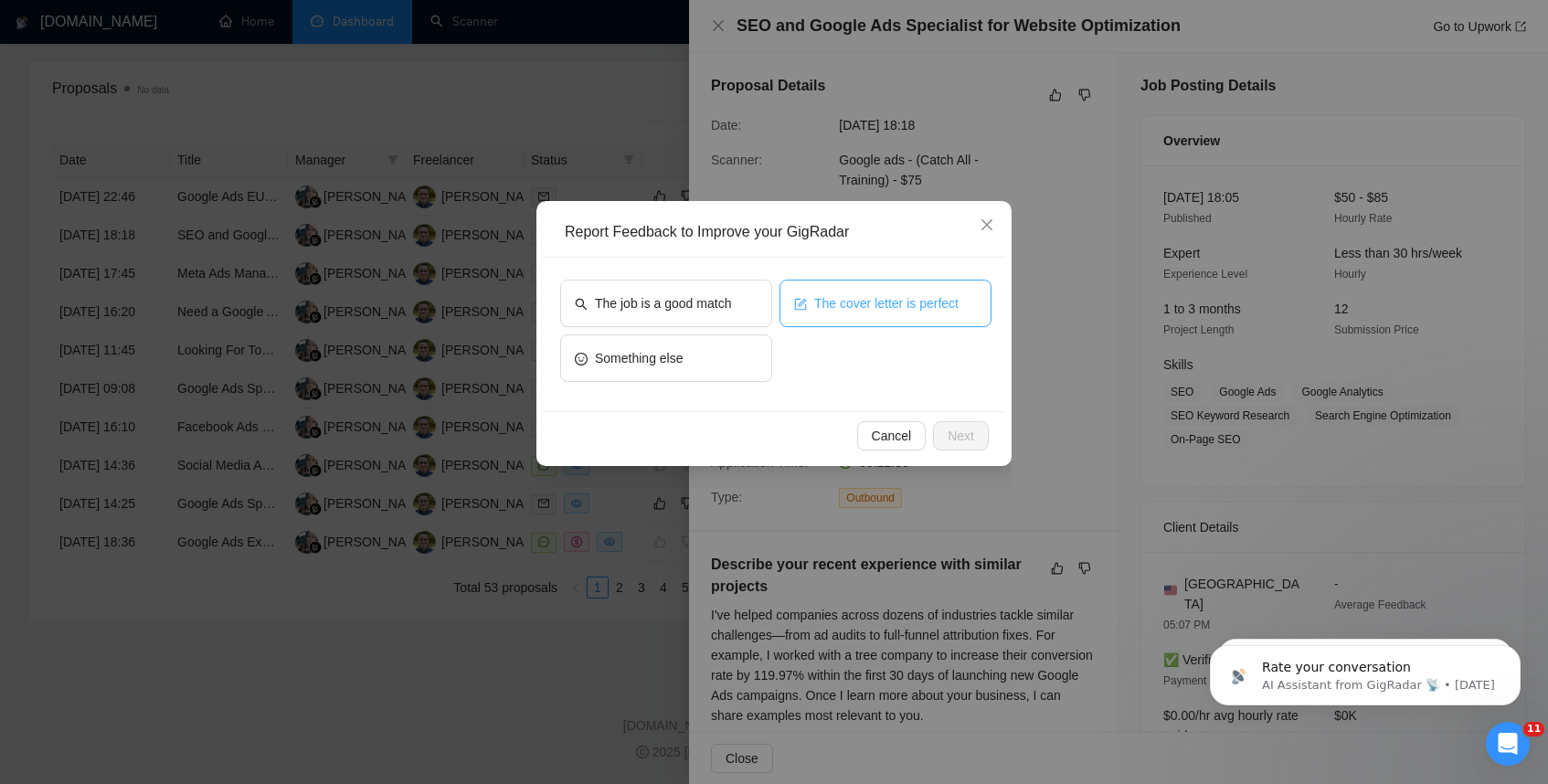
click at [887, 293] on span "The cover letter is perfect" at bounding box center [887, 303] width 145 height 20
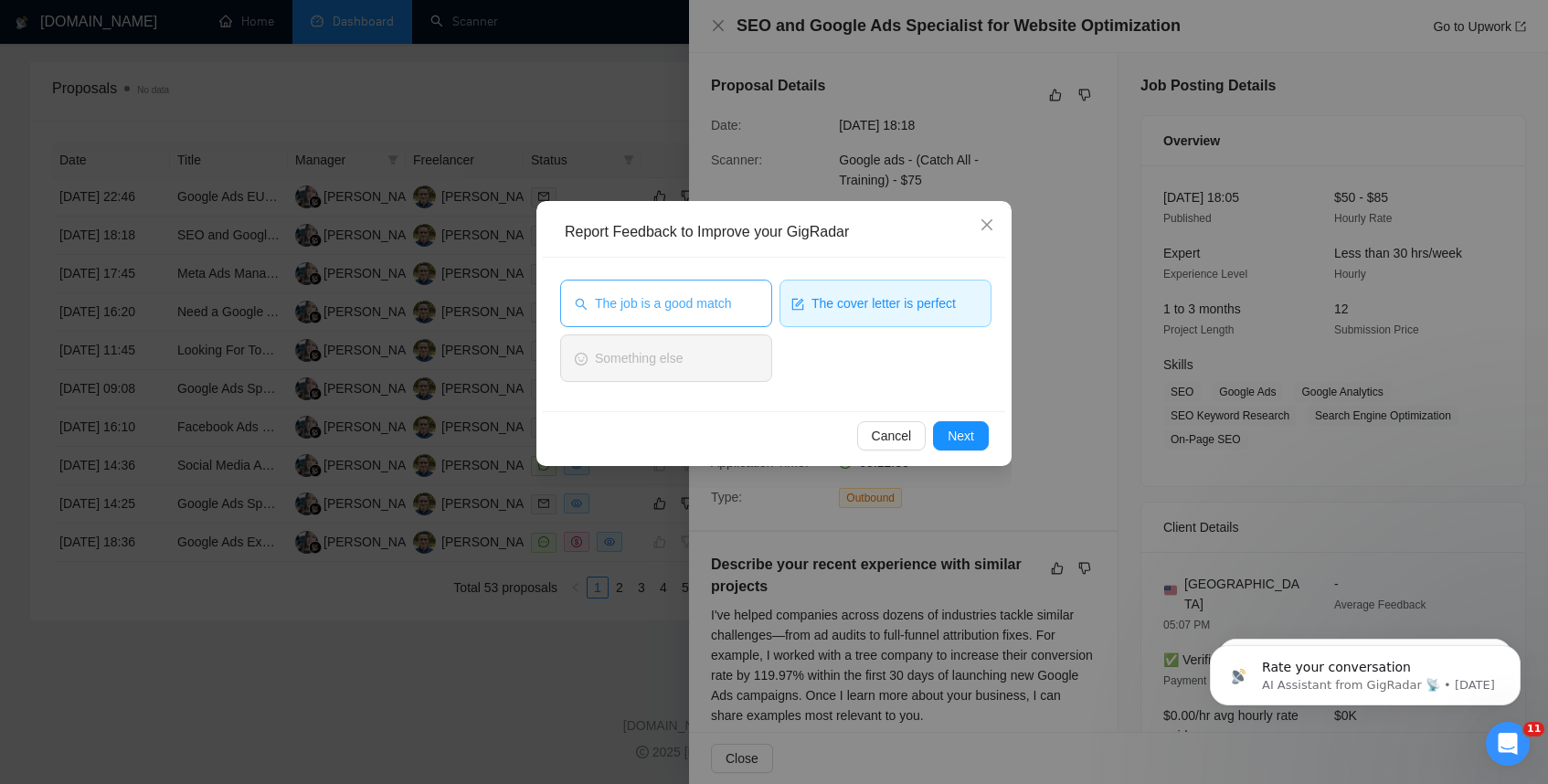
click at [702, 301] on span "The job is a good match" at bounding box center [663, 303] width 136 height 20
click at [971, 447] on button "Next" at bounding box center [961, 436] width 56 height 30
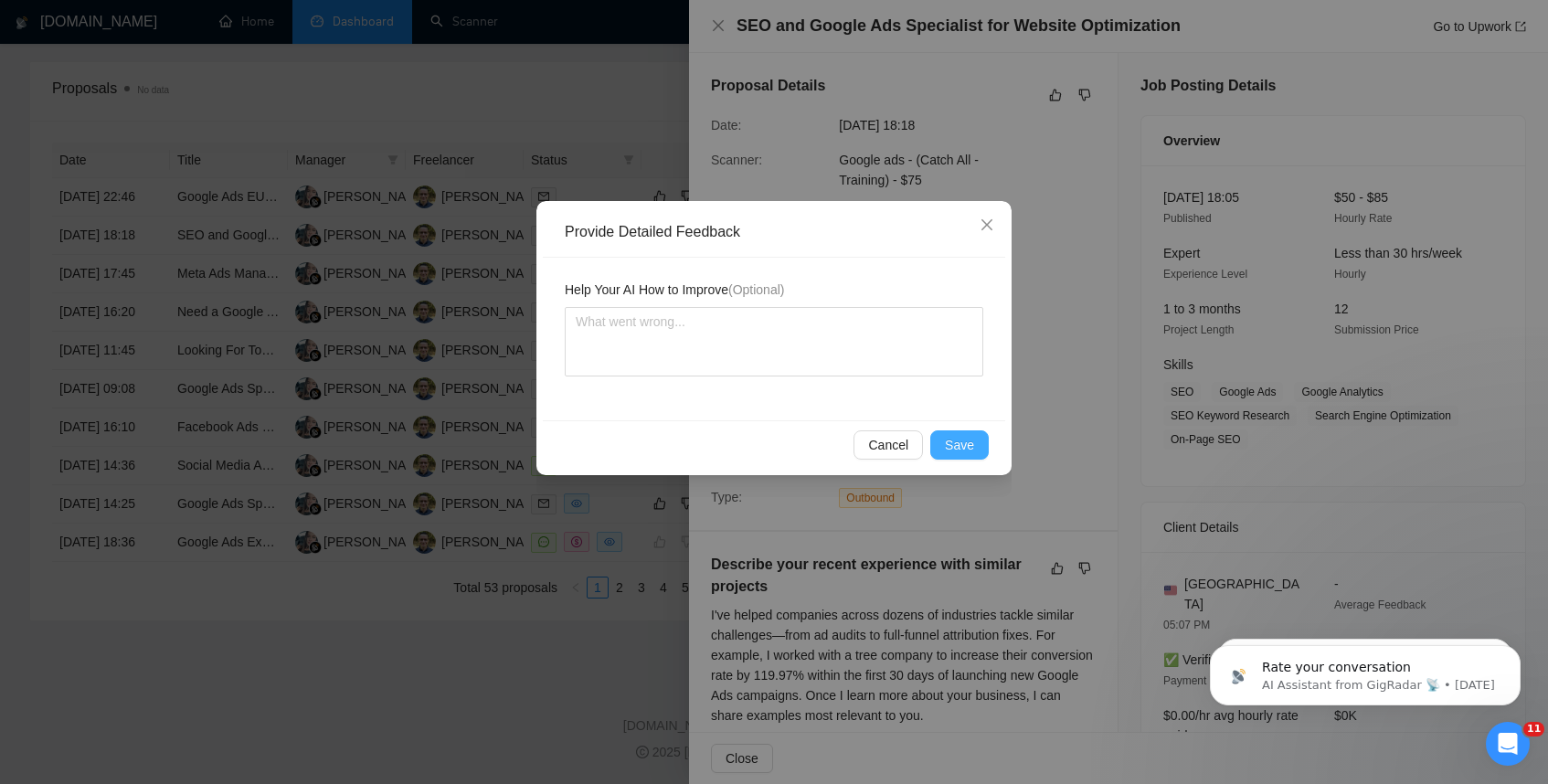
click at [971, 447] on span "Save" at bounding box center [959, 445] width 30 height 20
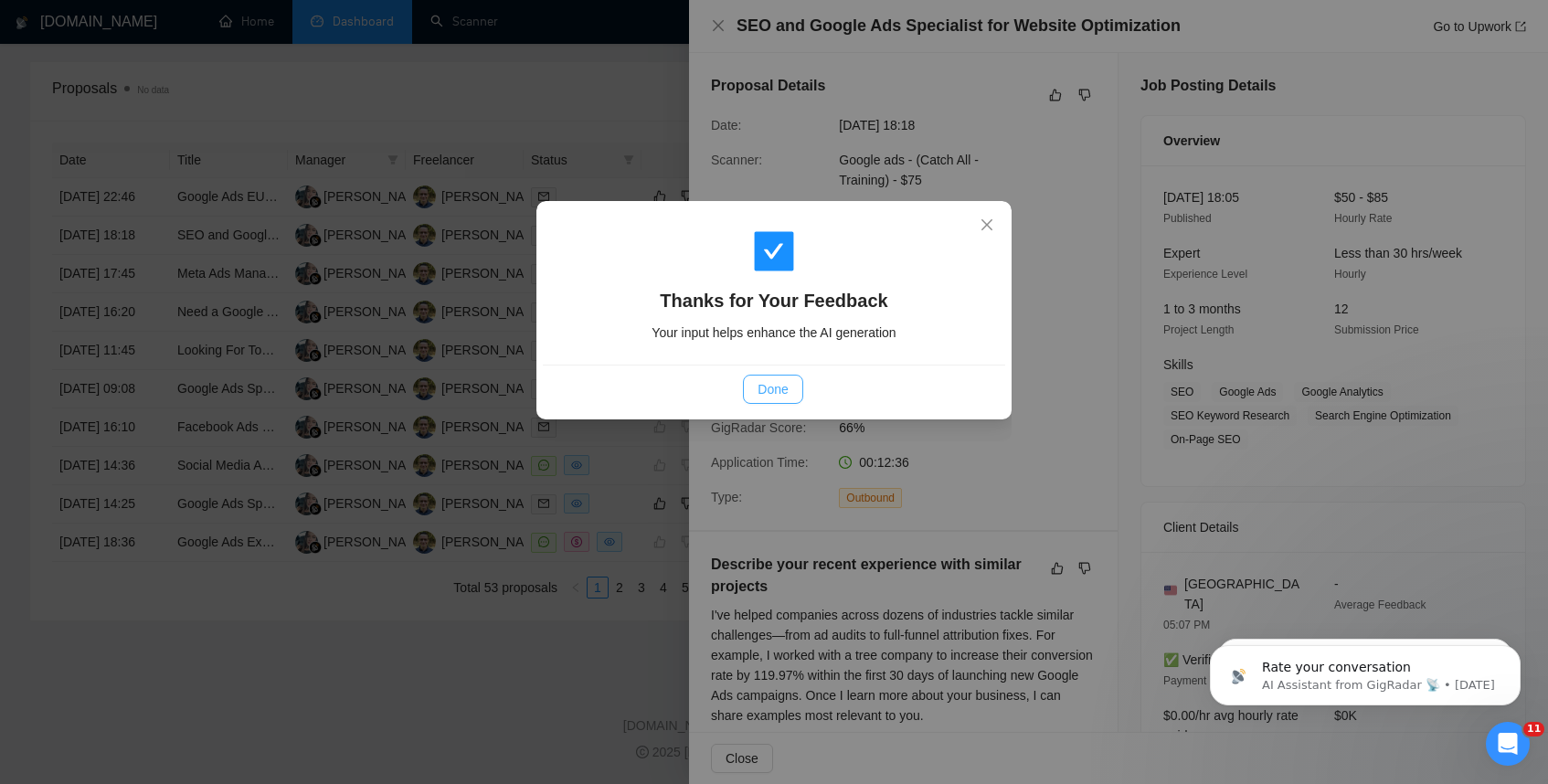
click at [785, 393] on span "Done" at bounding box center [773, 389] width 30 height 20
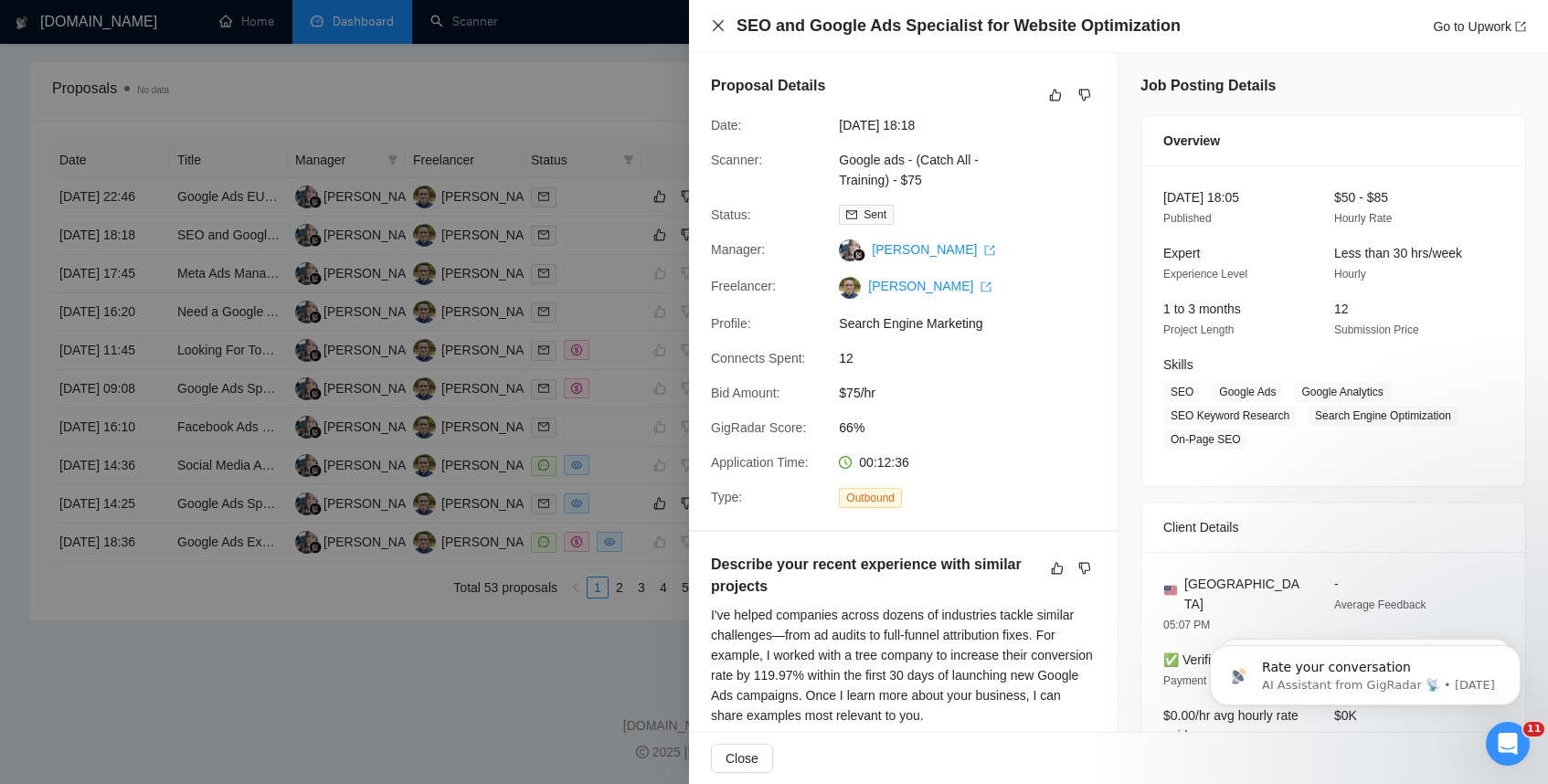
click at [720, 30] on icon "close" at bounding box center [718, 25] width 14 height 14
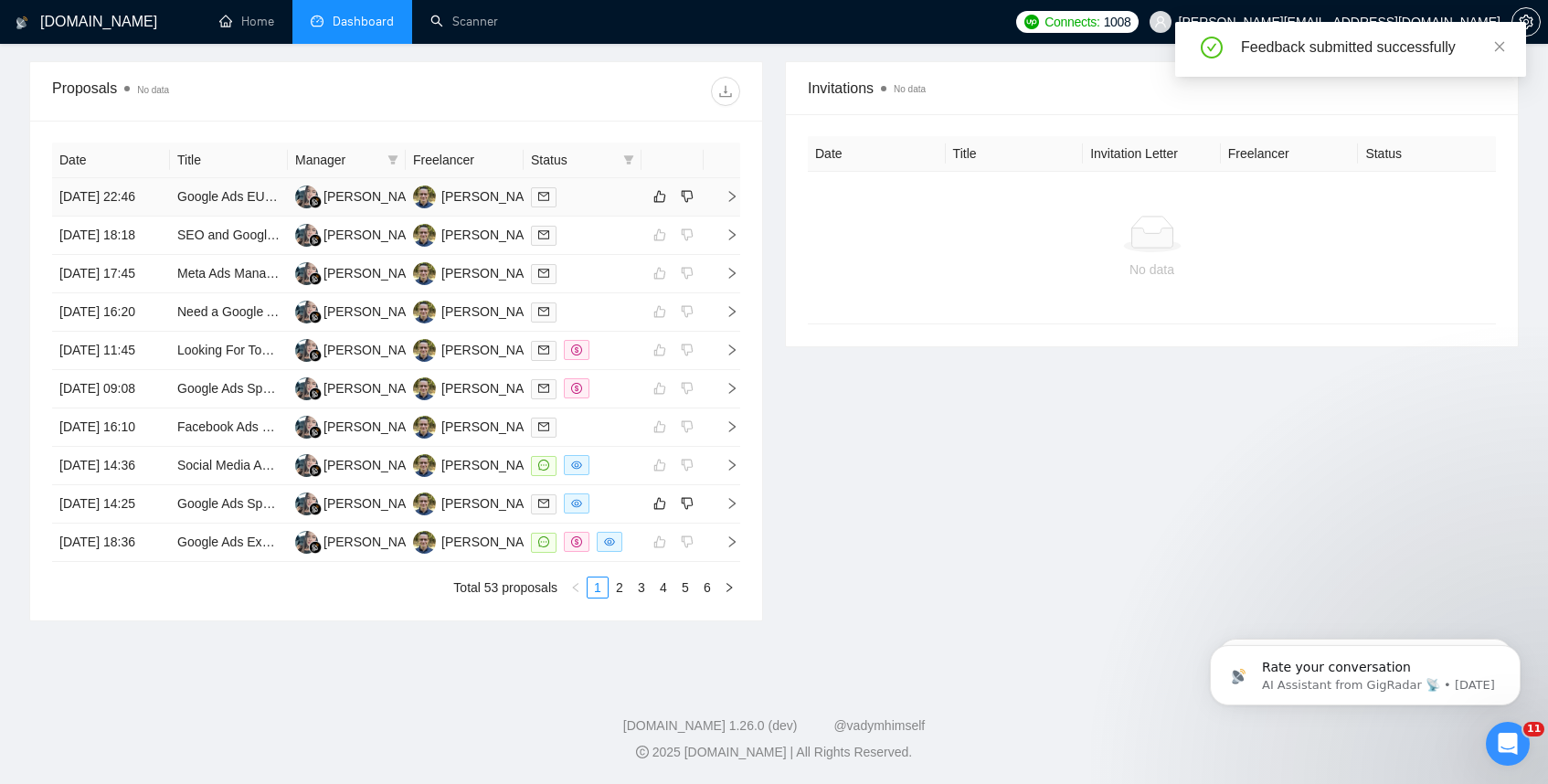
click at [730, 190] on icon "right" at bounding box center [731, 196] width 12 height 12
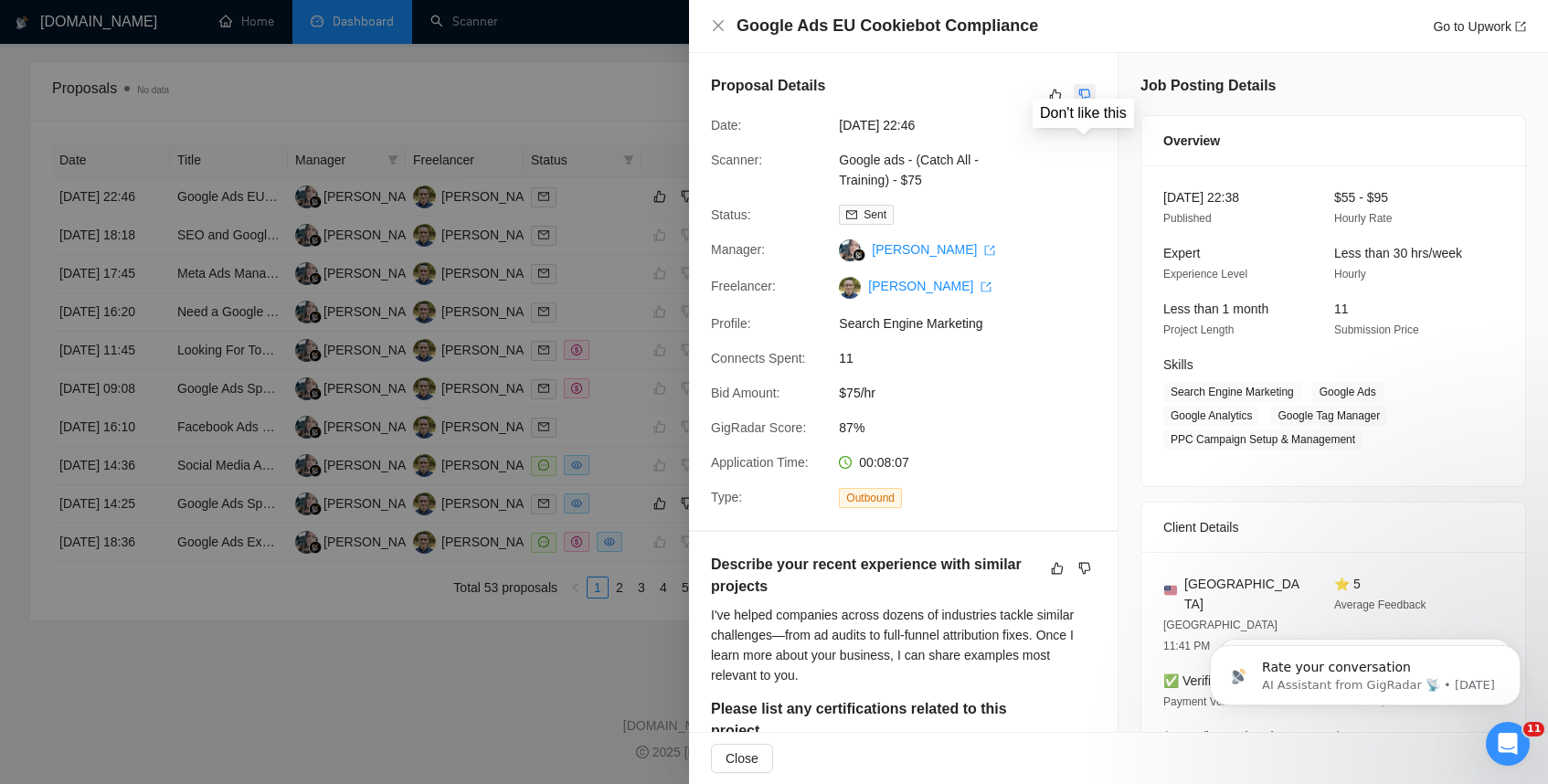
click at [1088, 102] on icon "dislike" at bounding box center [1084, 95] width 12 height 14
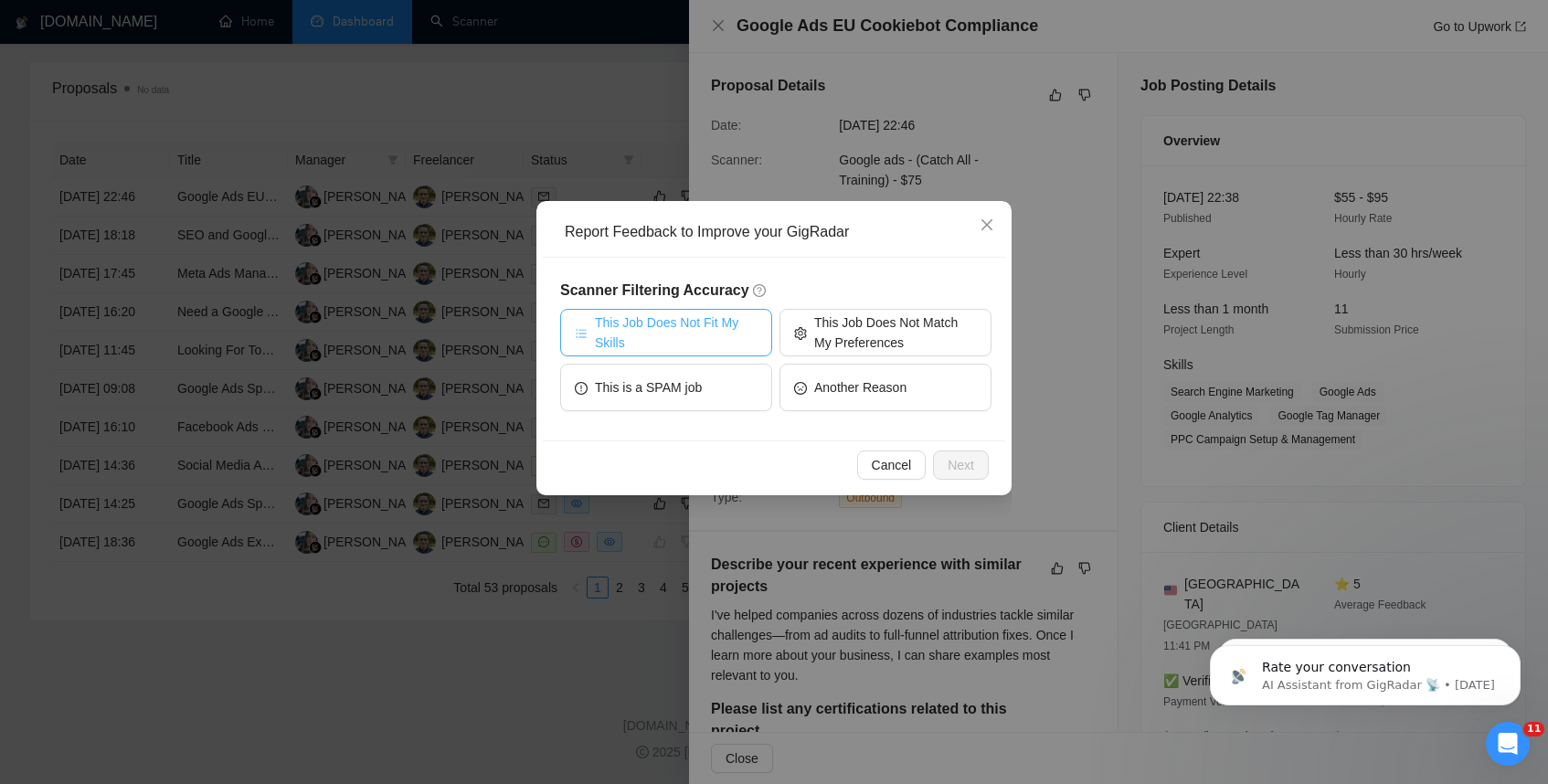
click at [692, 332] on span "This Job Does Not Fit My Skills" at bounding box center [677, 333] width 163 height 40
click at [957, 467] on span "Next" at bounding box center [961, 465] width 27 height 20
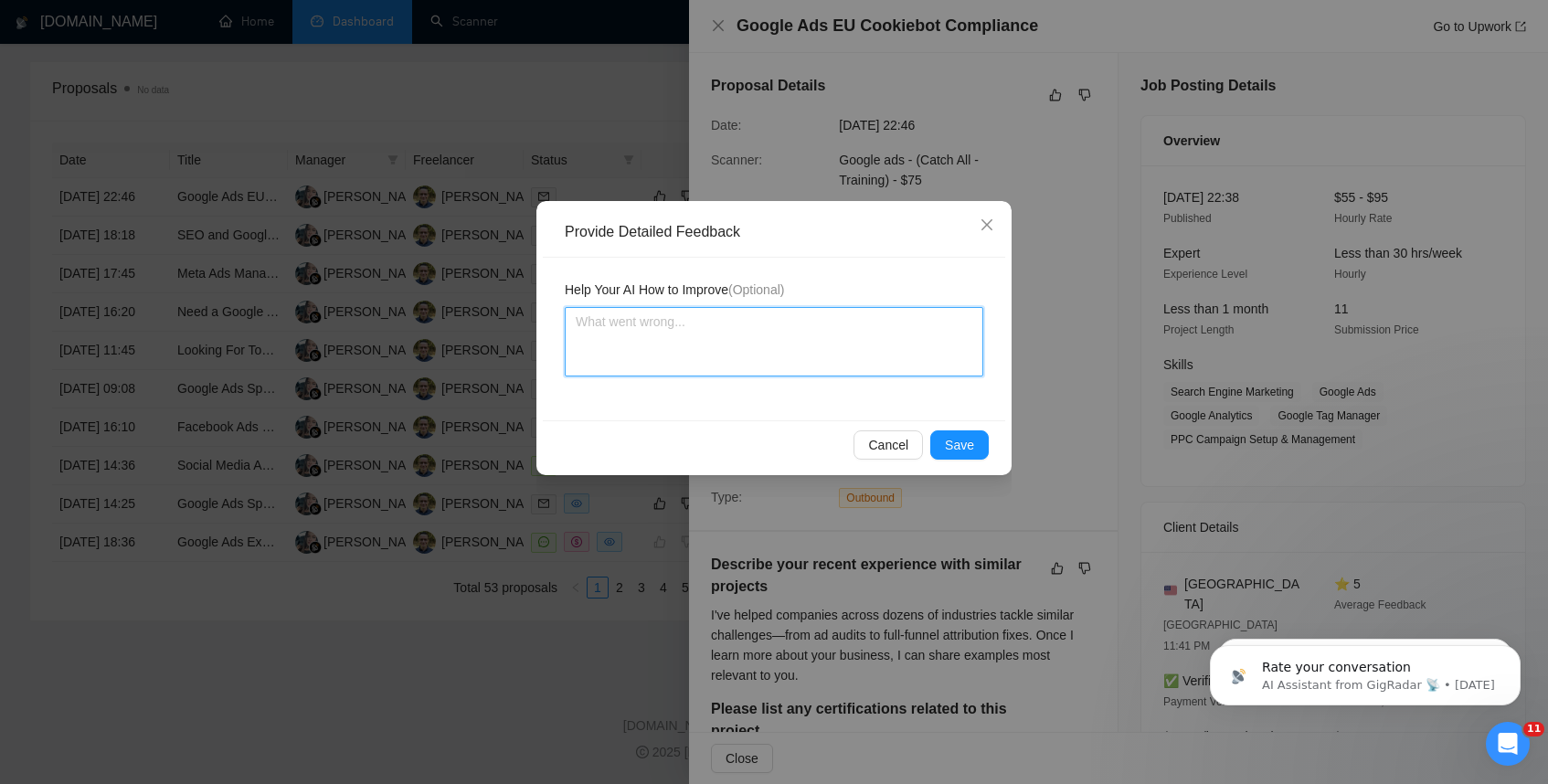
click at [703, 349] on textarea at bounding box center [774, 341] width 419 height 69
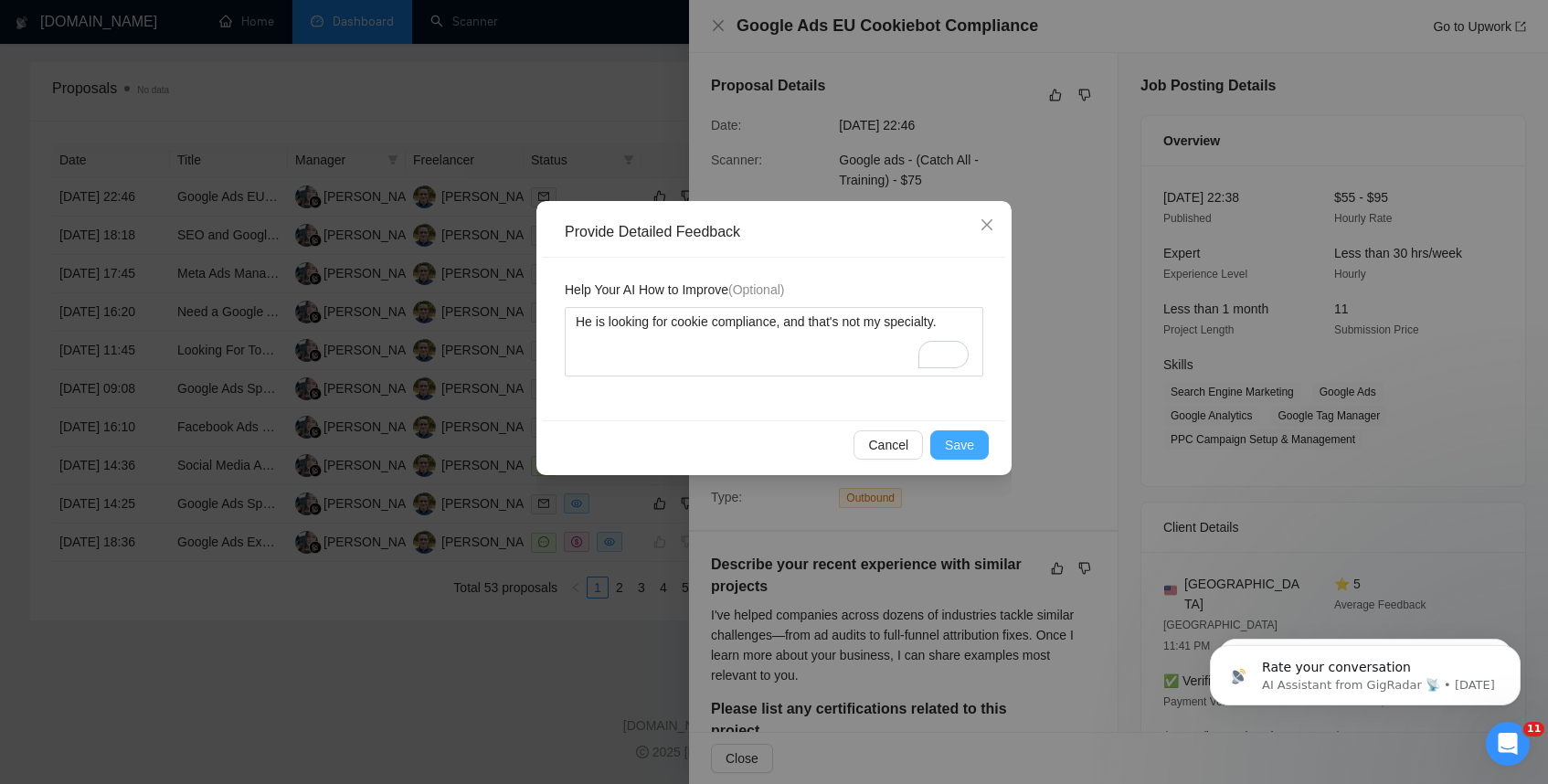
click at [971, 453] on span "Save" at bounding box center [959, 445] width 30 height 20
